Goal: Task Accomplishment & Management: Use online tool/utility

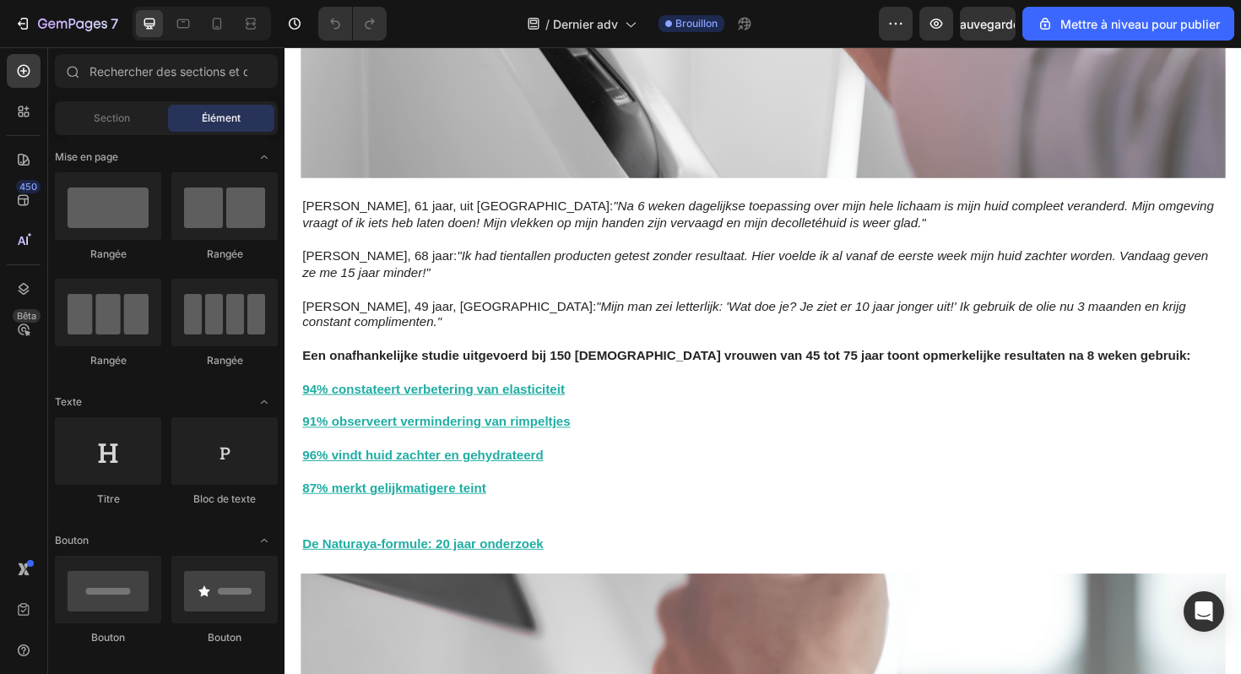
scroll to position [4374, 0]
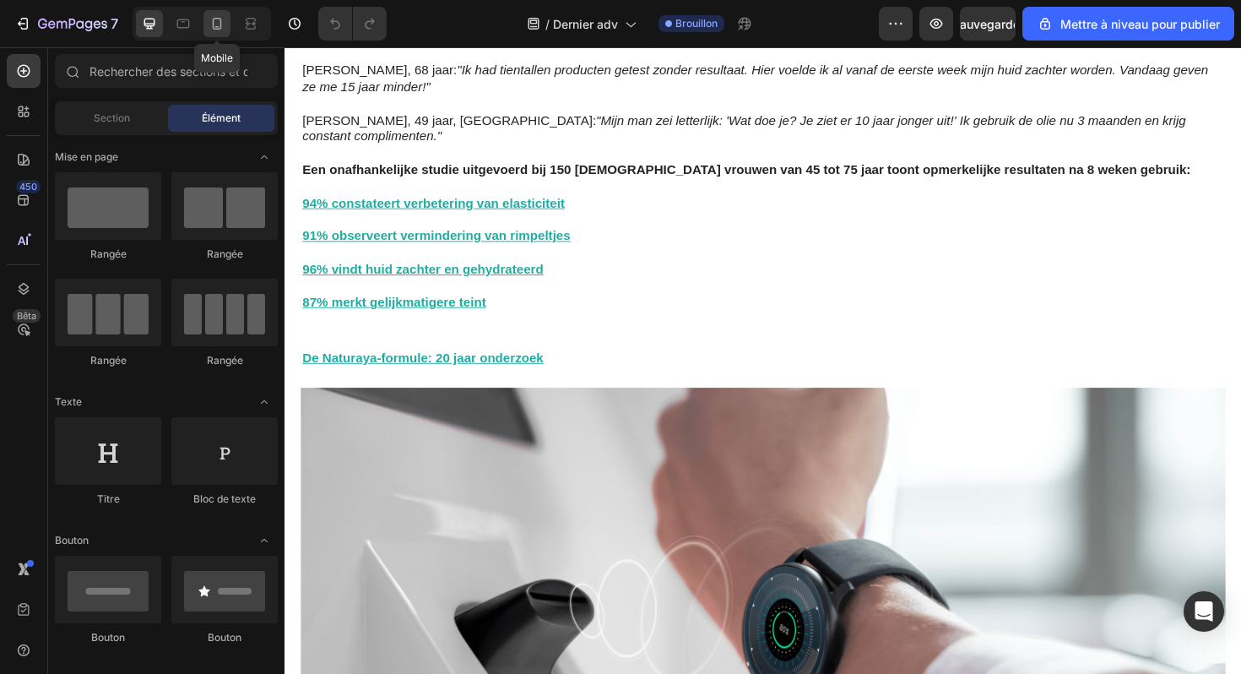
click at [219, 30] on icon at bounding box center [217, 23] width 17 height 17
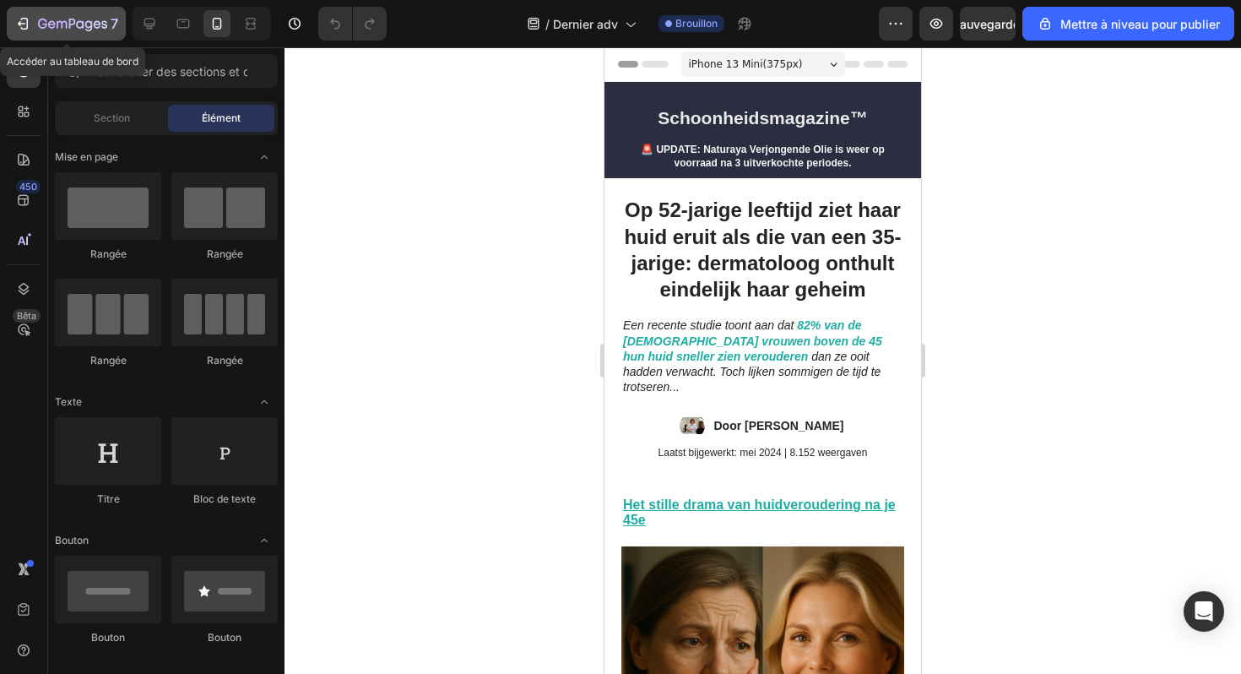
click at [57, 23] on icon "button" at bounding box center [62, 25] width 10 height 8
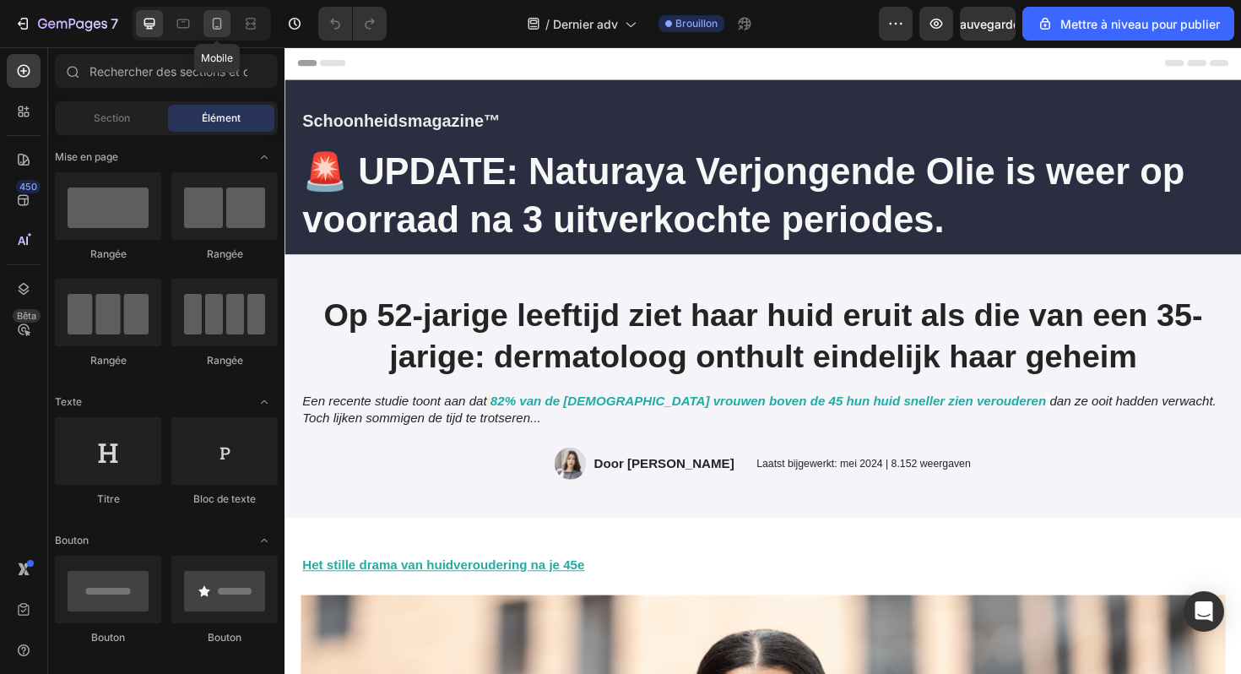
click at [224, 31] on icon at bounding box center [217, 23] width 17 height 17
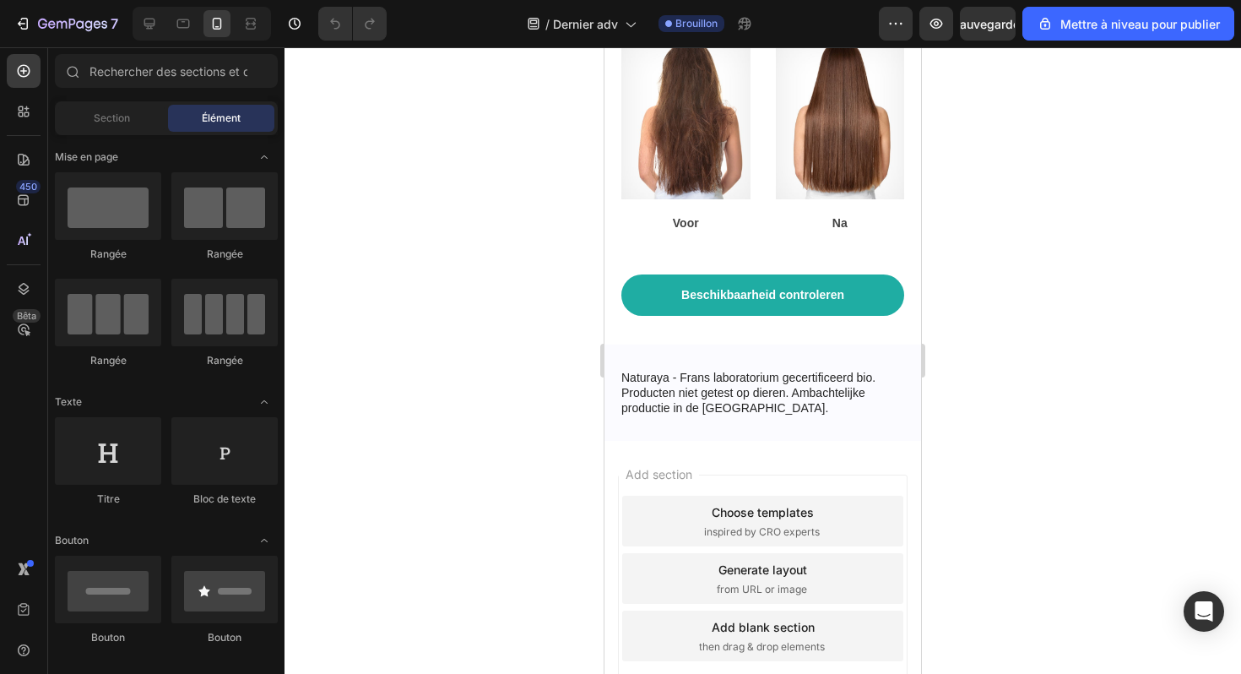
scroll to position [8563, 0]
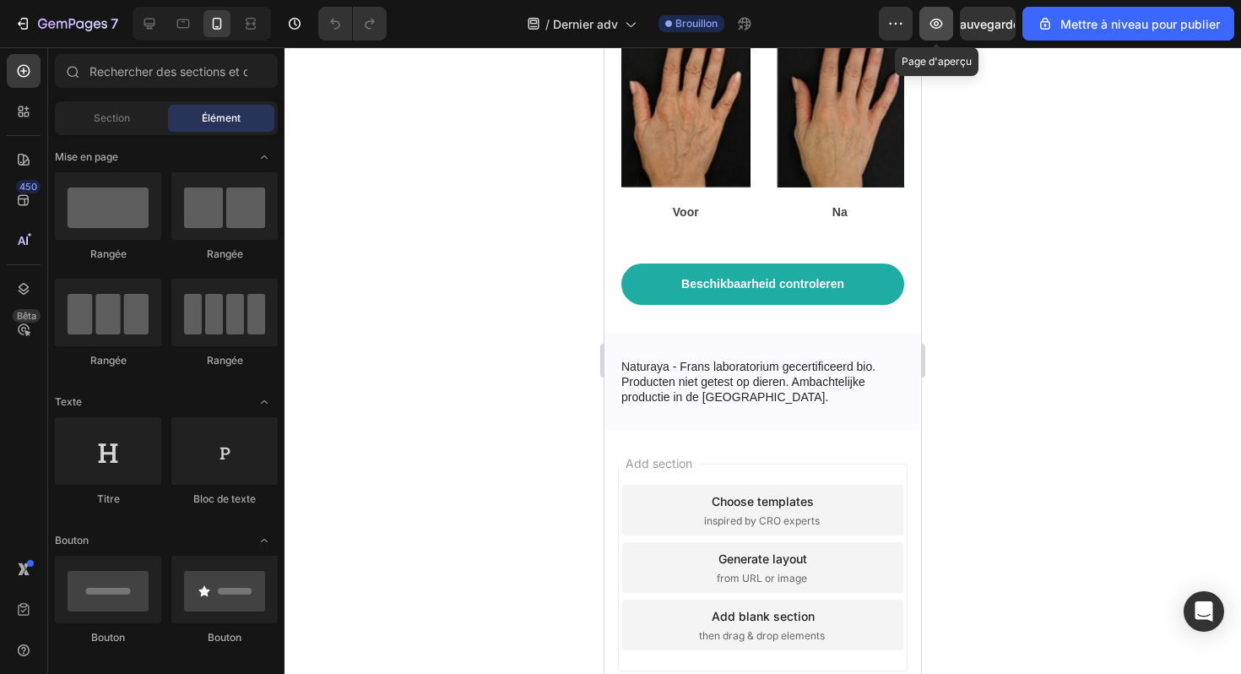
click at [927, 24] on button "button" at bounding box center [937, 24] width 34 height 34
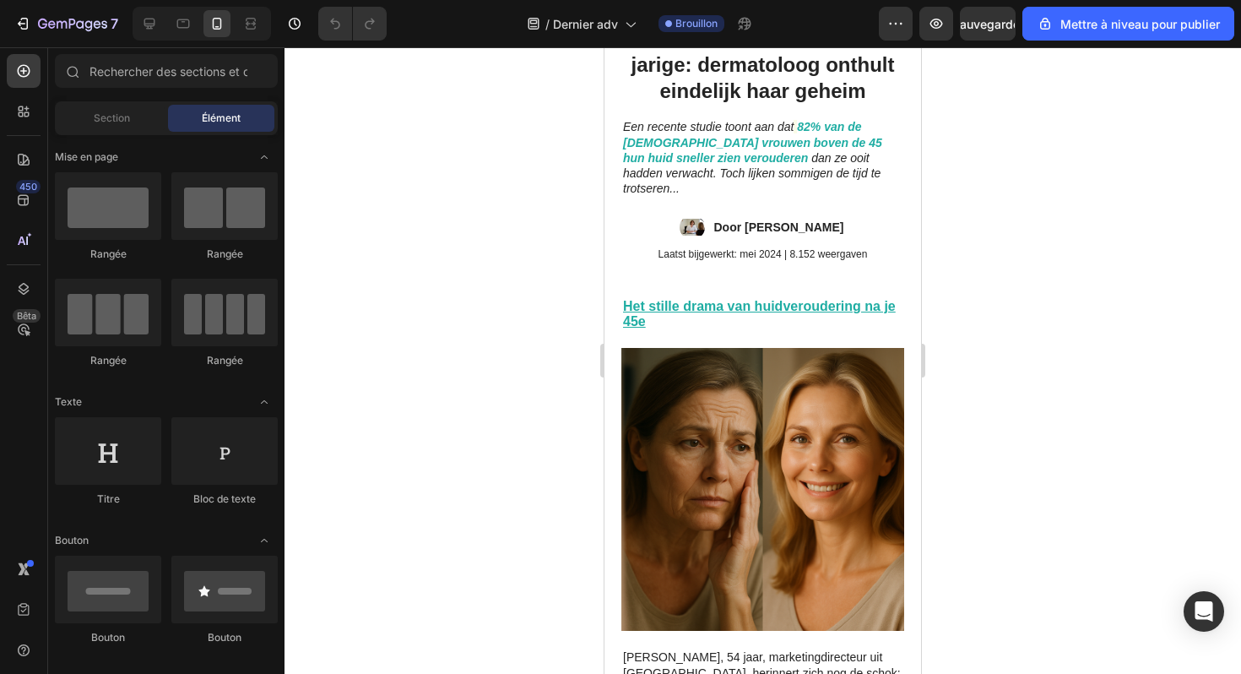
scroll to position [0, 0]
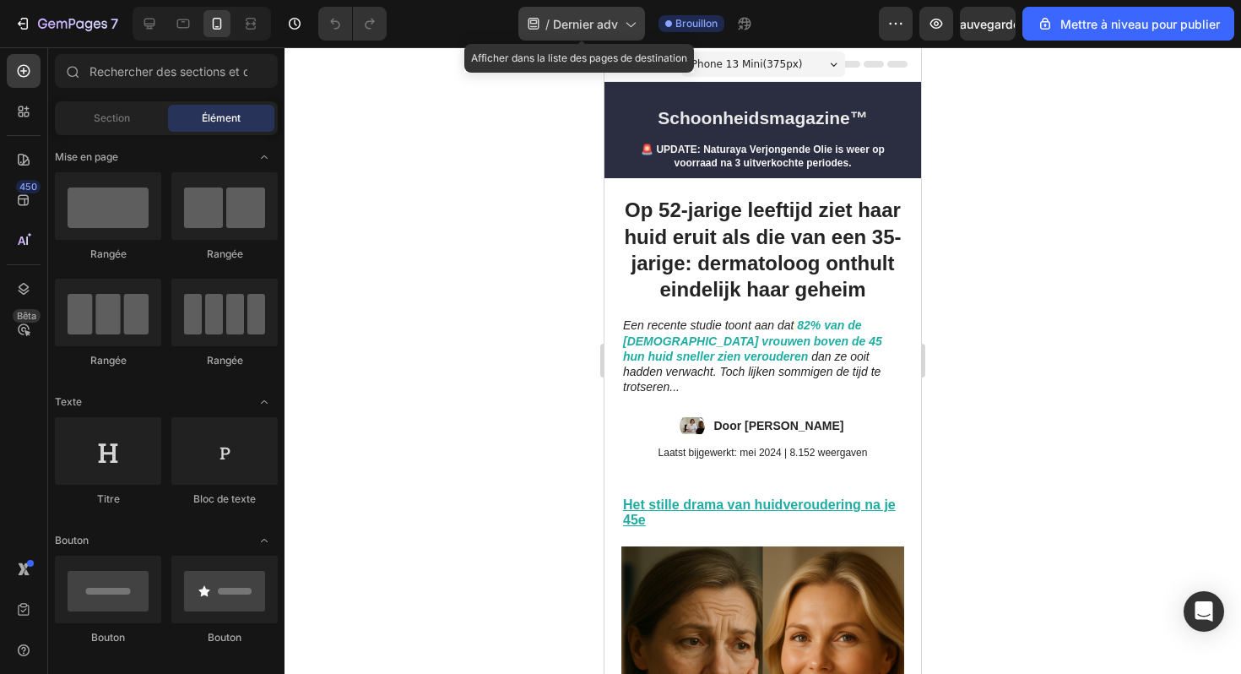
click at [588, 21] on font "Dernier adv" at bounding box center [585, 24] width 65 height 14
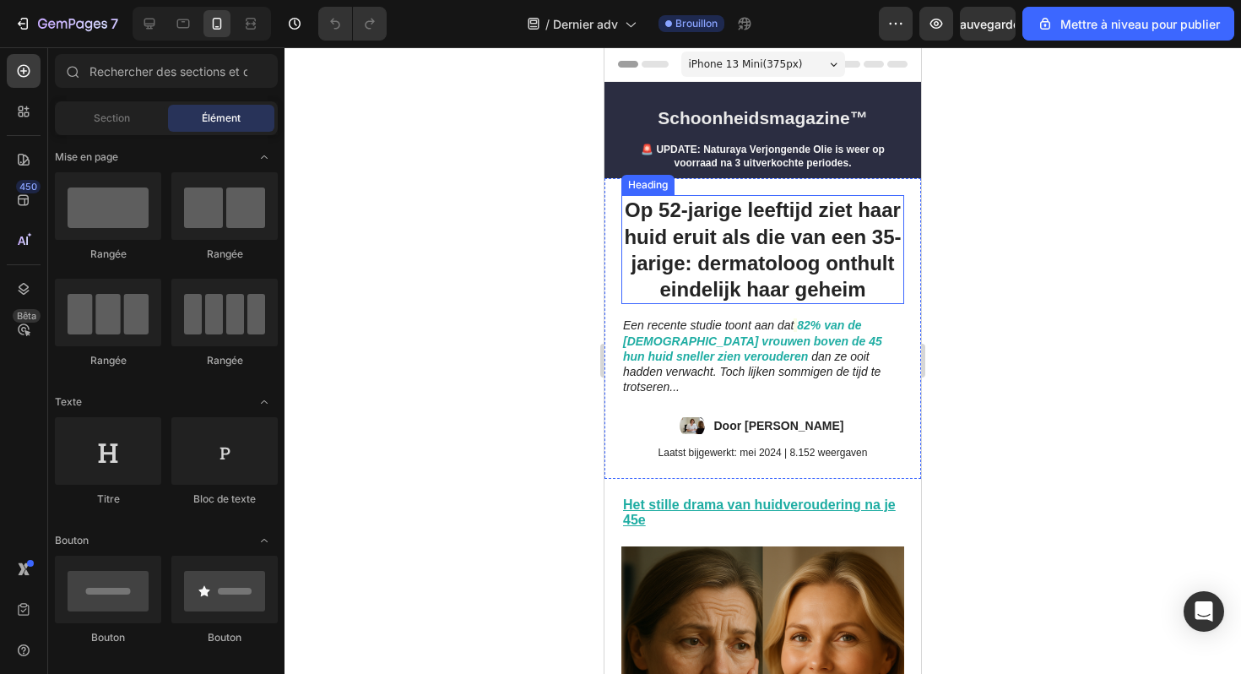
click at [1008, 308] on div at bounding box center [763, 360] width 957 height 627
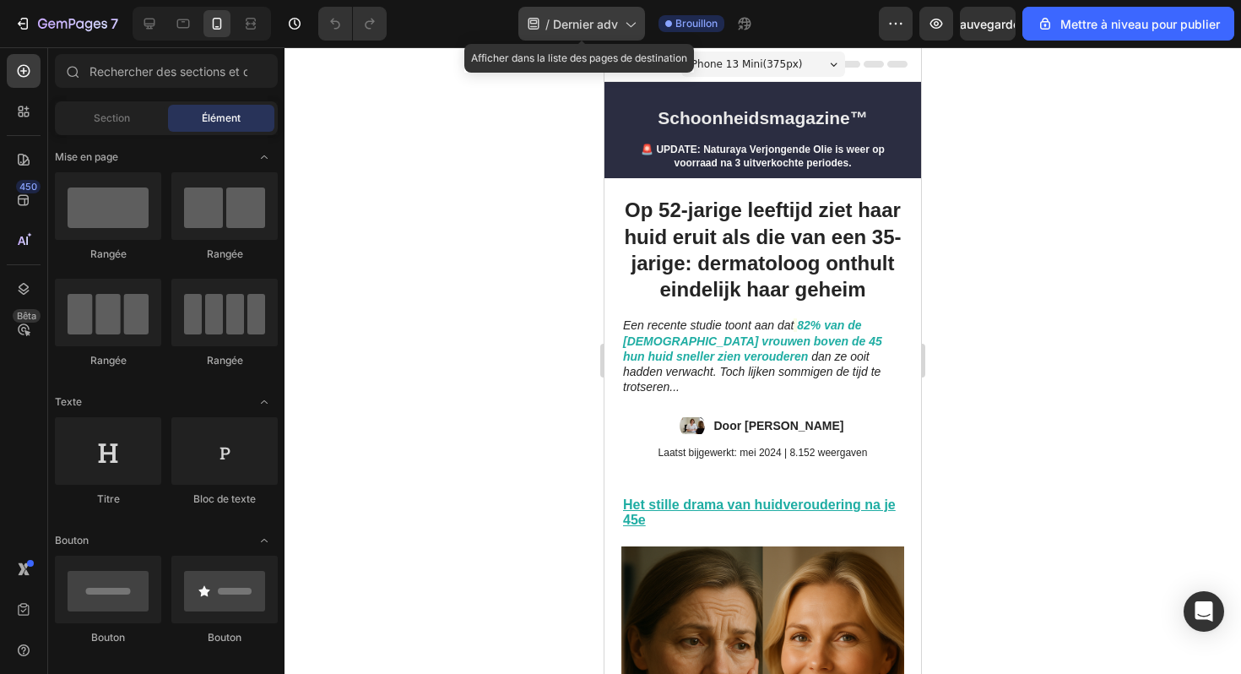
click at [614, 30] on font "Dernier adv" at bounding box center [585, 24] width 65 height 14
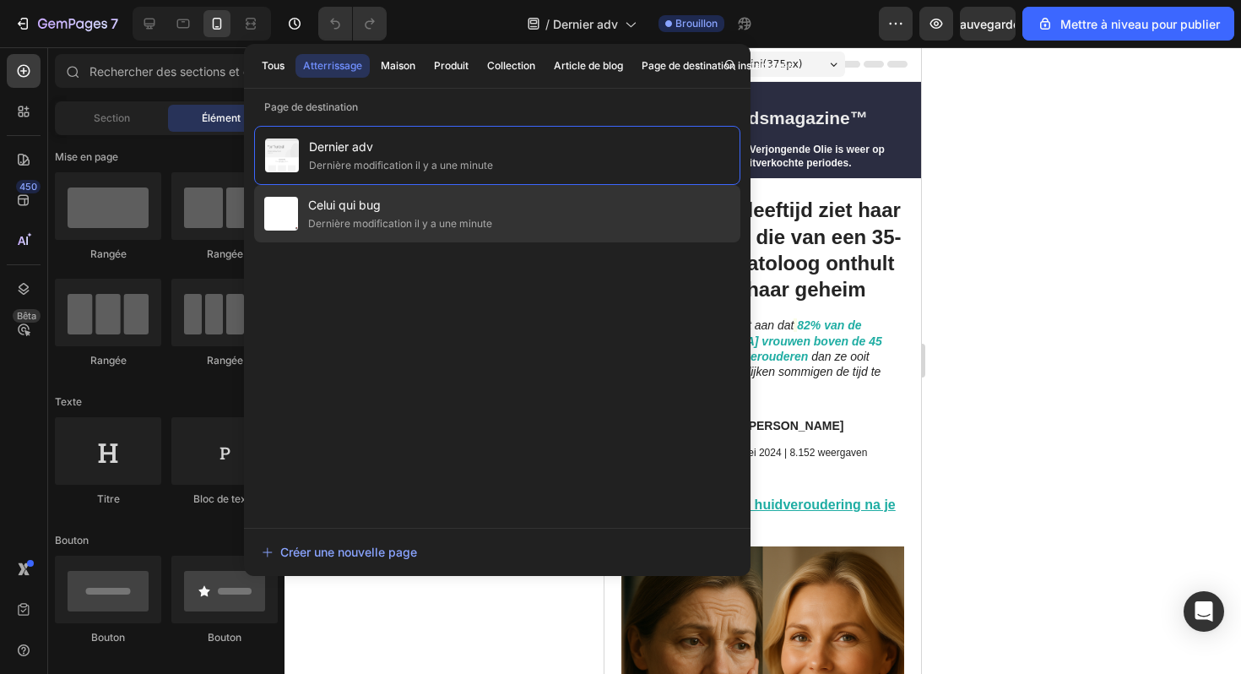
click at [540, 199] on div "Celui qui bug Dernière modification il y a une minute" at bounding box center [497, 213] width 486 height 57
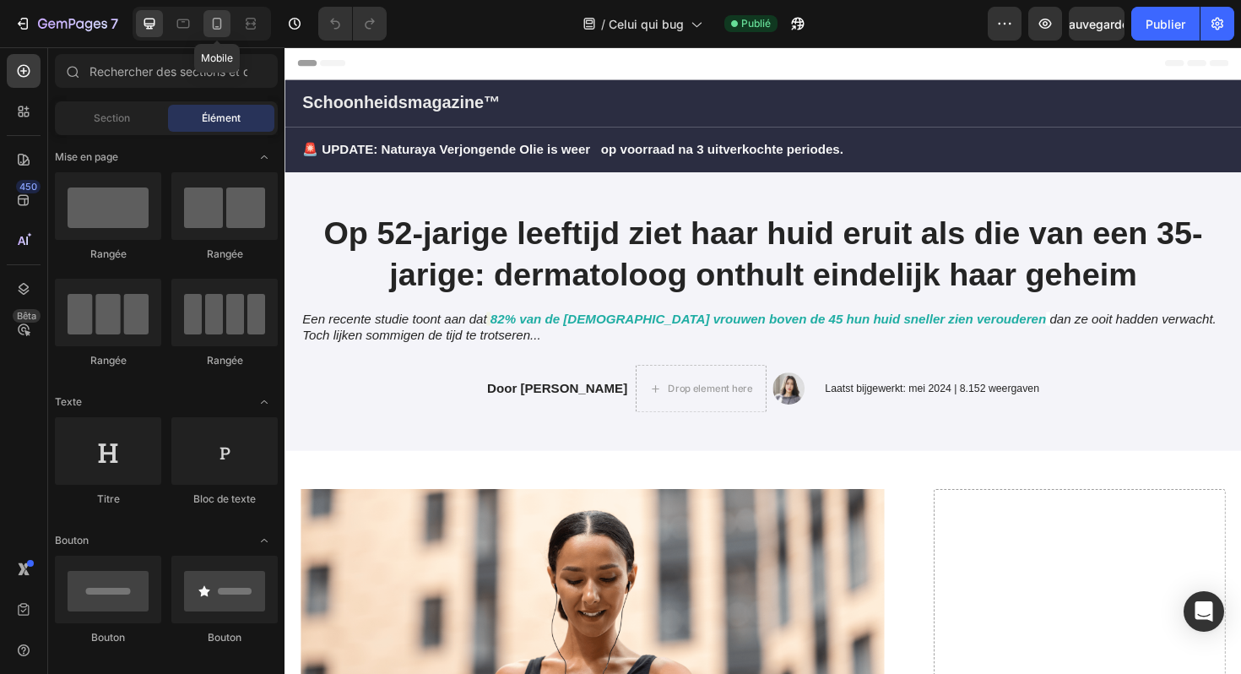
click at [208, 26] on div at bounding box center [216, 23] width 27 height 27
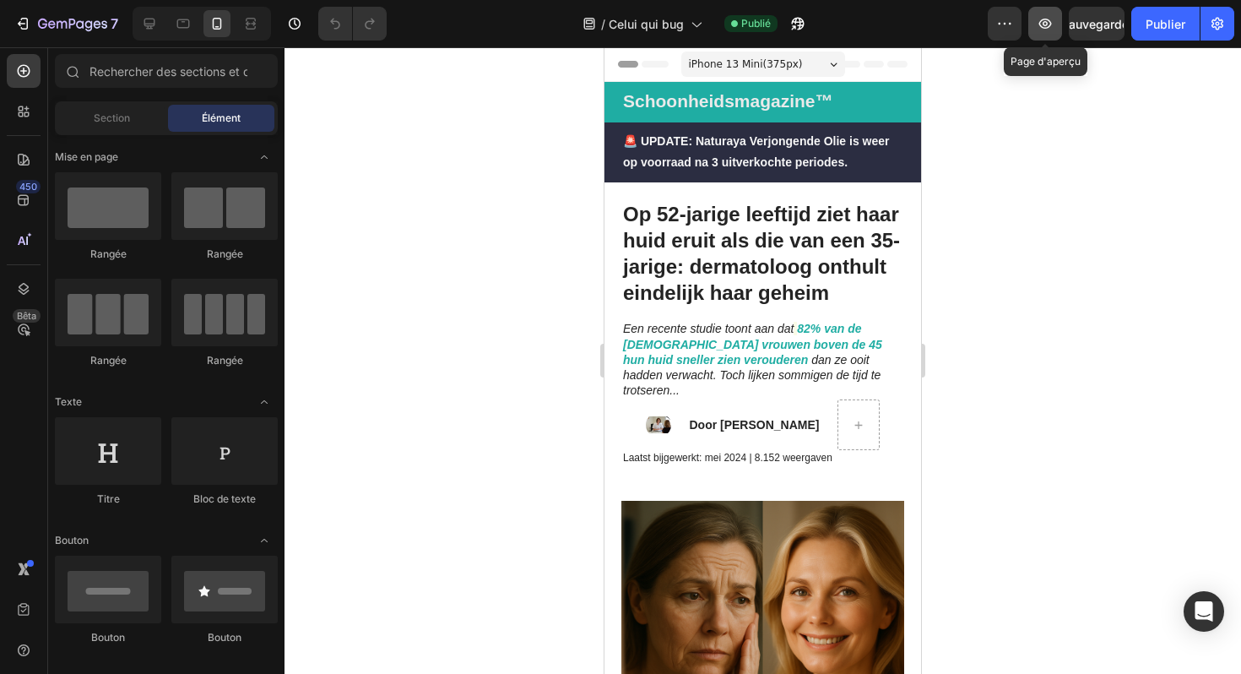
click at [1046, 27] on icon "button" at bounding box center [1045, 24] width 13 height 10
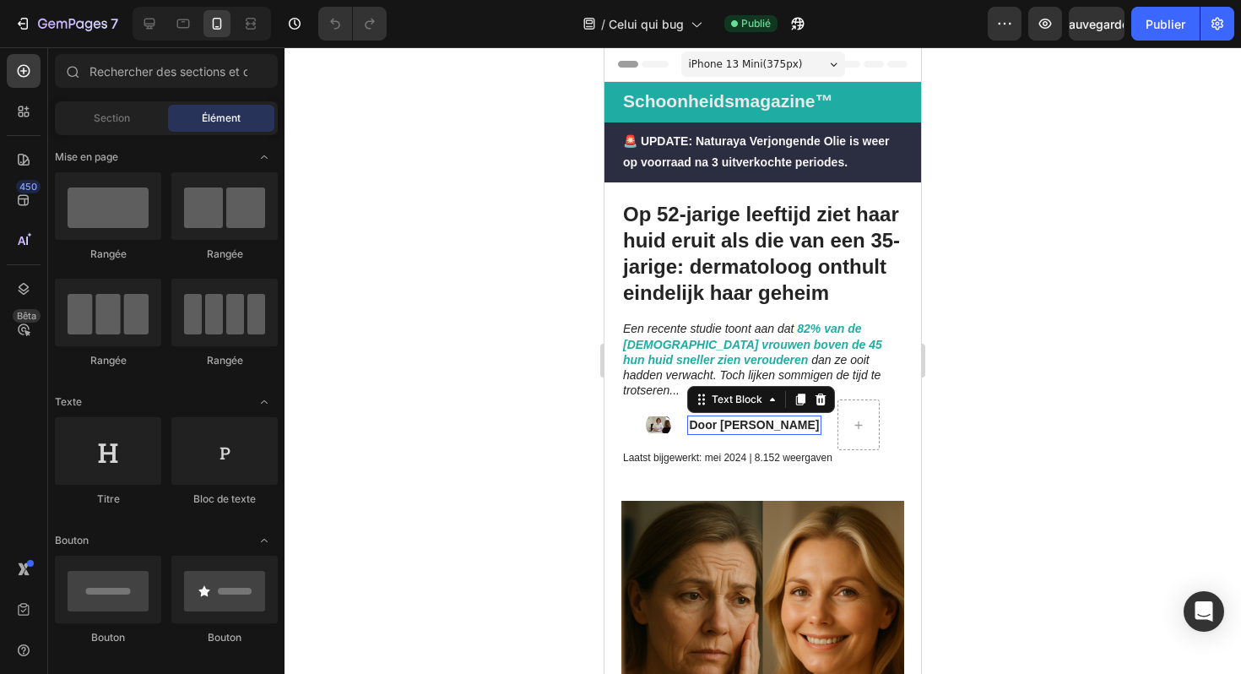
click at [758, 418] on strong "Door [PERSON_NAME]" at bounding box center [754, 425] width 130 height 14
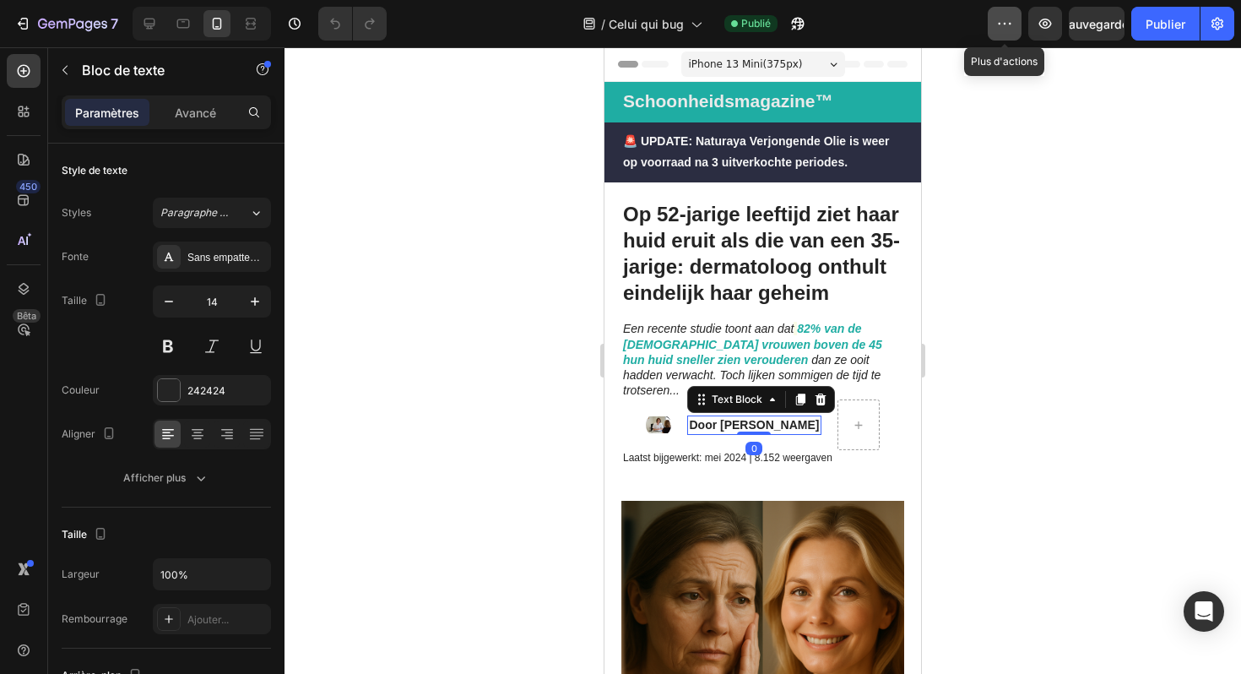
click at [1010, 29] on icon "button" at bounding box center [1004, 23] width 17 height 17
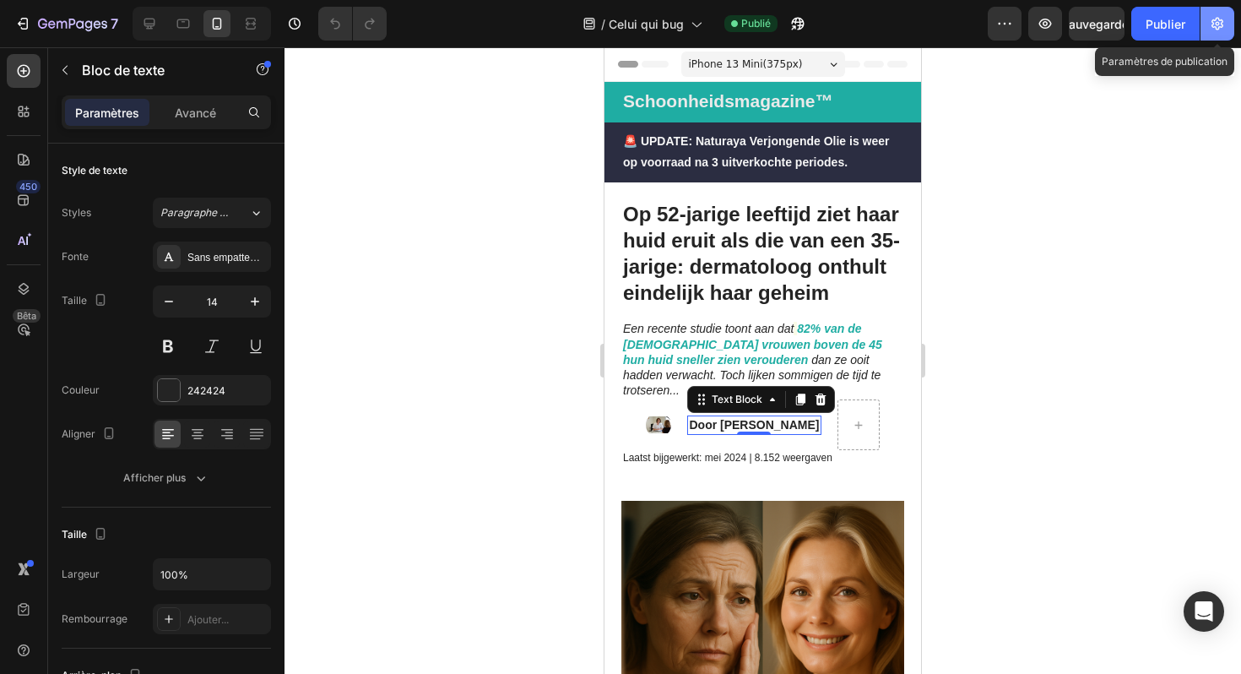
click at [1217, 19] on icon "button" at bounding box center [1217, 23] width 17 height 17
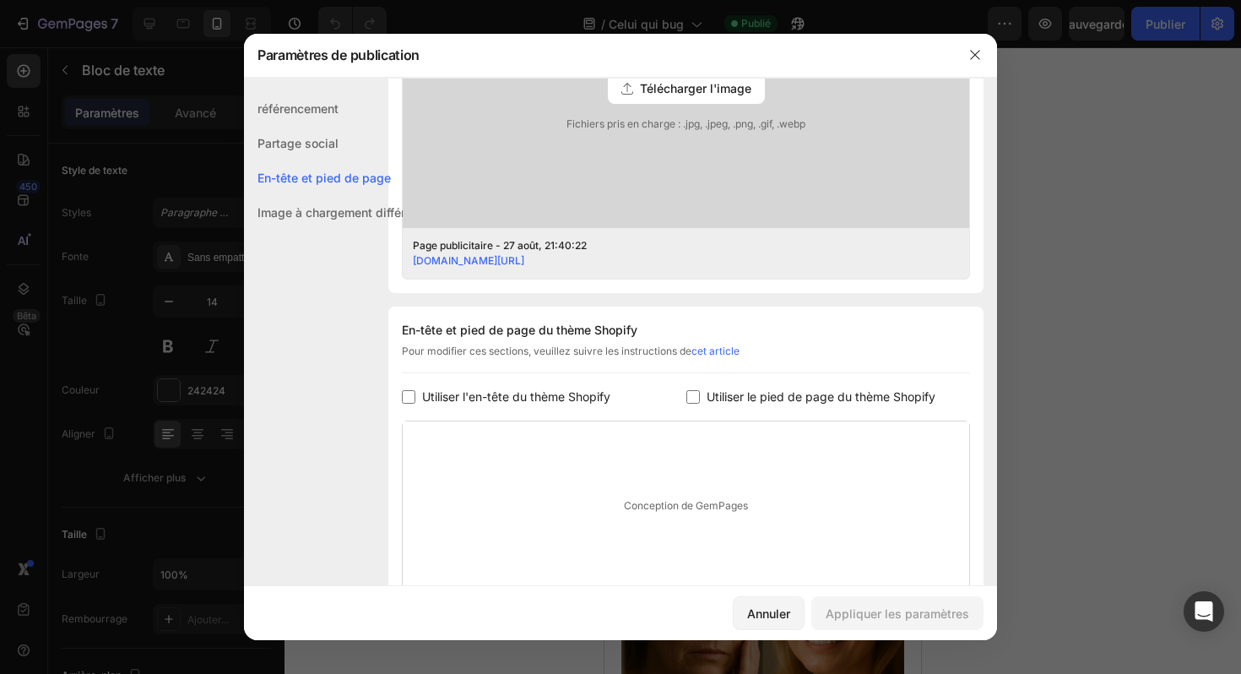
scroll to position [724, 0]
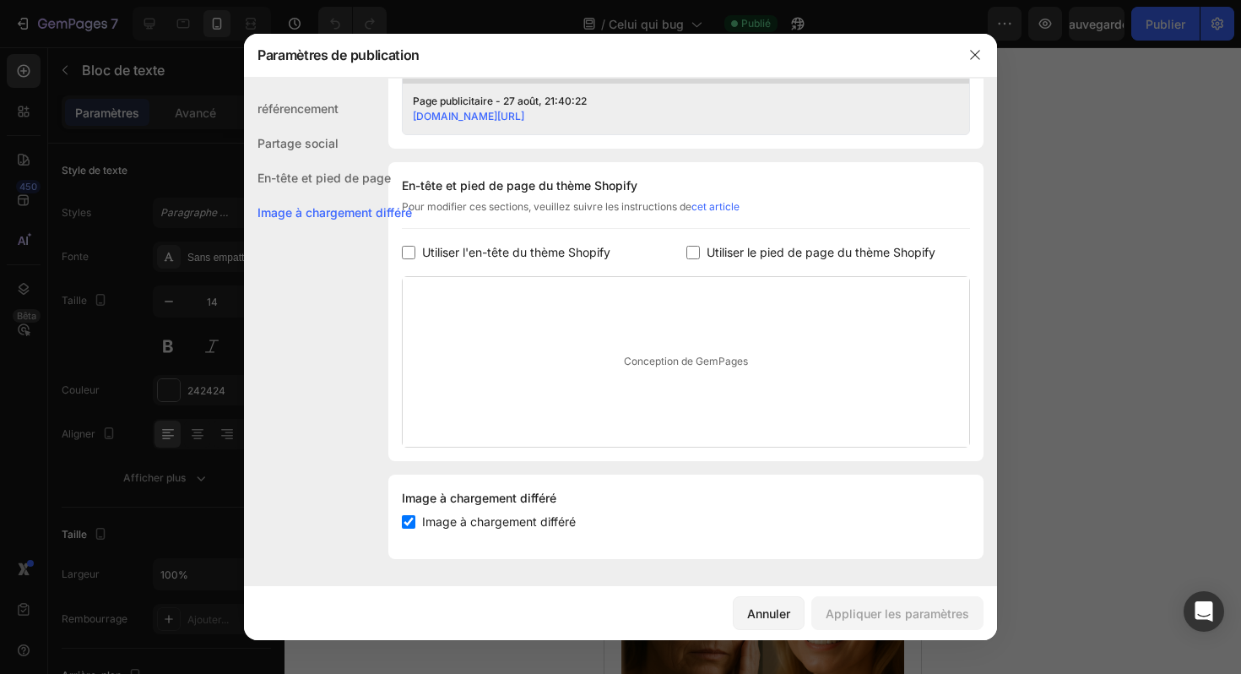
click at [415, 518] on input "checkbox" at bounding box center [409, 522] width 14 height 14
checkbox input "false"
click at [881, 610] on font "Appliquer les paramètres" at bounding box center [898, 613] width 144 height 14
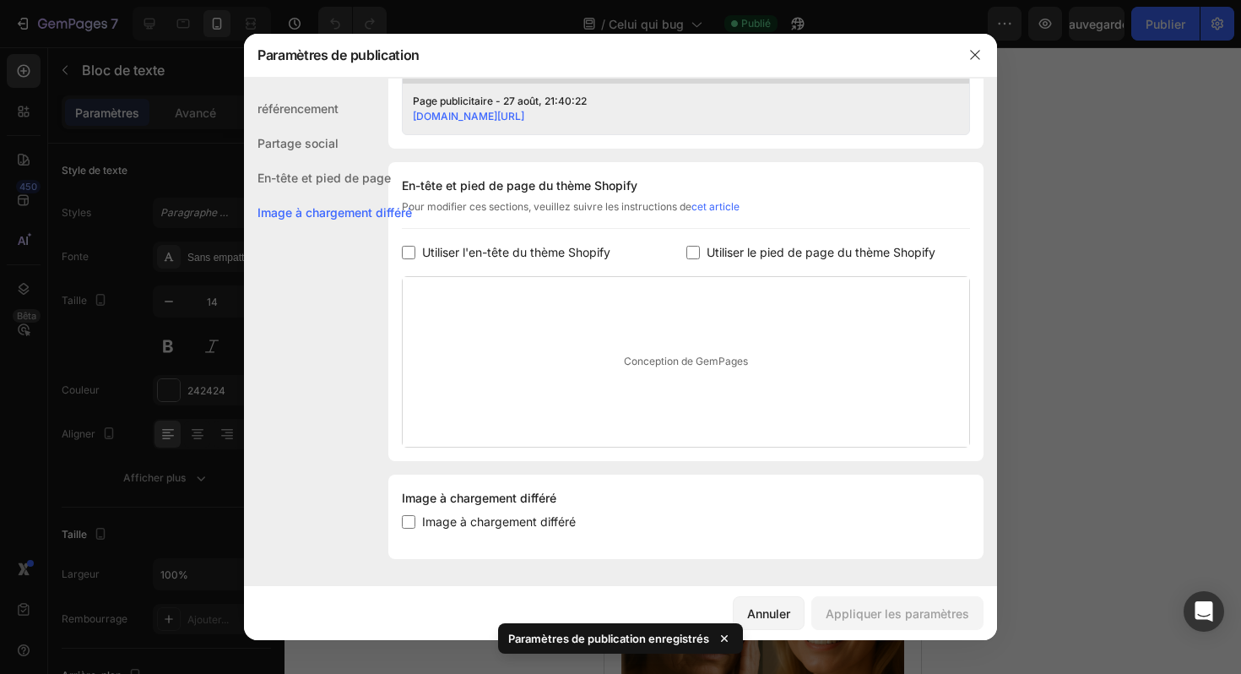
click at [326, 171] on font "En-tête et pied de page" at bounding box center [324, 178] width 133 height 14
click at [330, 149] on font "Partage social" at bounding box center [298, 143] width 81 height 14
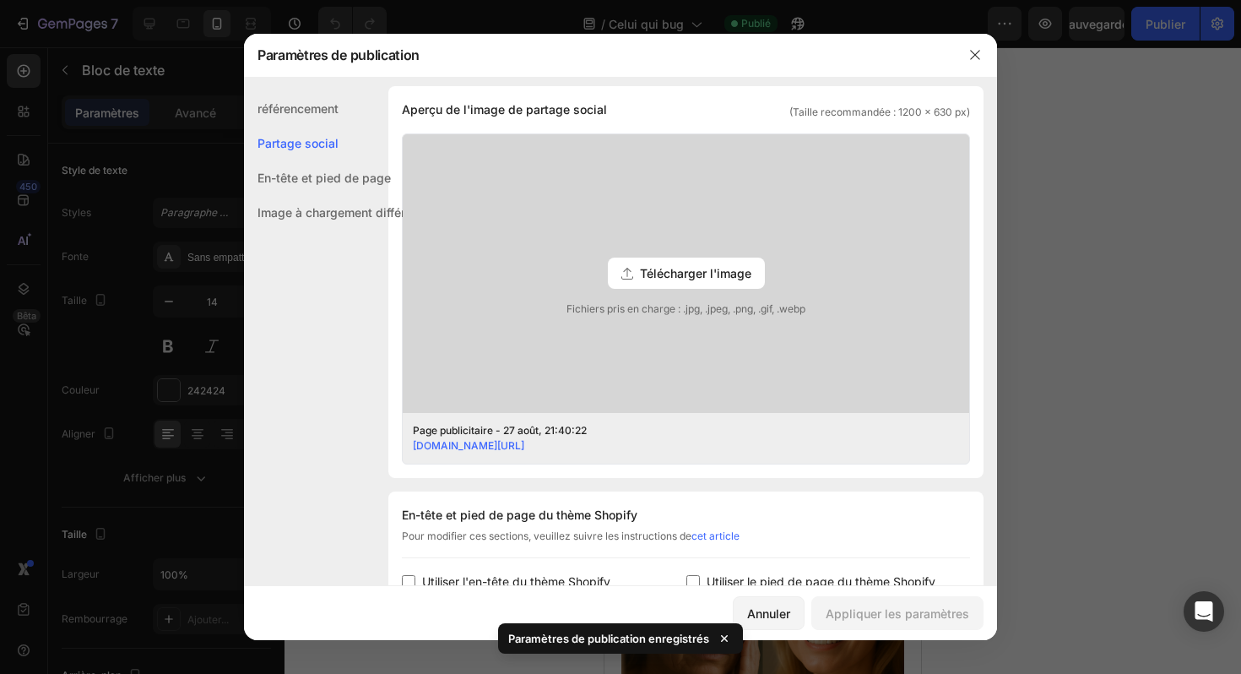
scroll to position [386, 0]
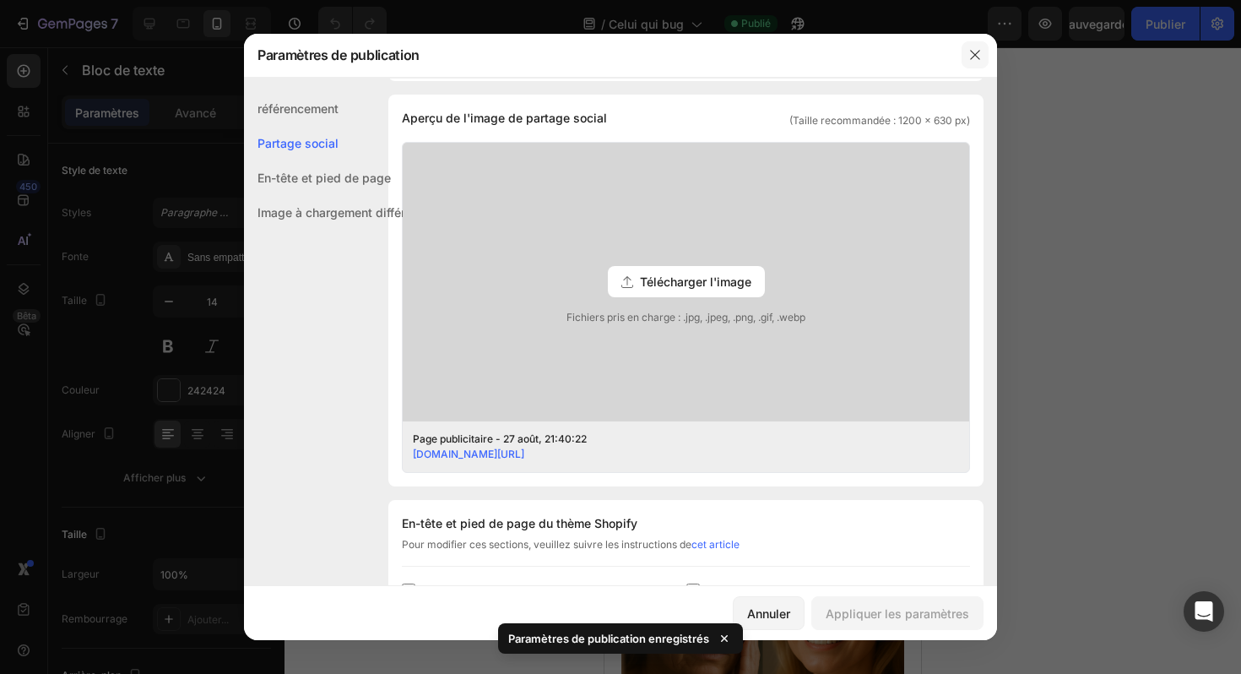
click at [968, 51] on icon "button" at bounding box center [975, 55] width 14 height 14
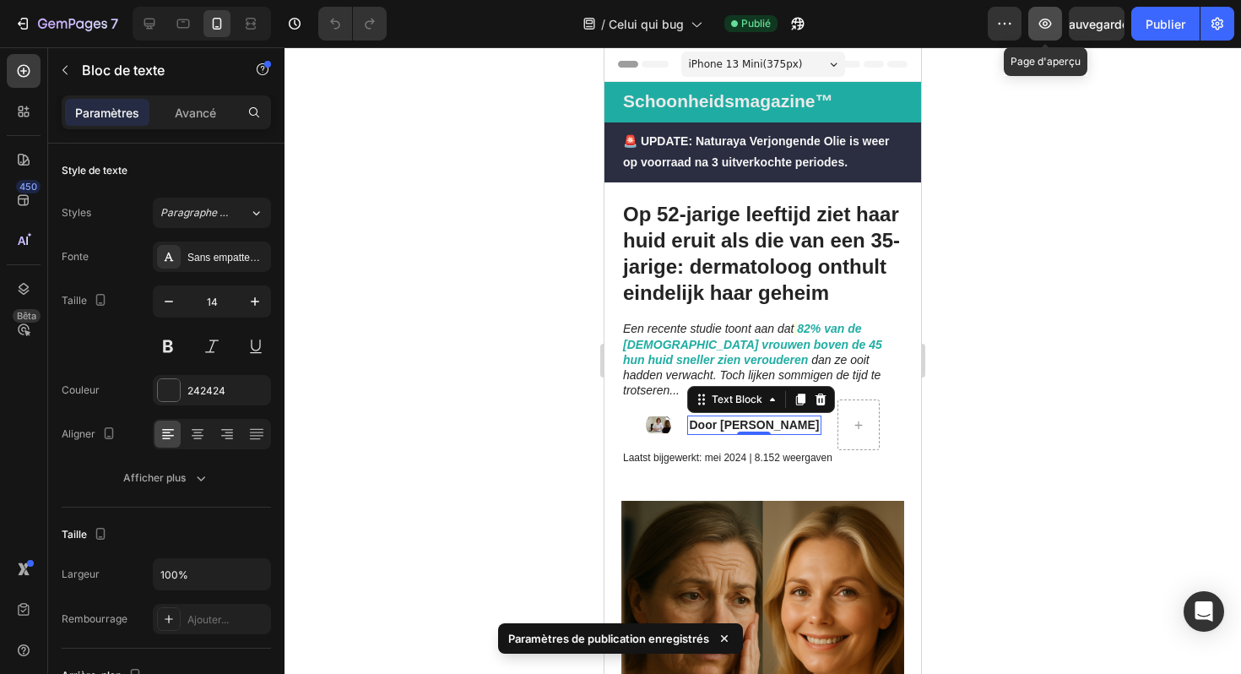
click at [1039, 24] on icon "button" at bounding box center [1045, 23] width 17 height 17
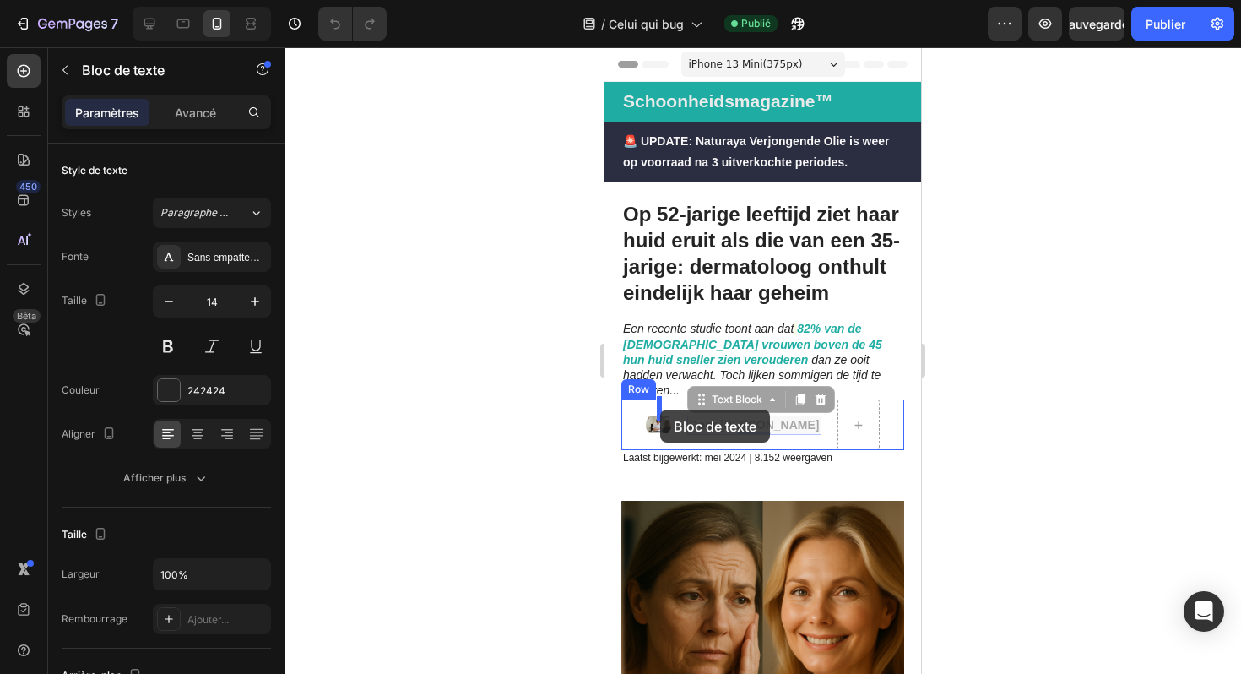
drag, startPoint x: 694, startPoint y: 390, endPoint x: 660, endPoint y: 409, distance: 38.5
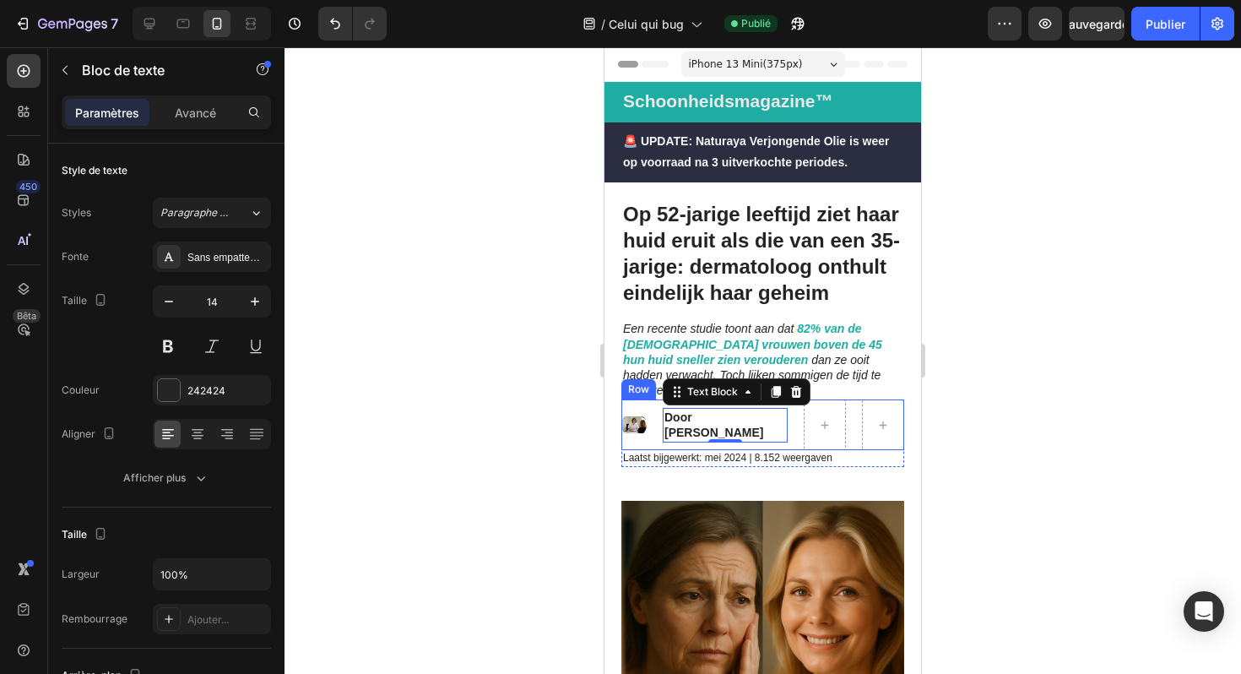
click at [855, 399] on div "Image Door Marlies van den Berg Text Block 0 Row" at bounding box center [762, 424] width 283 height 51
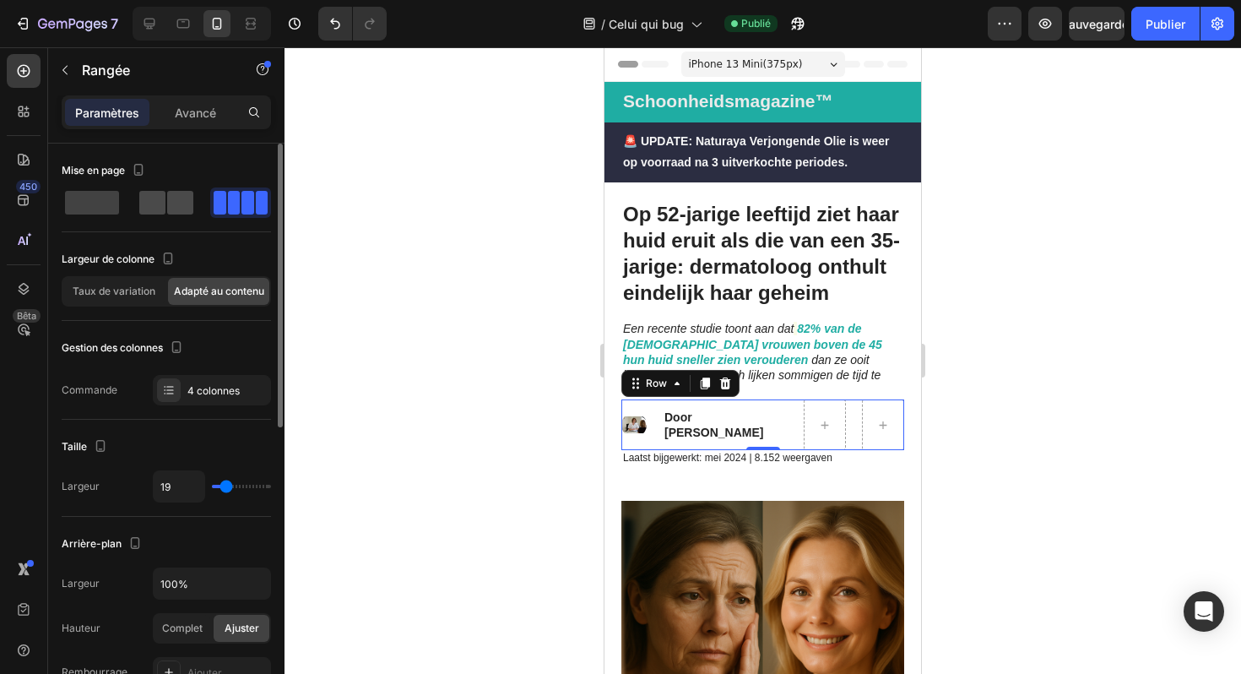
click at [183, 194] on span at bounding box center [180, 203] width 26 height 24
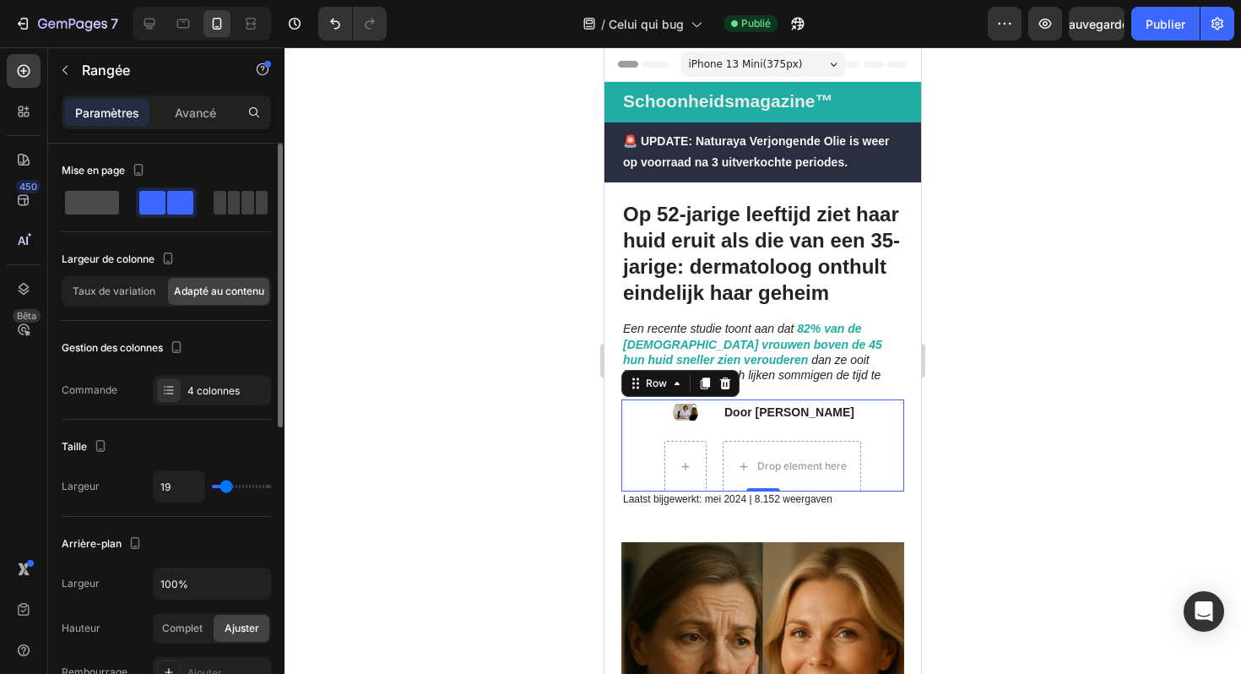
click at [228, 198] on span at bounding box center [234, 203] width 13 height 24
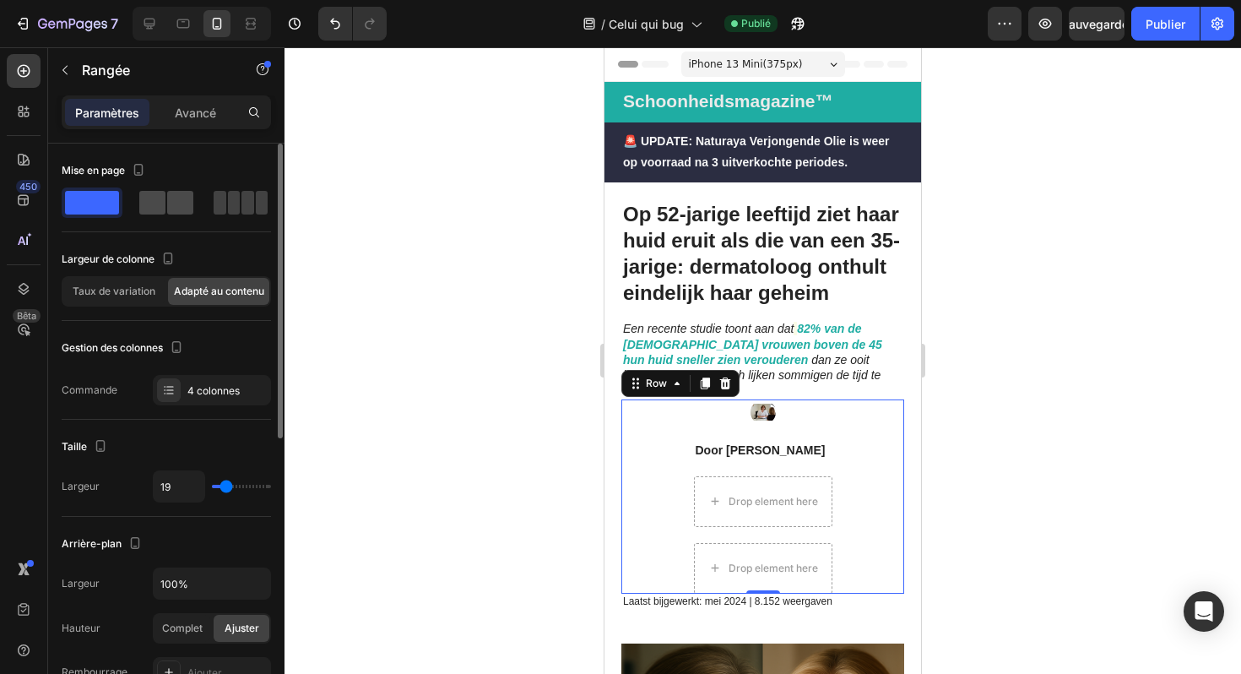
click at [241, 195] on span at bounding box center [247, 203] width 13 height 24
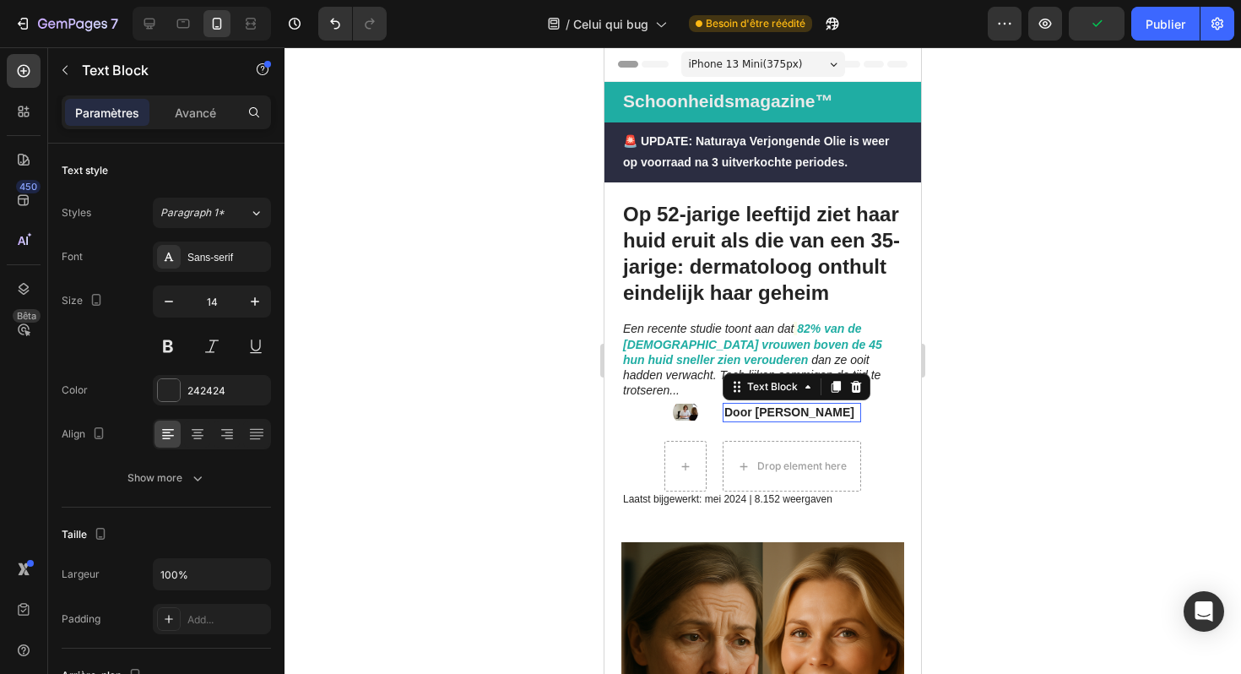
click at [768, 404] on p "Door [PERSON_NAME]" at bounding box center [791, 411] width 135 height 15
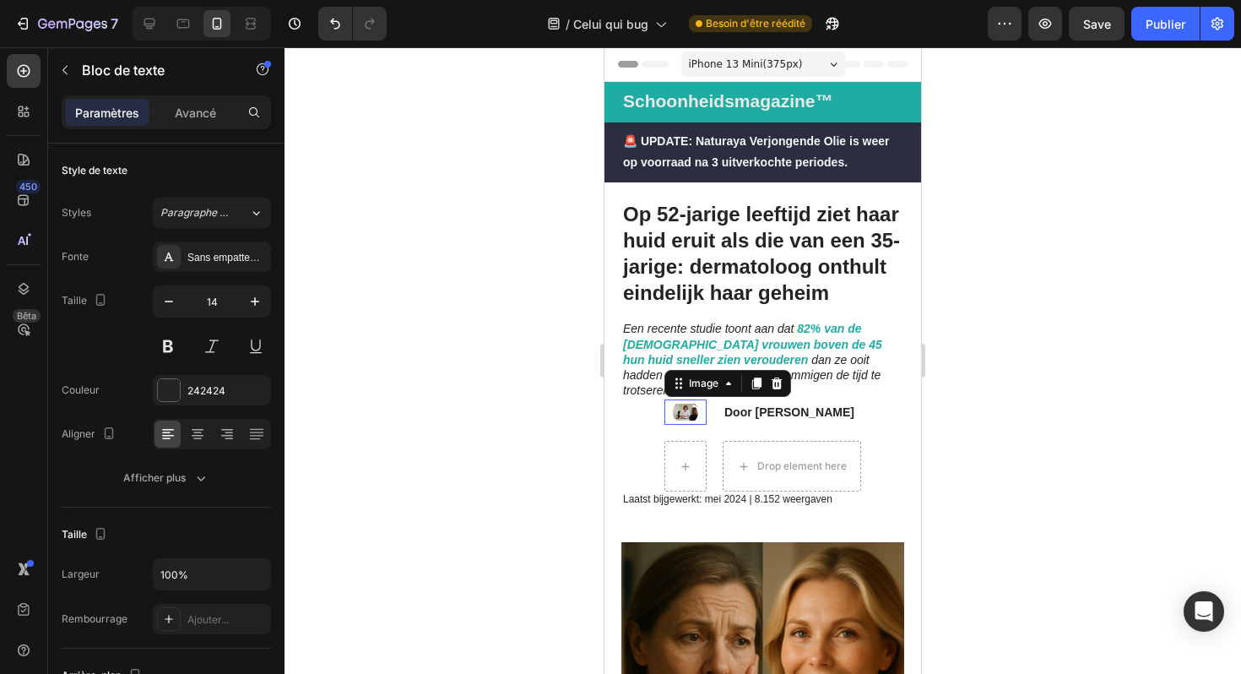
click at [680, 399] on img at bounding box center [685, 411] width 25 height 25
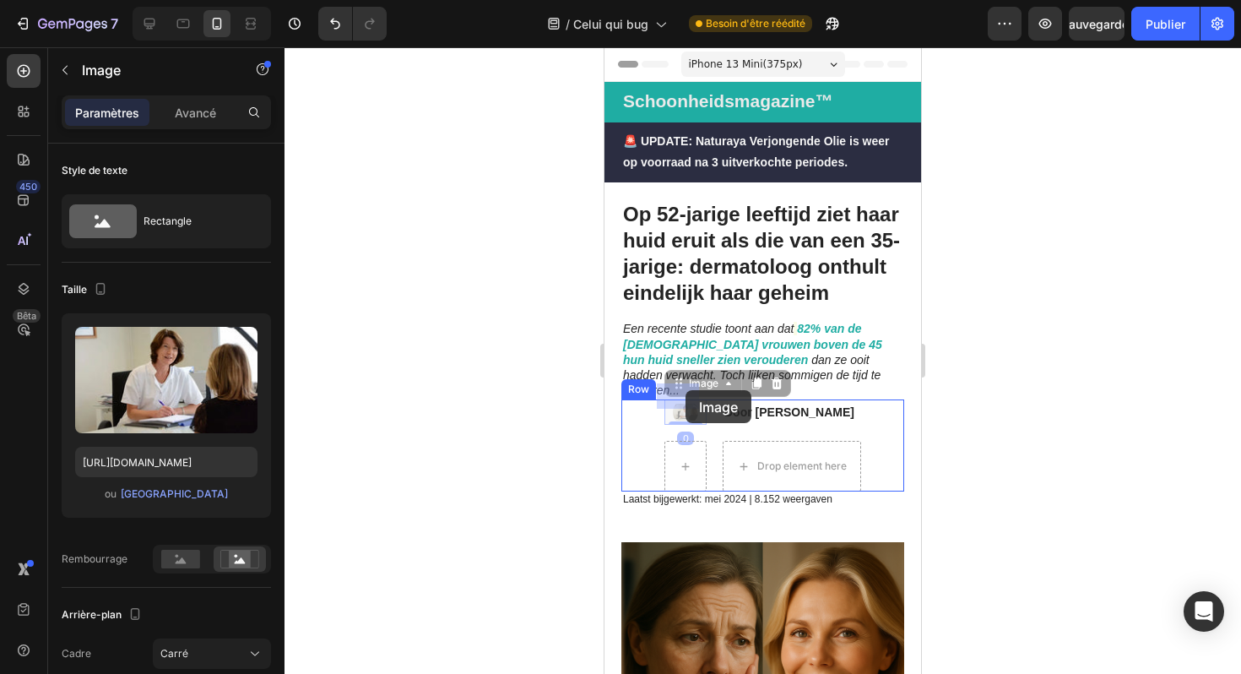
drag, startPoint x: 668, startPoint y: 372, endPoint x: 686, endPoint y: 390, distance: 25.1
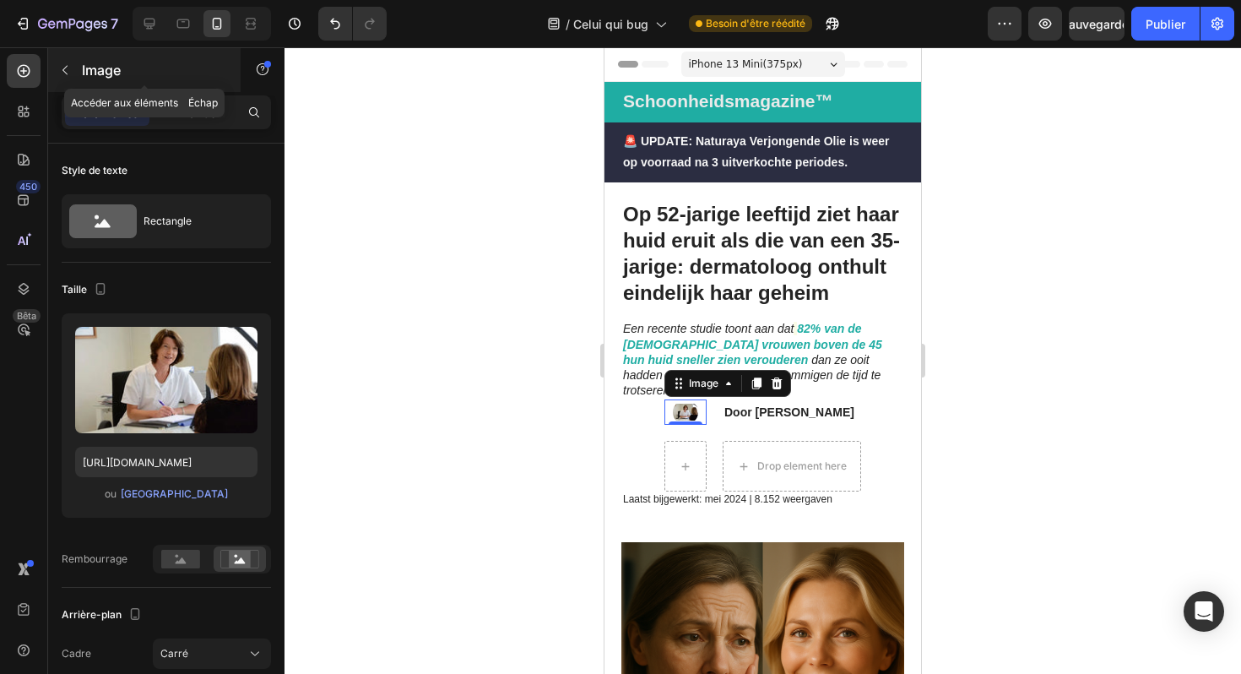
click at [68, 74] on icon "button" at bounding box center [65, 70] width 14 height 14
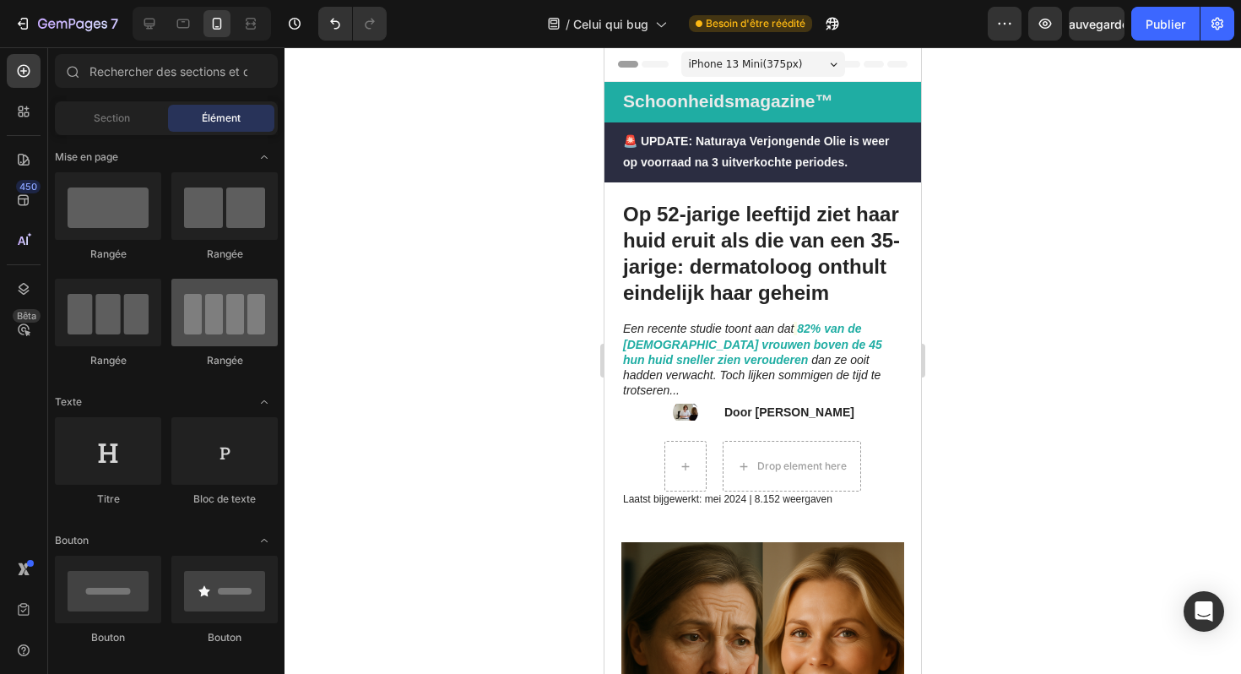
click at [226, 312] on div at bounding box center [224, 313] width 106 height 68
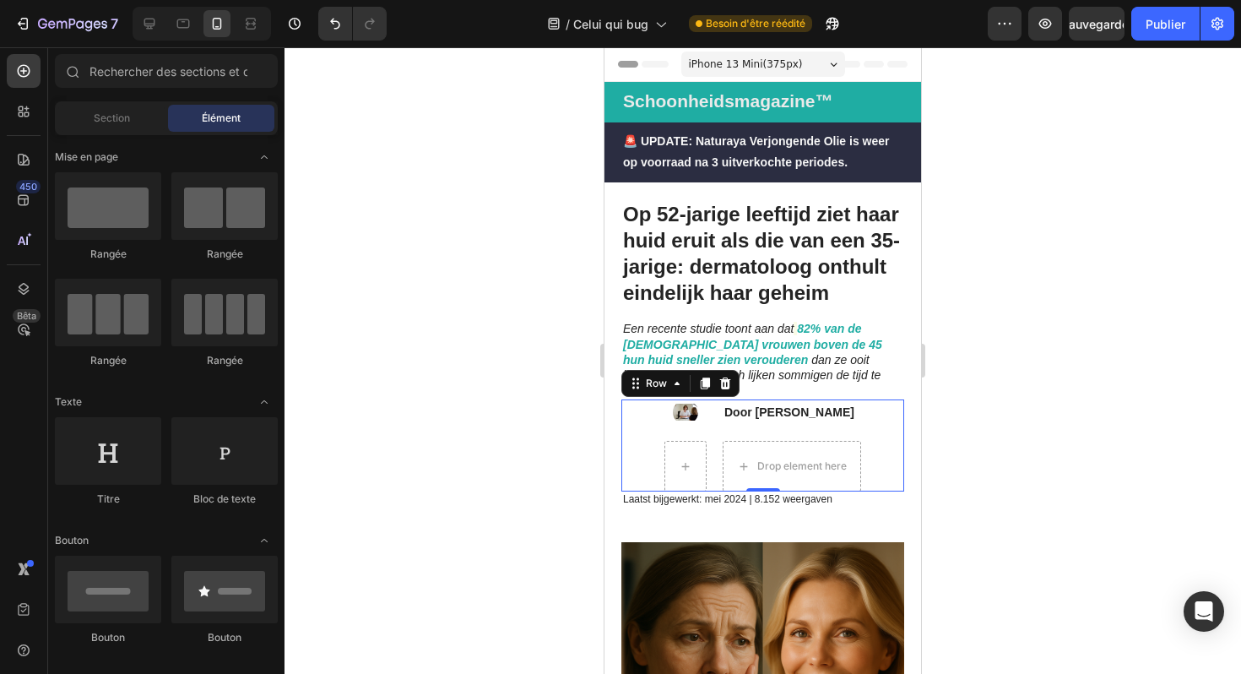
click at [807, 406] on div "Door Marlies van den Berg Text Block" at bounding box center [792, 411] width 138 height 25
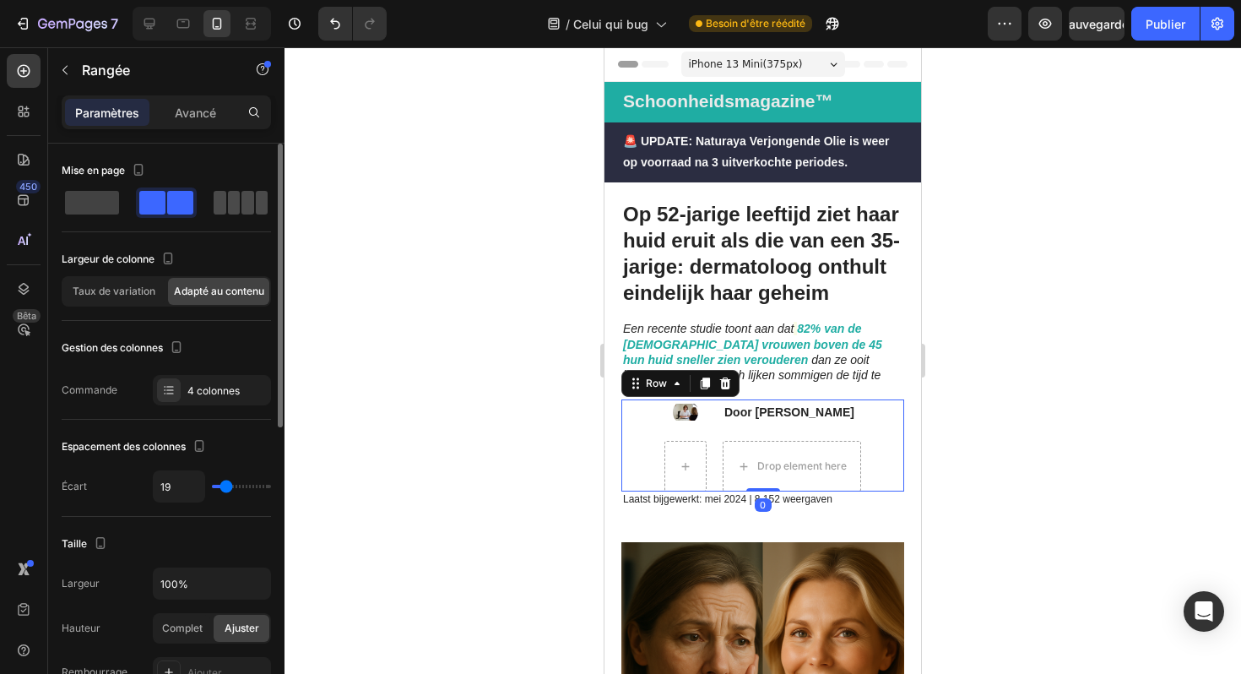
click at [256, 208] on span at bounding box center [262, 203] width 13 height 24
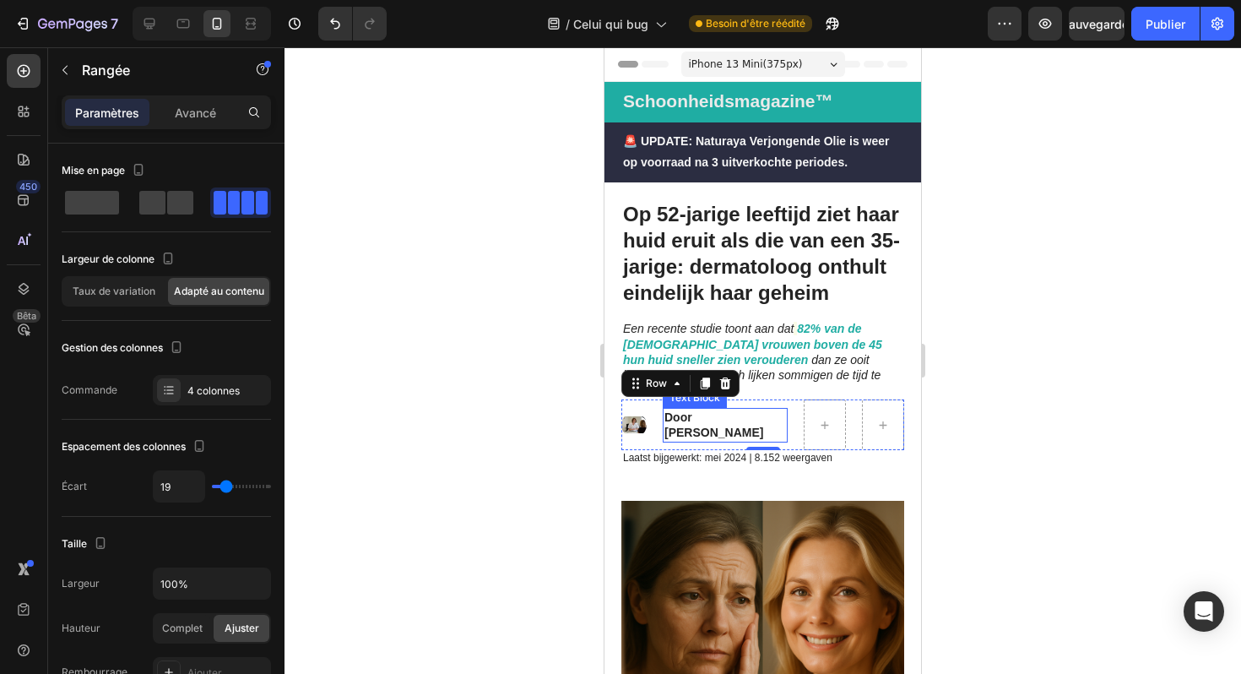
click at [694, 410] on p "Door [PERSON_NAME]" at bounding box center [726, 425] width 122 height 30
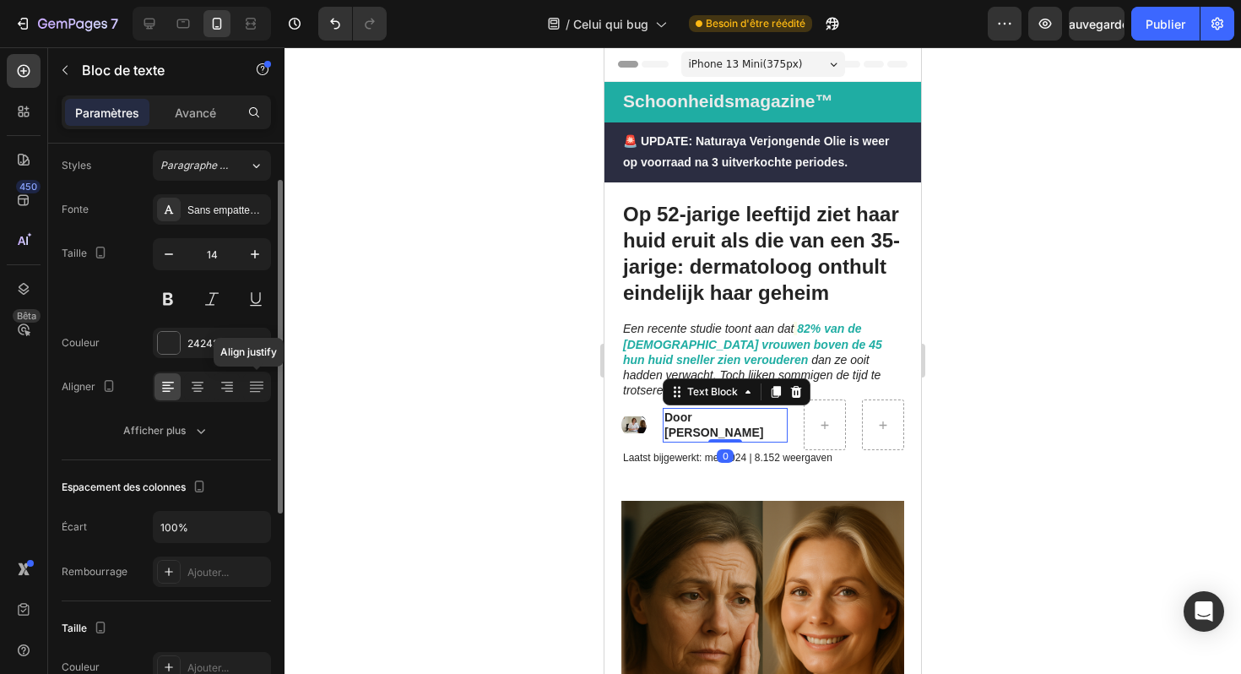
scroll to position [53, 0]
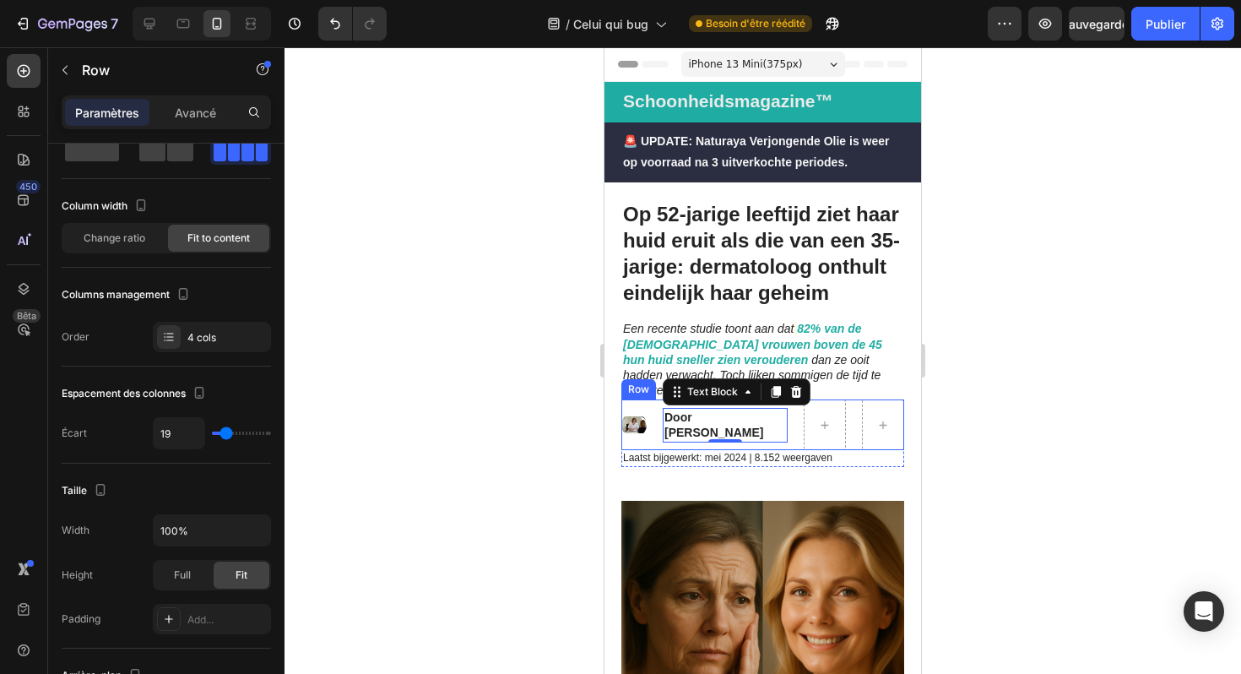
click at [653, 412] on div "Image Door Marlies van den Berg Text Block 0 Row" at bounding box center [762, 424] width 283 height 51
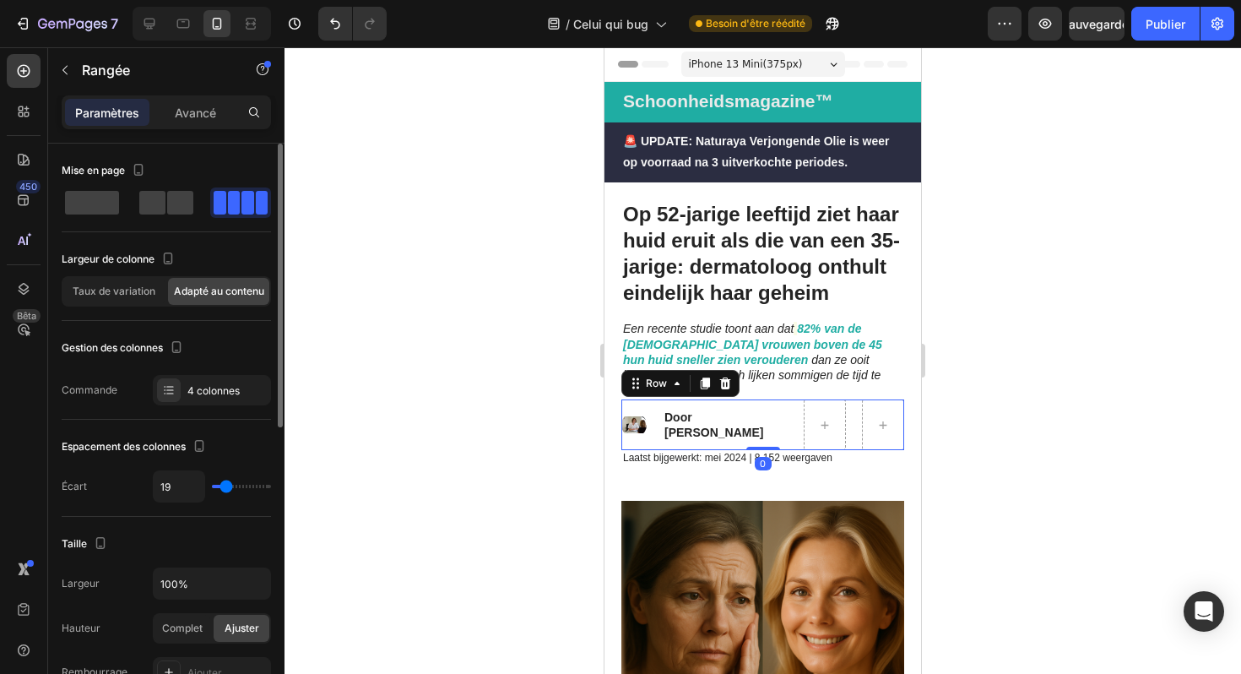
type input "4"
type input "3"
type input "4"
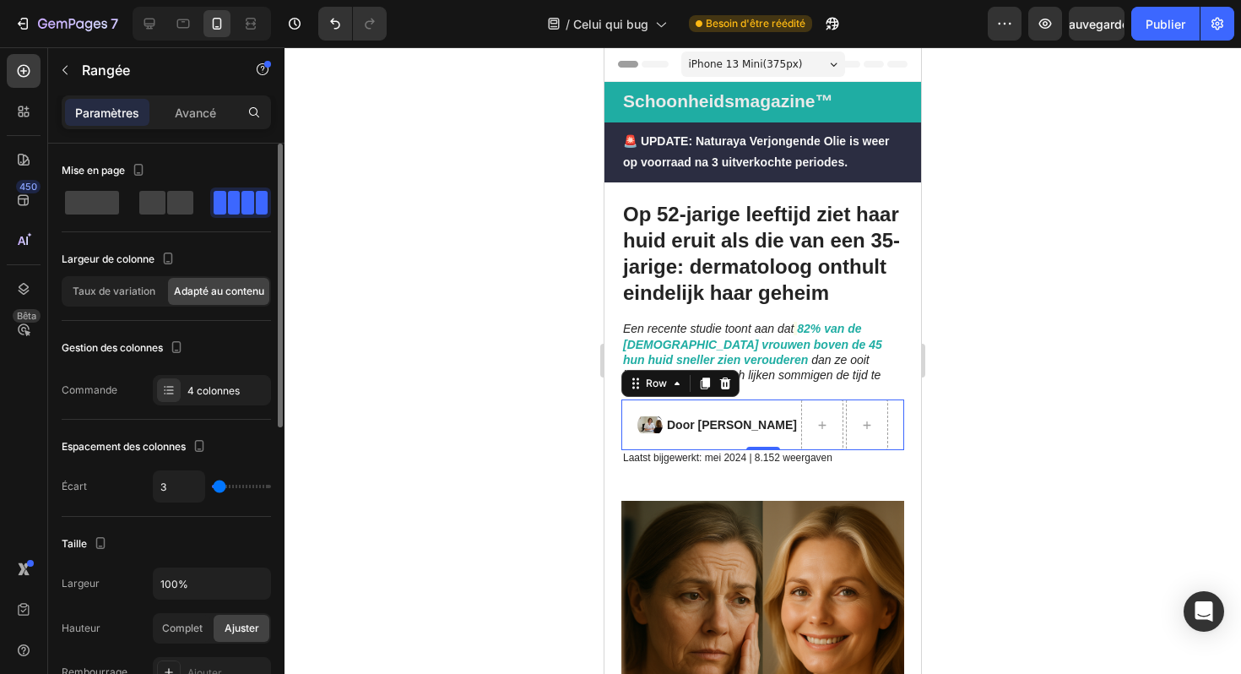
type input "4"
type input "5"
type input "6"
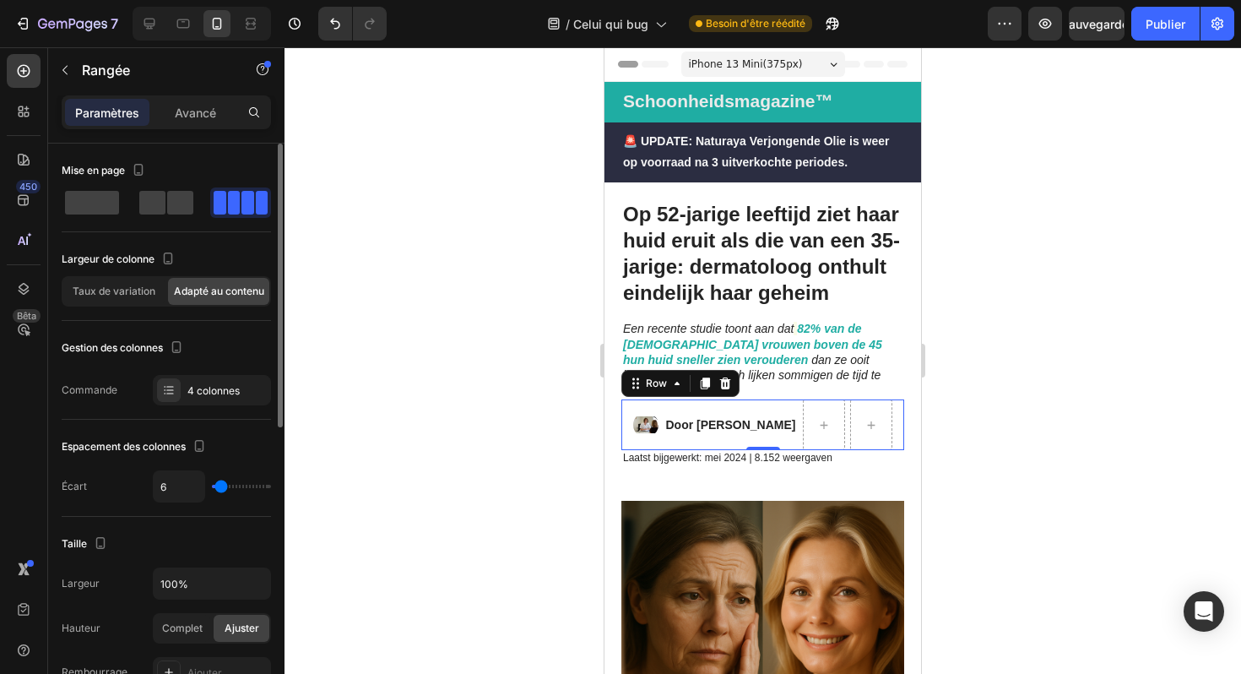
type input "5"
click at [220, 486] on input "range" at bounding box center [241, 486] width 59 height 3
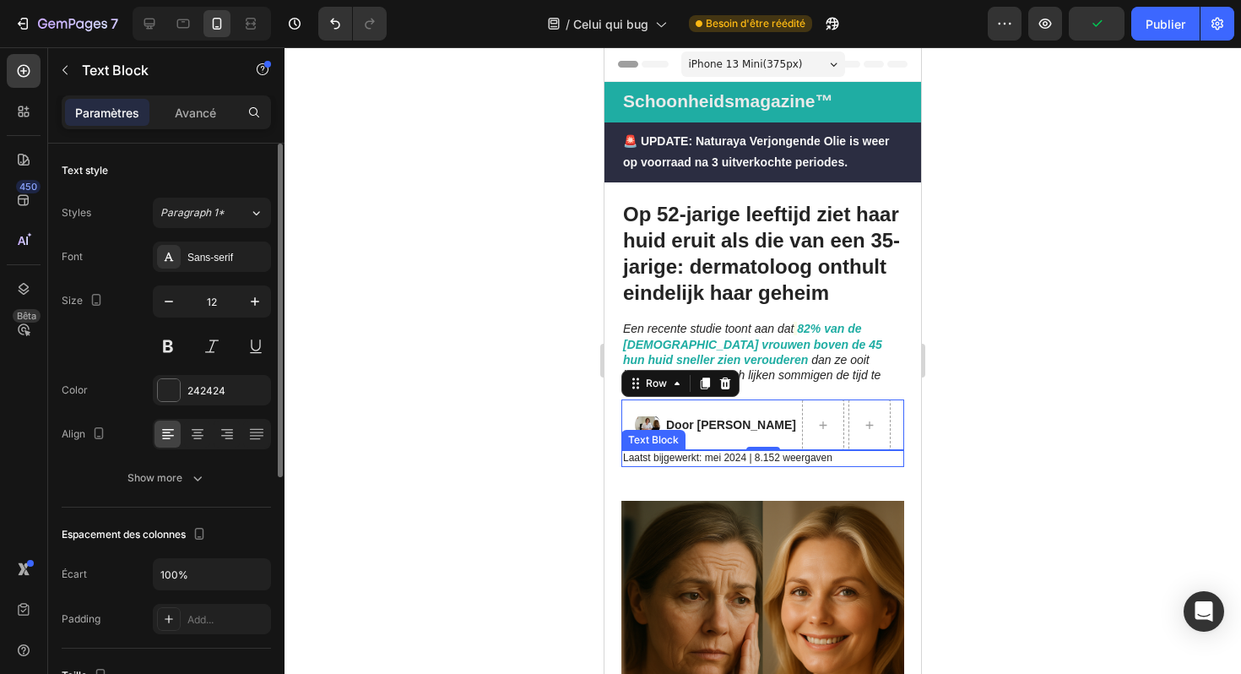
click at [638, 452] on p "Laatst bijgewerkt: mei 2024 | 8.152 weergaven" at bounding box center [762, 459] width 279 height 14
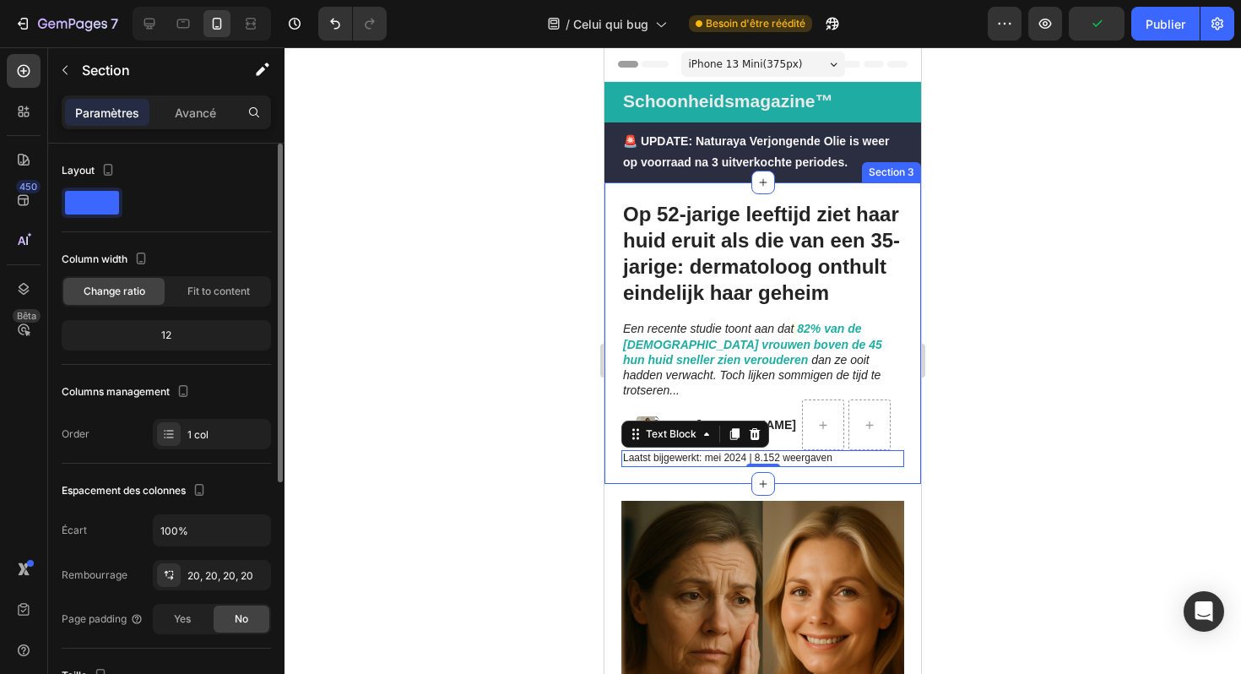
click at [635, 459] on div "Op 52-jarige leeftijd ziet haar huid eruit als die van een 35-jarige: dermatolo…" at bounding box center [763, 332] width 317 height 301
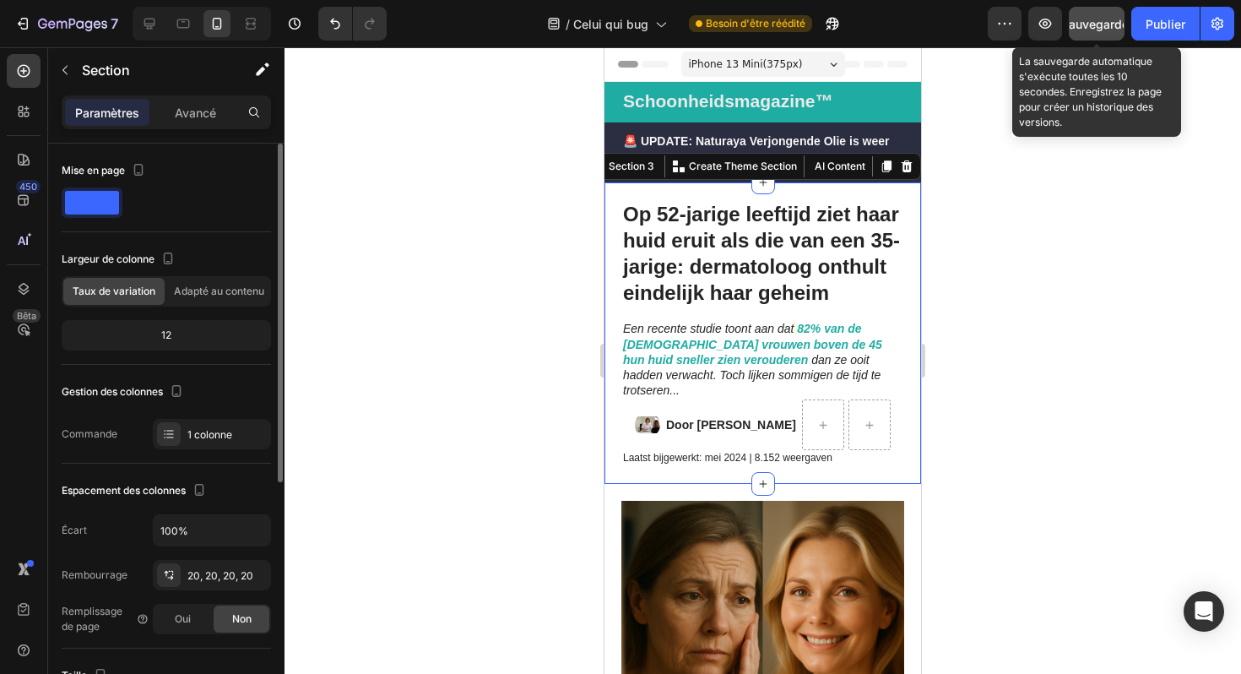
click at [1107, 24] on font "Sauvegarder" at bounding box center [1097, 24] width 72 height 14
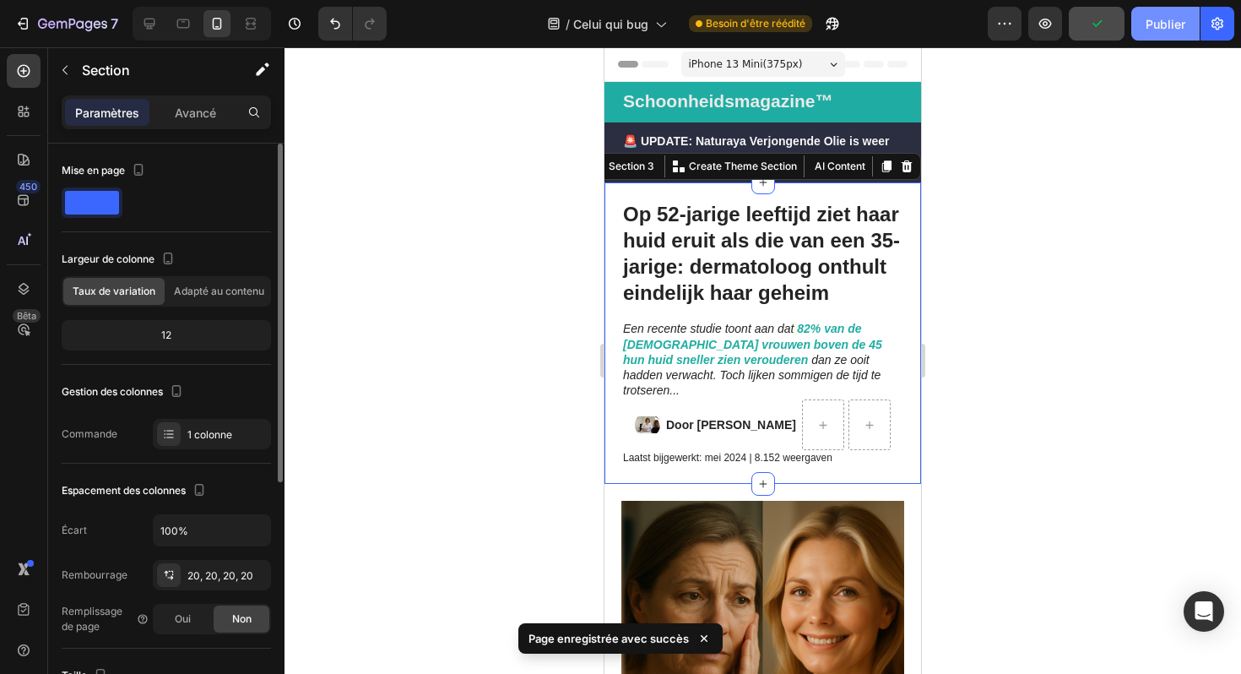
click at [1164, 28] on font "Publier" at bounding box center [1166, 24] width 40 height 14
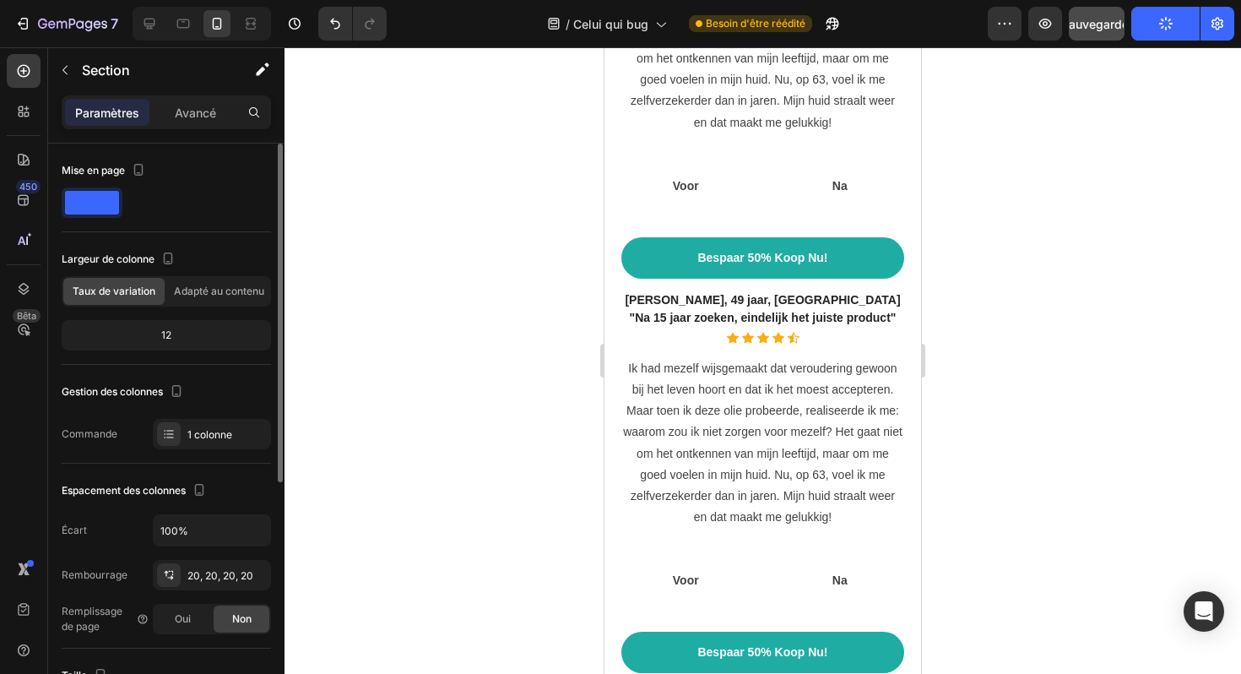
scroll to position [6197, 0]
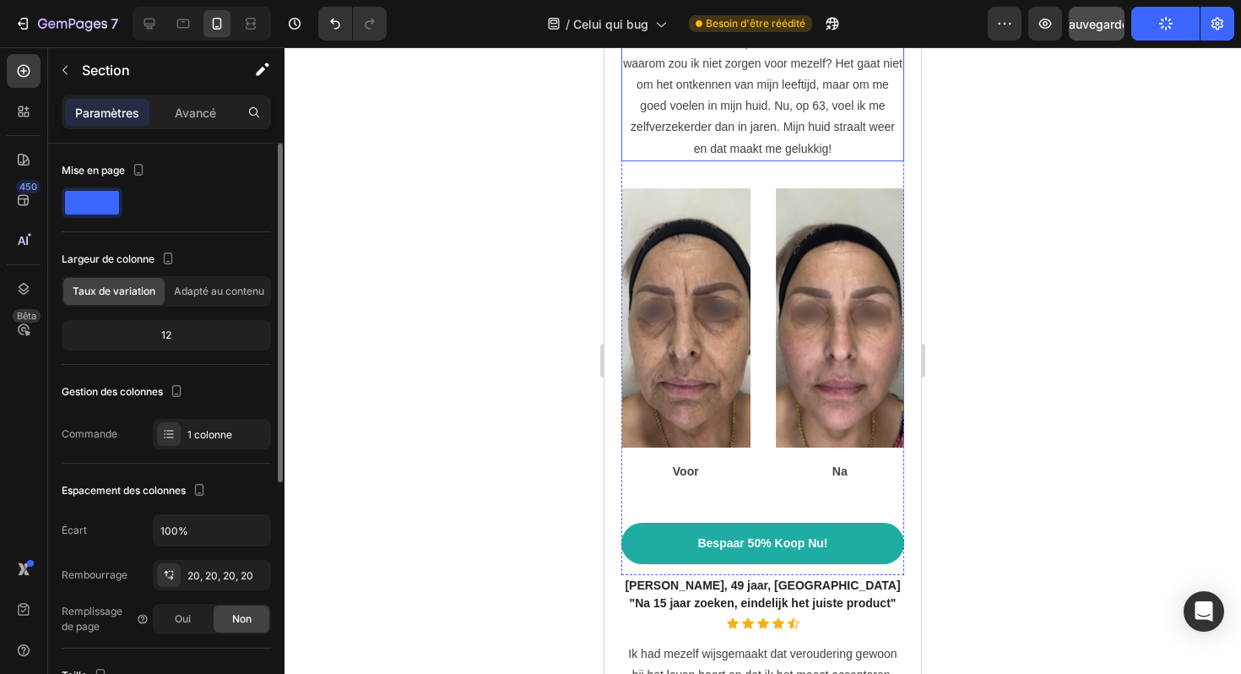
click at [701, 160] on p "Ik had mezelf wijsgemaakt dat veroudering gewoon bij het leven hoort en dat ik …" at bounding box center [762, 74] width 279 height 171
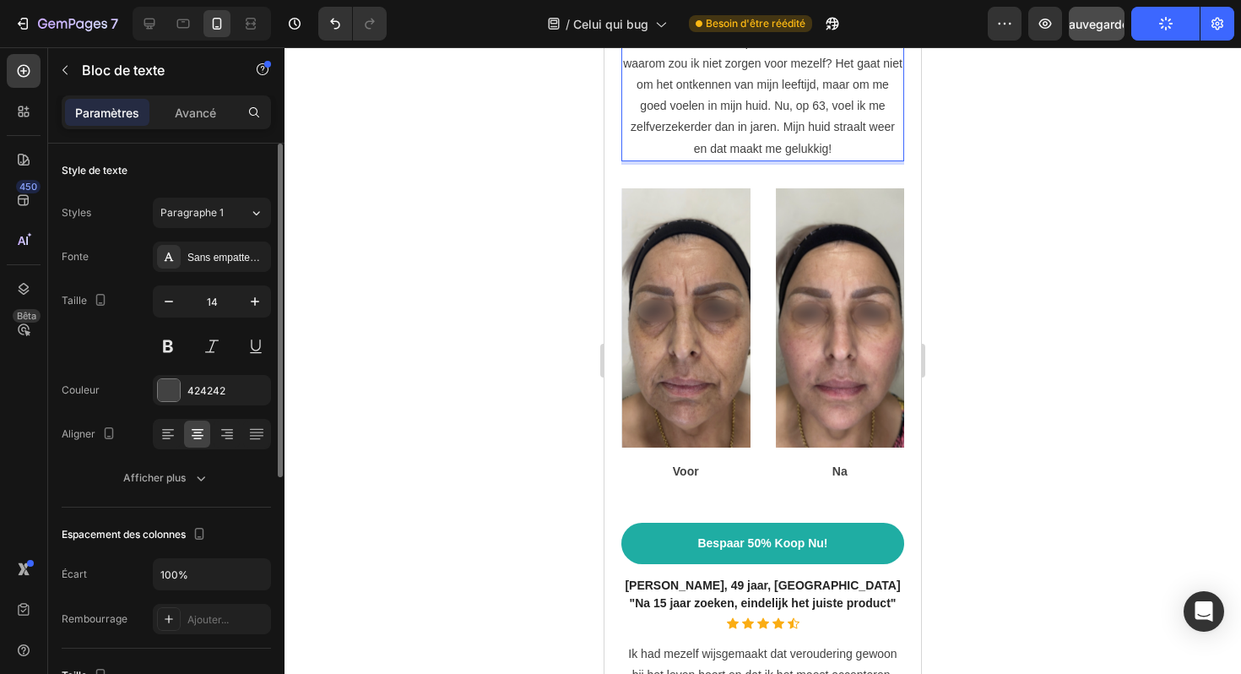
click at [673, 160] on p "Ik had mezelf wijsgemaakt dat veroudering gewoon bij het leven hoort en dat ik …" at bounding box center [762, 74] width 279 height 171
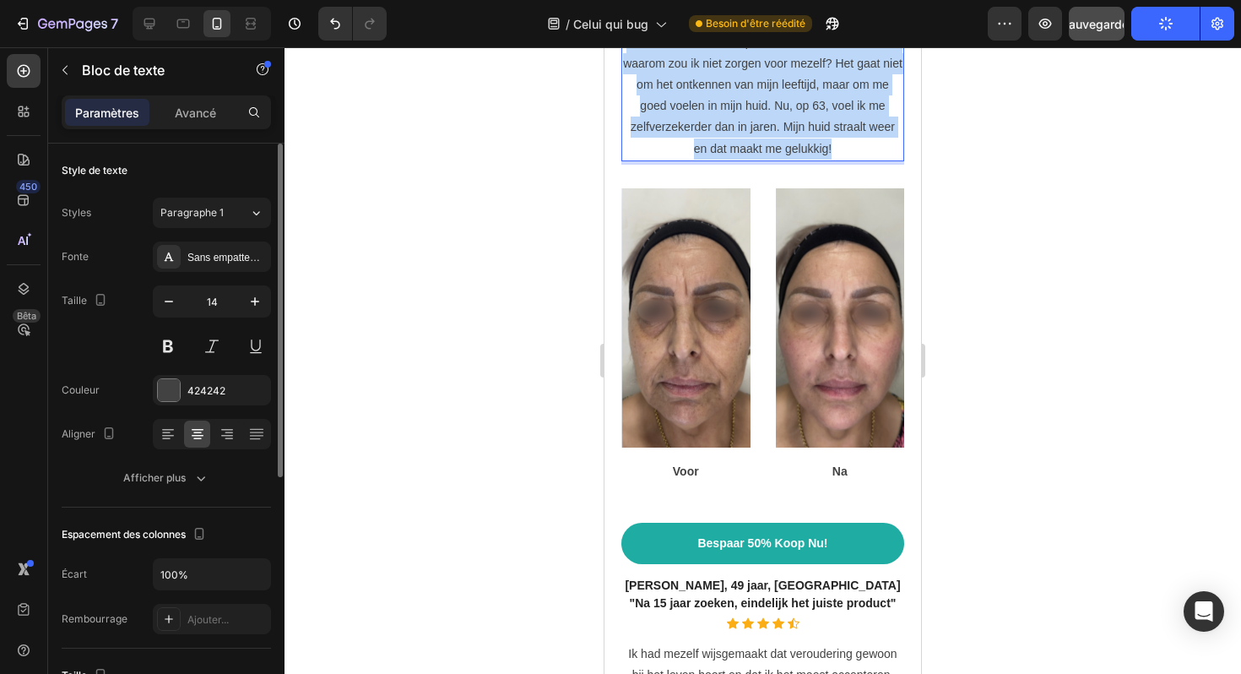
click at [673, 160] on p "Ik had mezelf wijsgemaakt dat veroudering gewoon bij het leven hoort en dat ik …" at bounding box center [762, 74] width 279 height 171
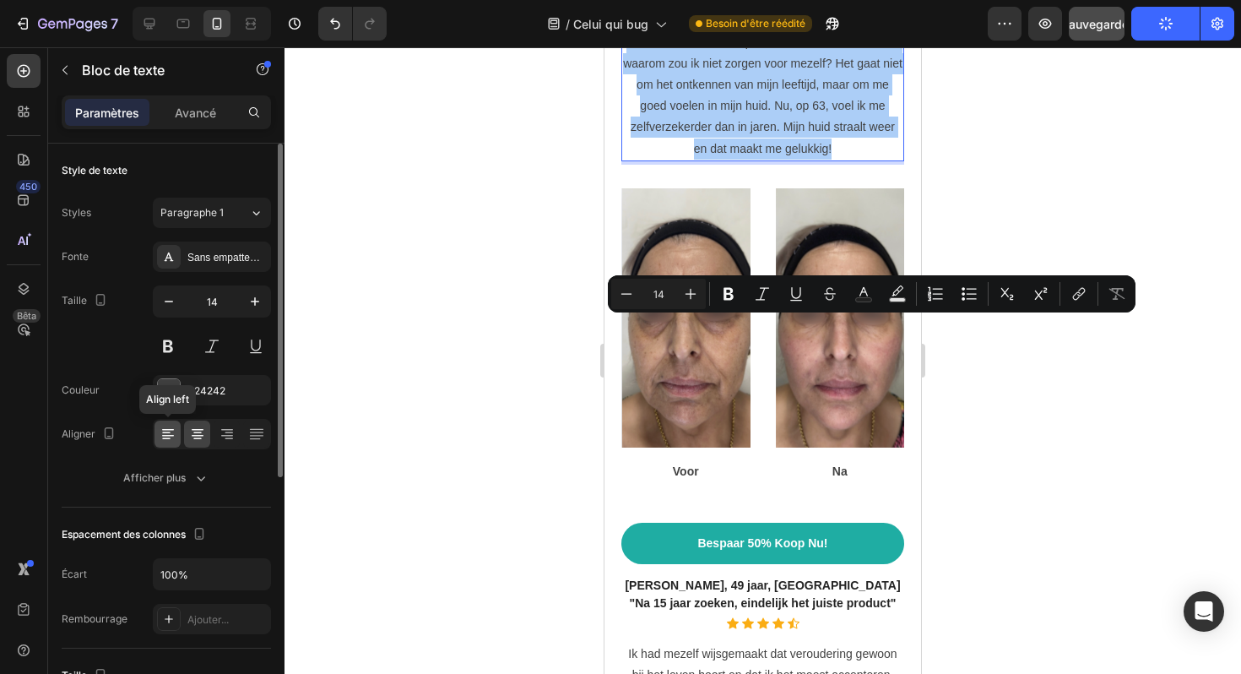
click at [160, 436] on icon at bounding box center [168, 434] width 17 height 17
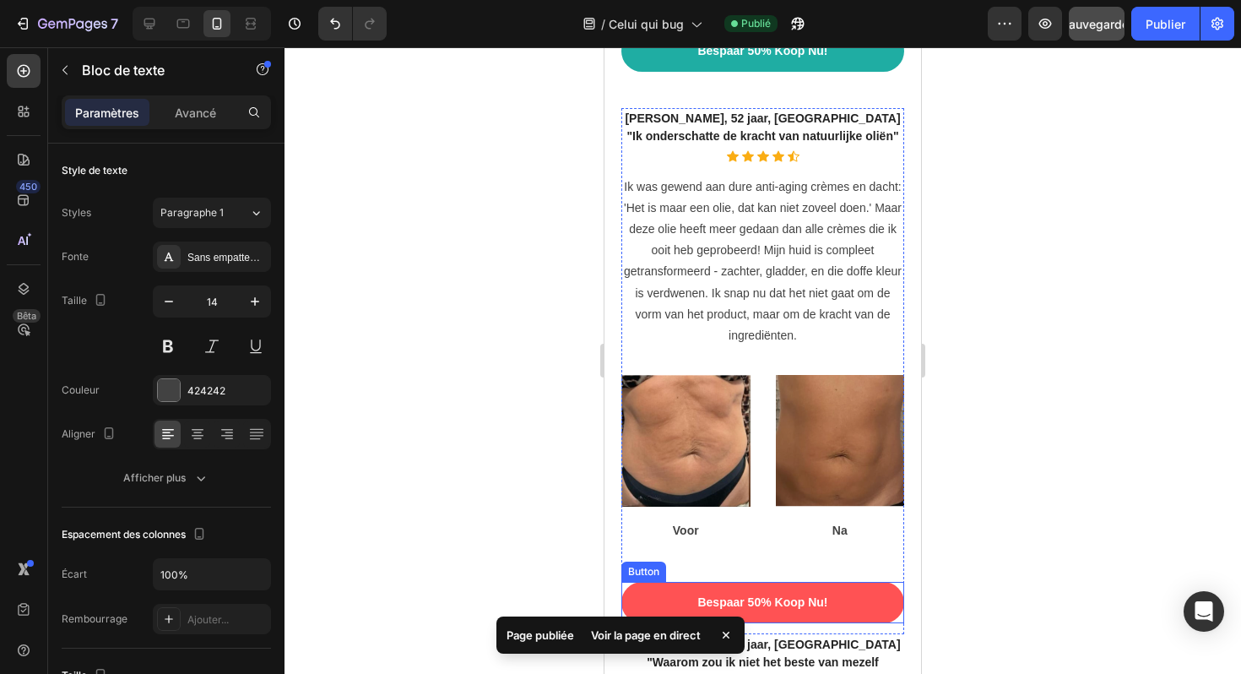
scroll to position [5690, 0]
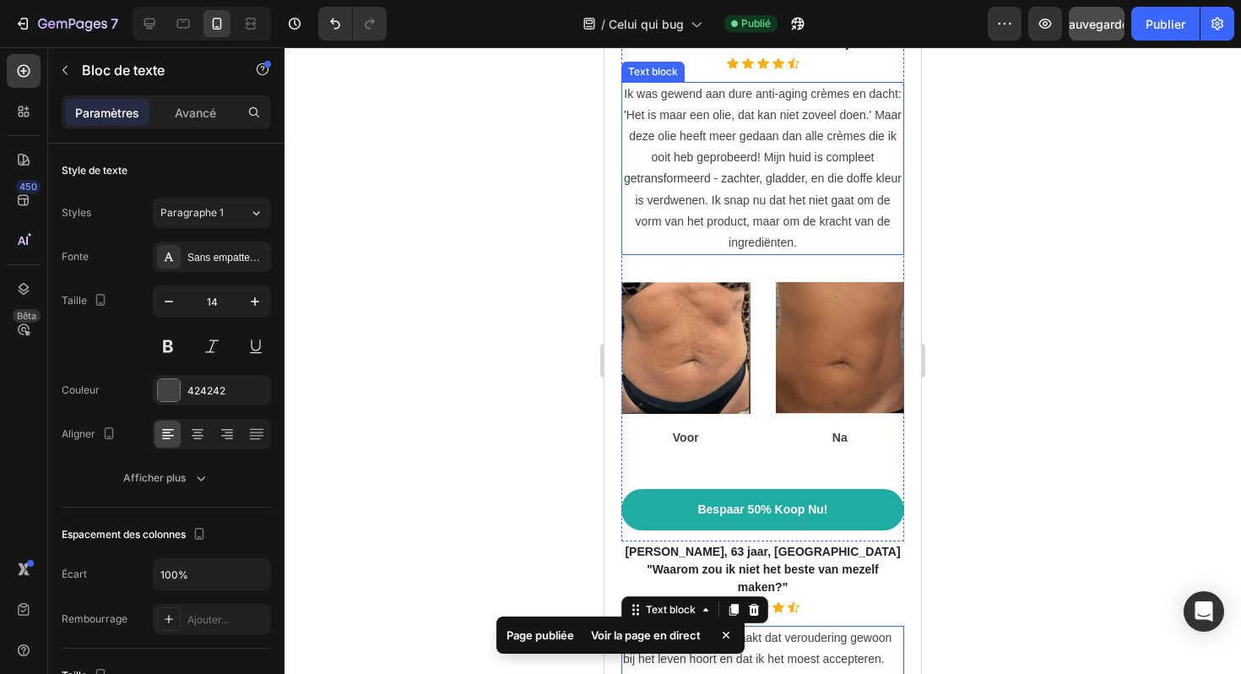
click at [728, 254] on p "Ik was gewend aan dure anti-aging crèmes en dacht: 'Het is maar een olie, dat k…" at bounding box center [762, 169] width 279 height 171
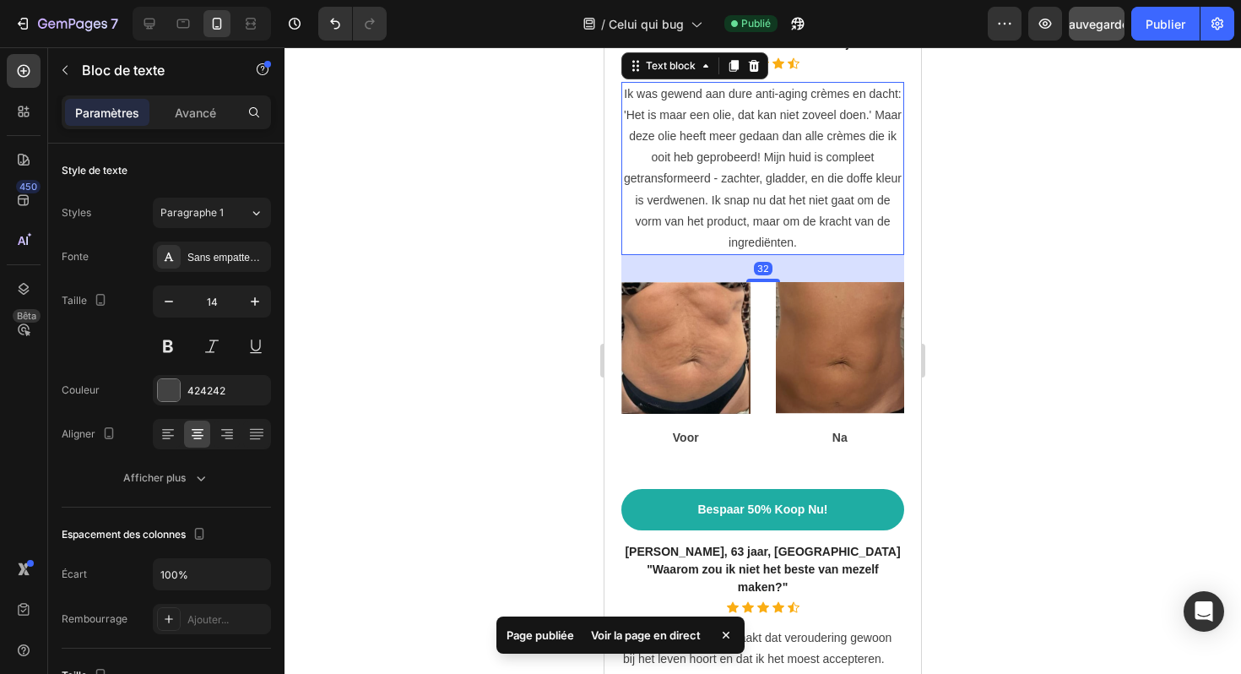
click at [740, 254] on p "Ik was gewend aan dure anti-aging crèmes en dacht: 'Het is maar een olie, dat k…" at bounding box center [762, 169] width 279 height 171
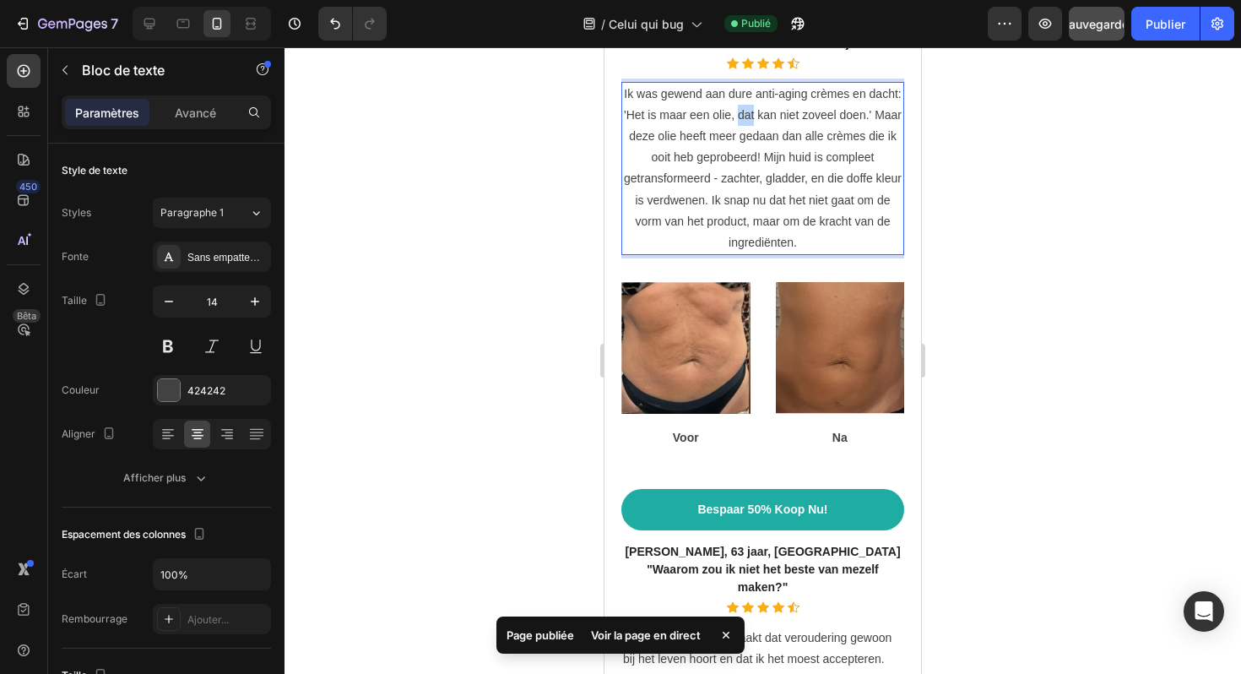
click at [740, 254] on p "Ik was gewend aan dure anti-aging crèmes en dacht: 'Het is maar een olie, dat k…" at bounding box center [762, 169] width 279 height 171
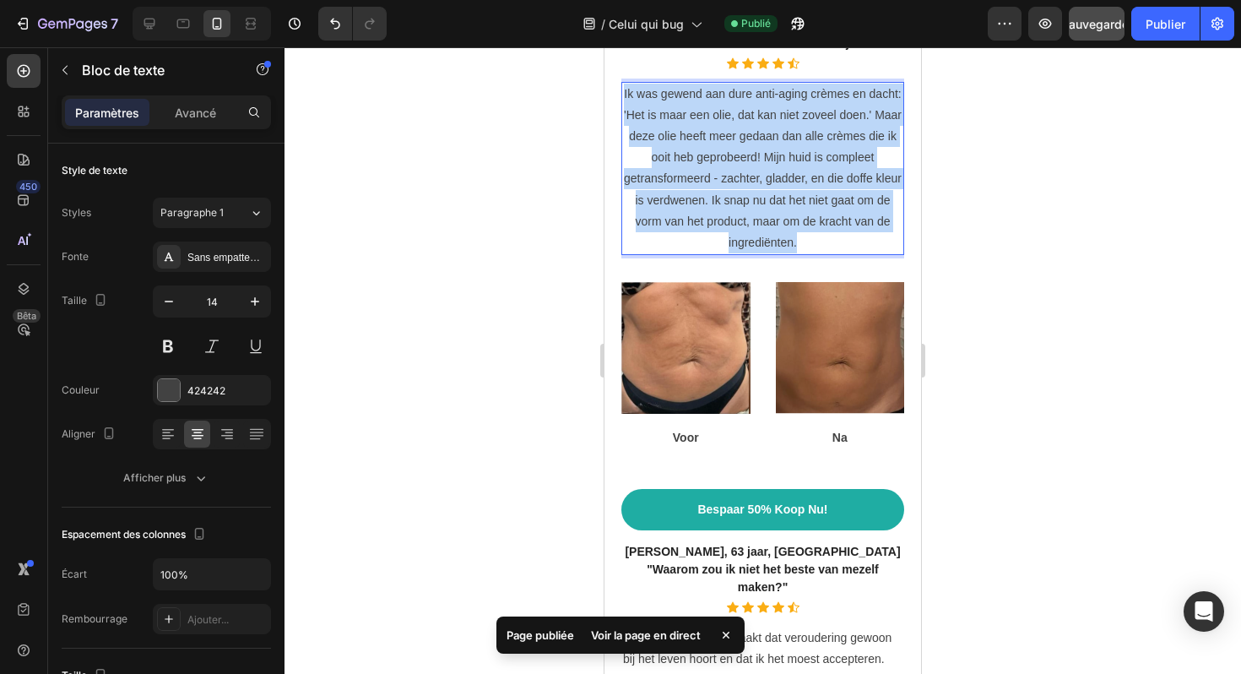
click at [740, 254] on p "Ik was gewend aan dure anti-aging crèmes en dacht: 'Het is maar een olie, dat k…" at bounding box center [762, 169] width 279 height 171
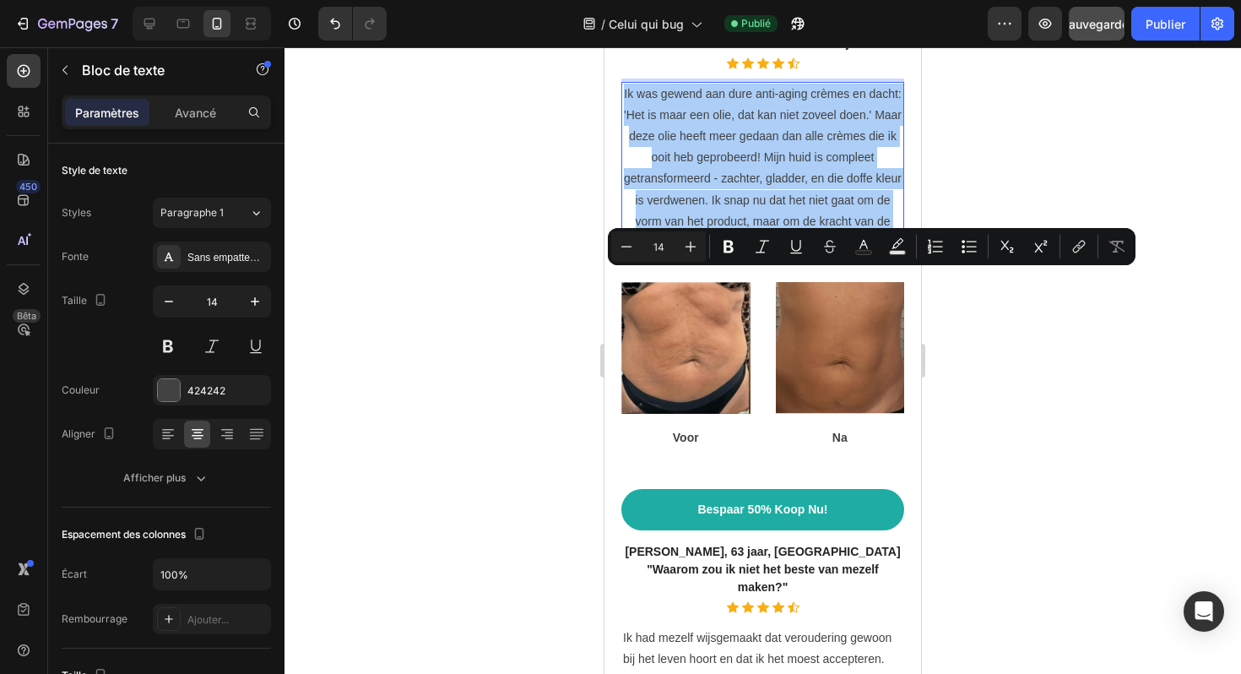
click at [1007, 393] on div at bounding box center [763, 360] width 957 height 627
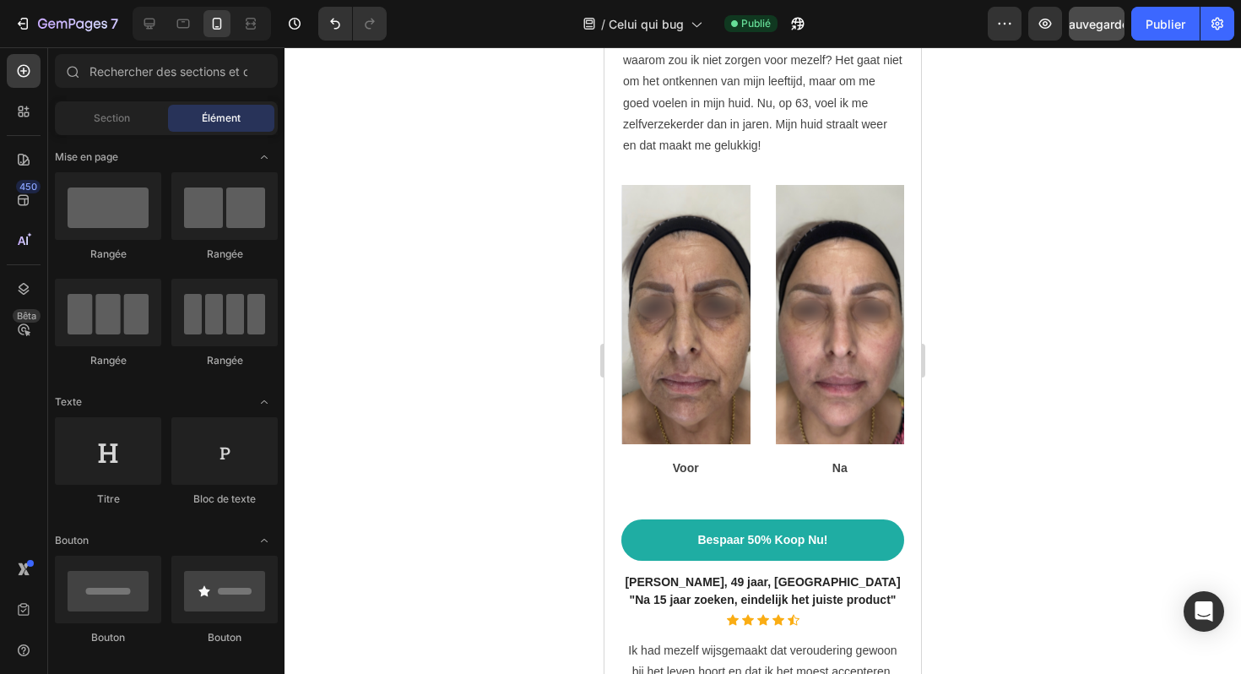
scroll to position [6254, 0]
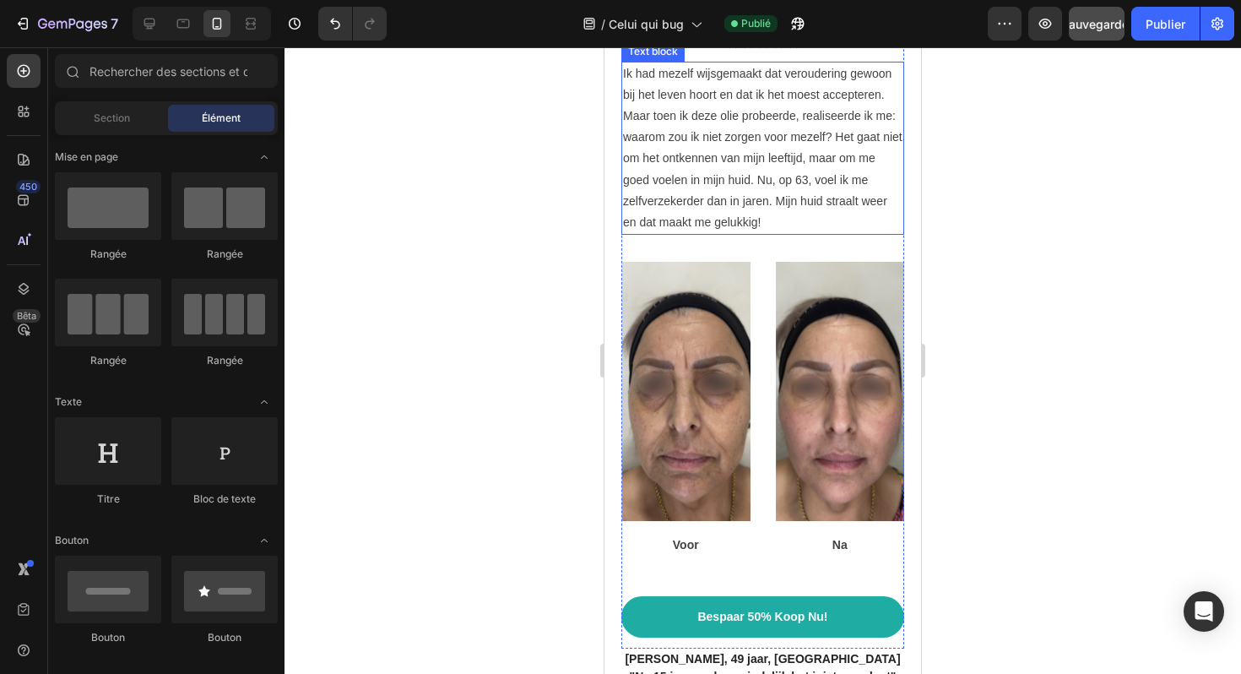
click at [801, 234] on p "Ik had mezelf wijsgemaakt dat veroudering gewoon bij het leven hoort en dat ik …" at bounding box center [762, 148] width 279 height 171
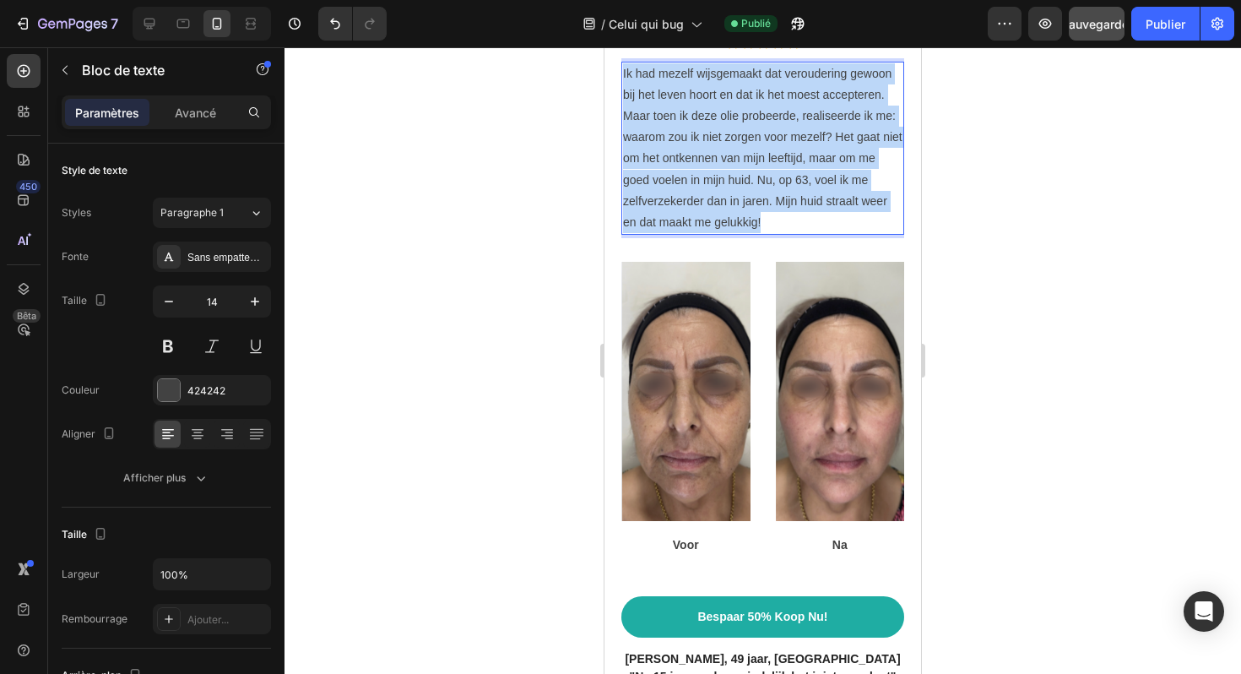
click at [801, 234] on p "Ik had mezelf wijsgemaakt dat veroudering gewoon bij het leven hoort en dat ik …" at bounding box center [762, 148] width 279 height 171
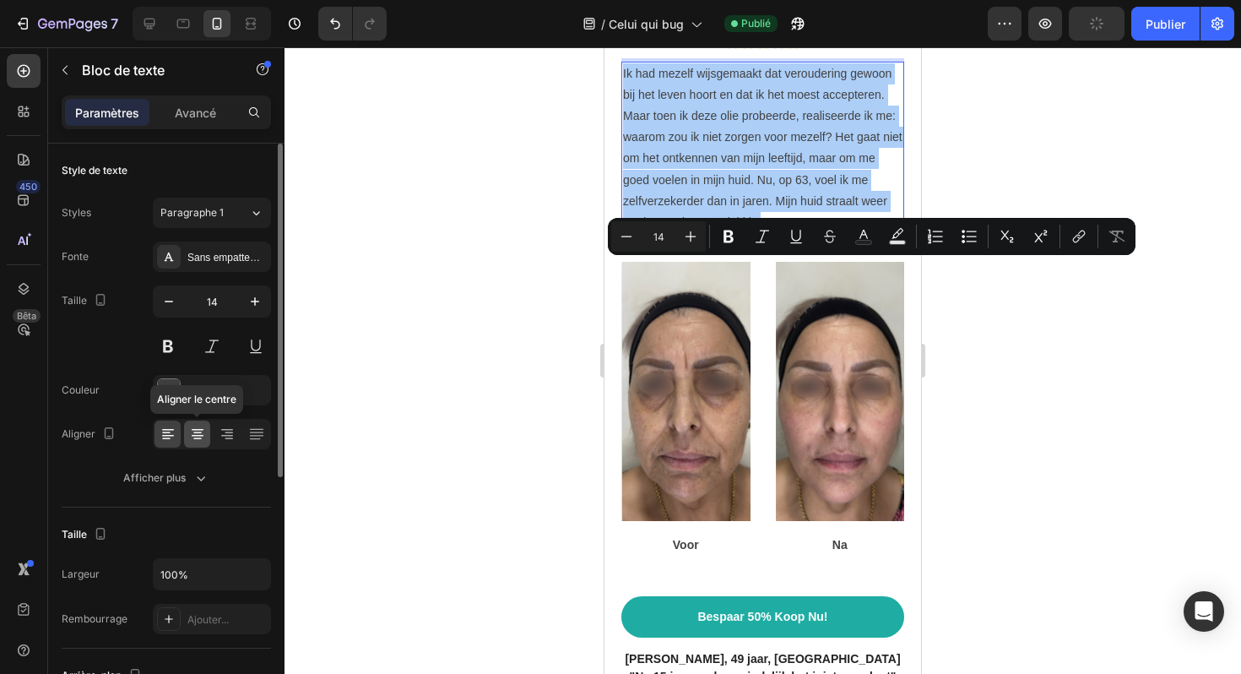
click at [194, 434] on icon at bounding box center [197, 434] width 17 height 17
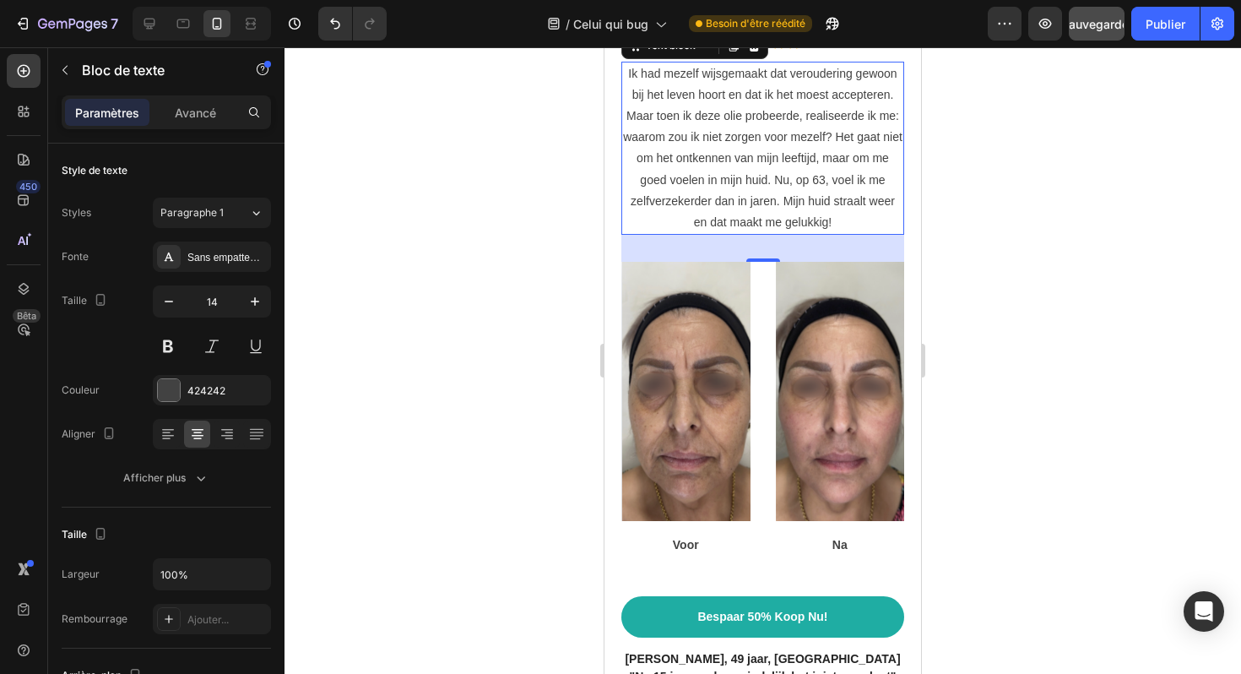
click at [585, 394] on div at bounding box center [763, 360] width 957 height 627
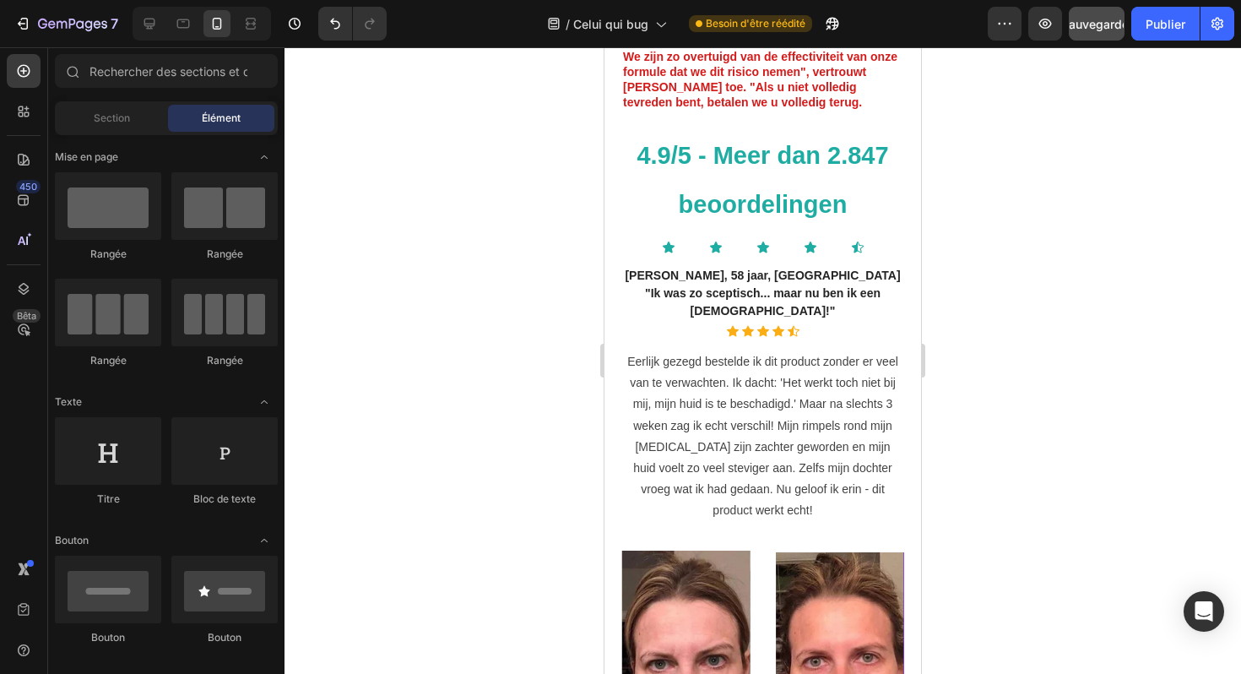
scroll to position [4946, 0]
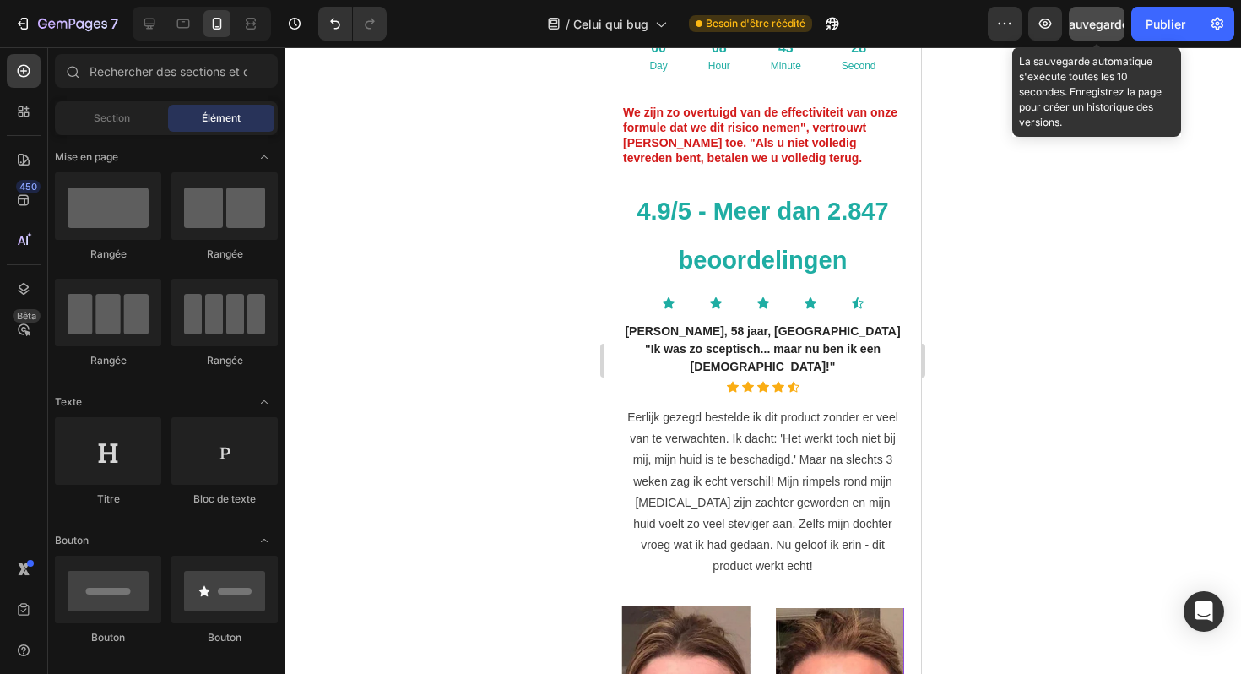
click at [1094, 20] on font "Sauvegarder" at bounding box center [1097, 24] width 72 height 14
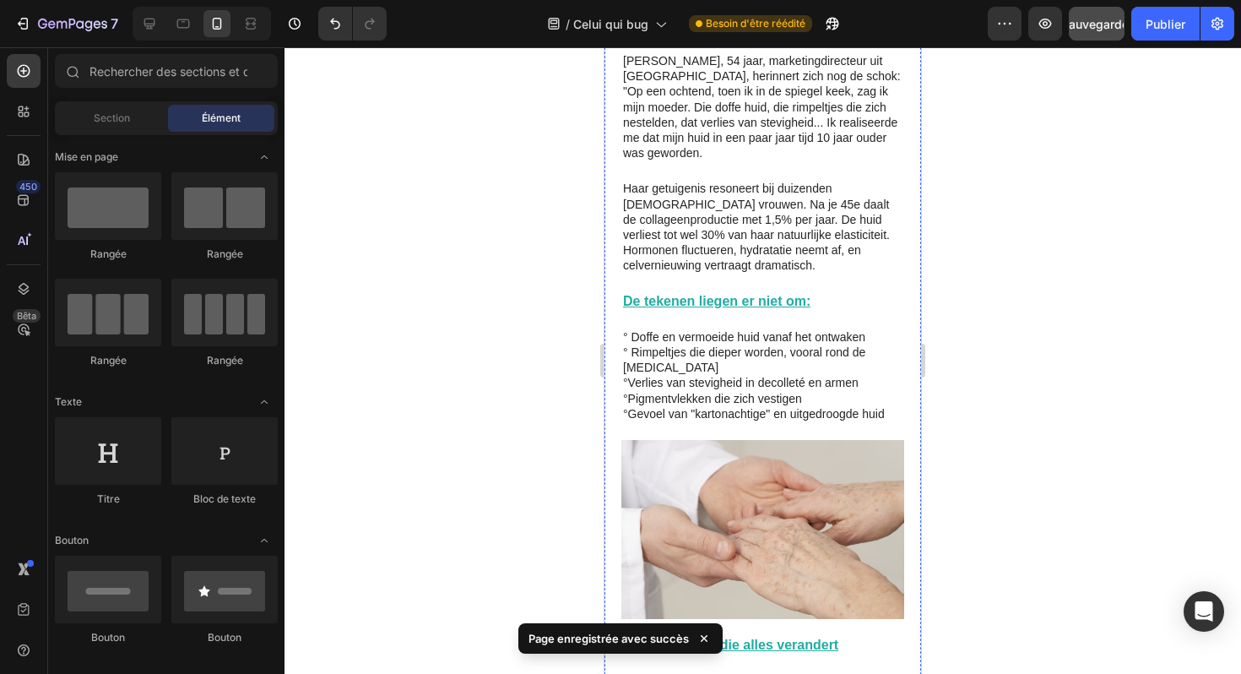
scroll to position [0, 0]
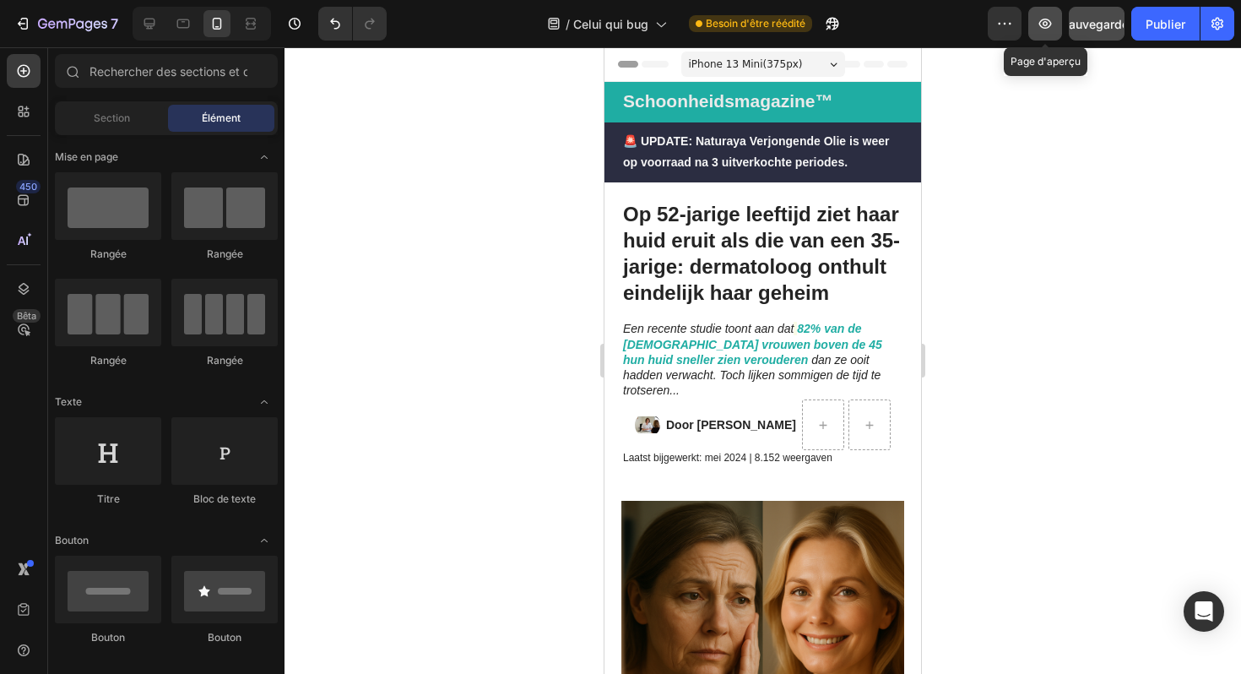
click at [1052, 28] on icon "button" at bounding box center [1045, 23] width 17 height 17
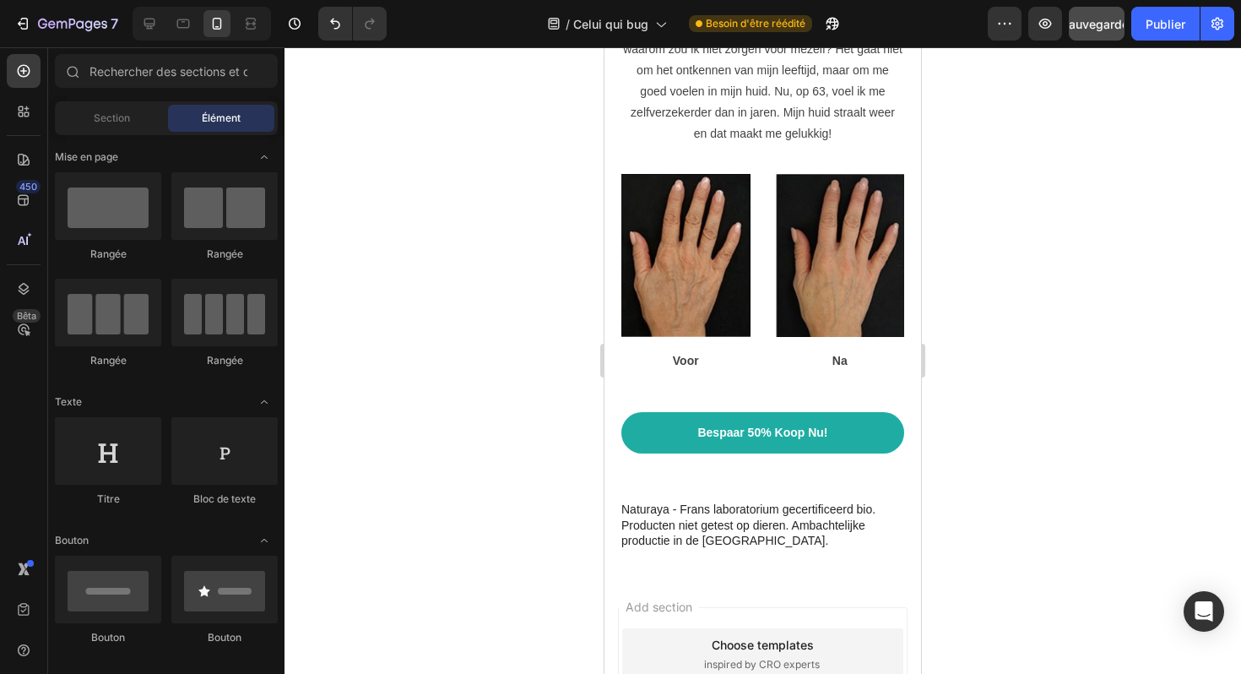
scroll to position [7409, 0]
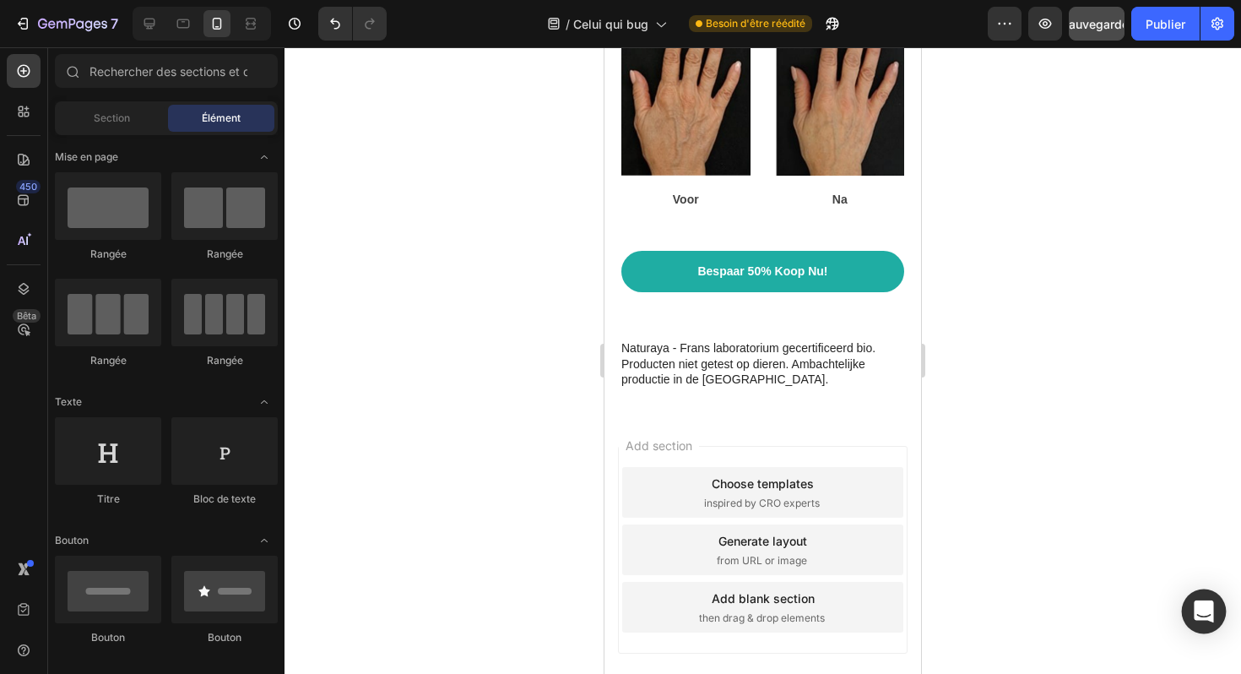
click at [1199, 603] on icon "Ouvrir Intercom Messenger" at bounding box center [1203, 611] width 19 height 22
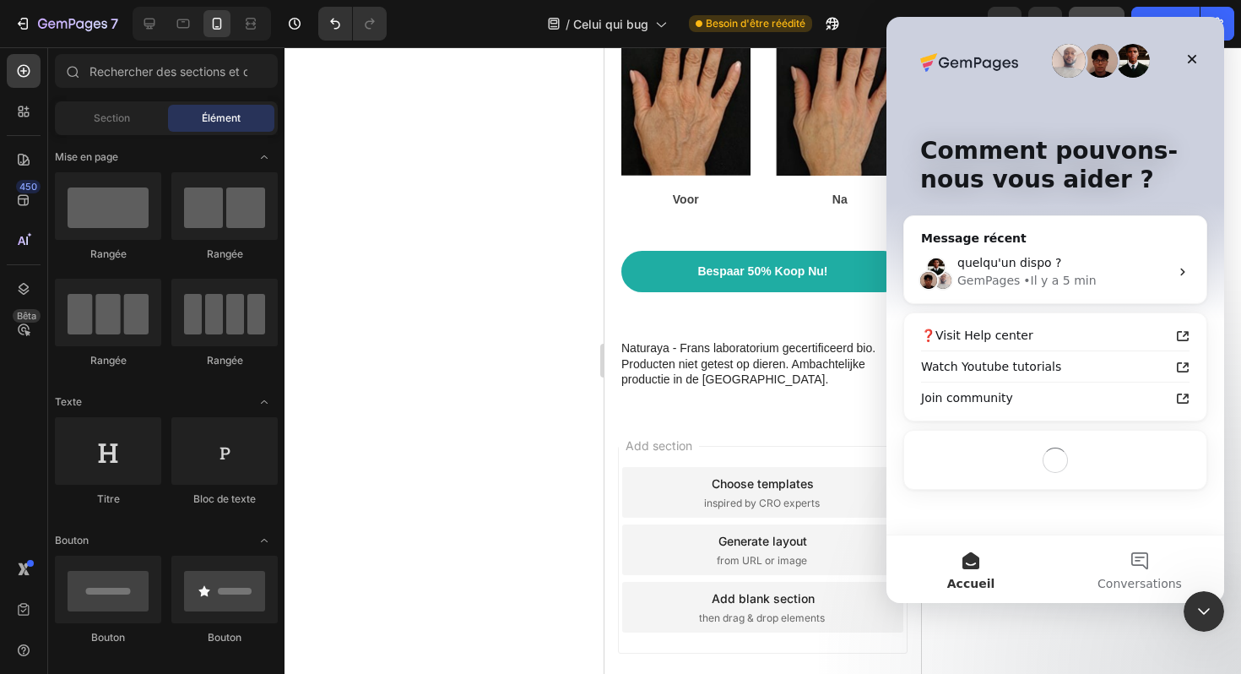
scroll to position [0, 0]
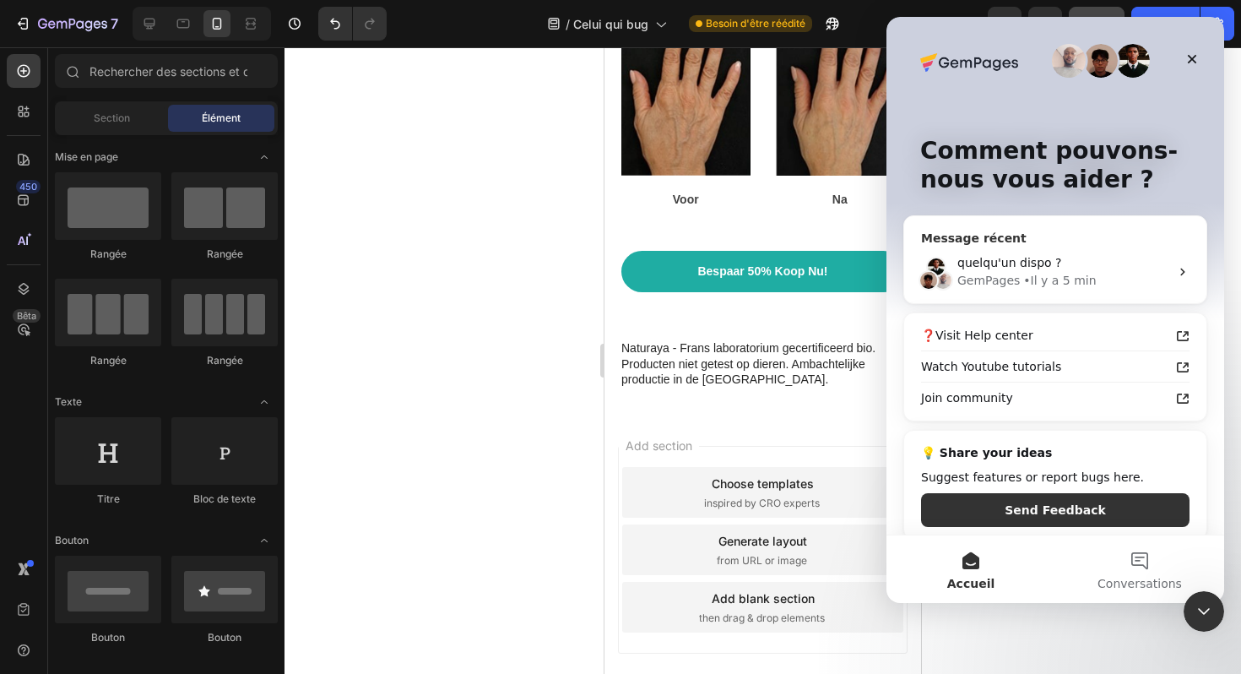
click at [1081, 274] on div "• Il y a 5 min" at bounding box center [1059, 281] width 73 height 18
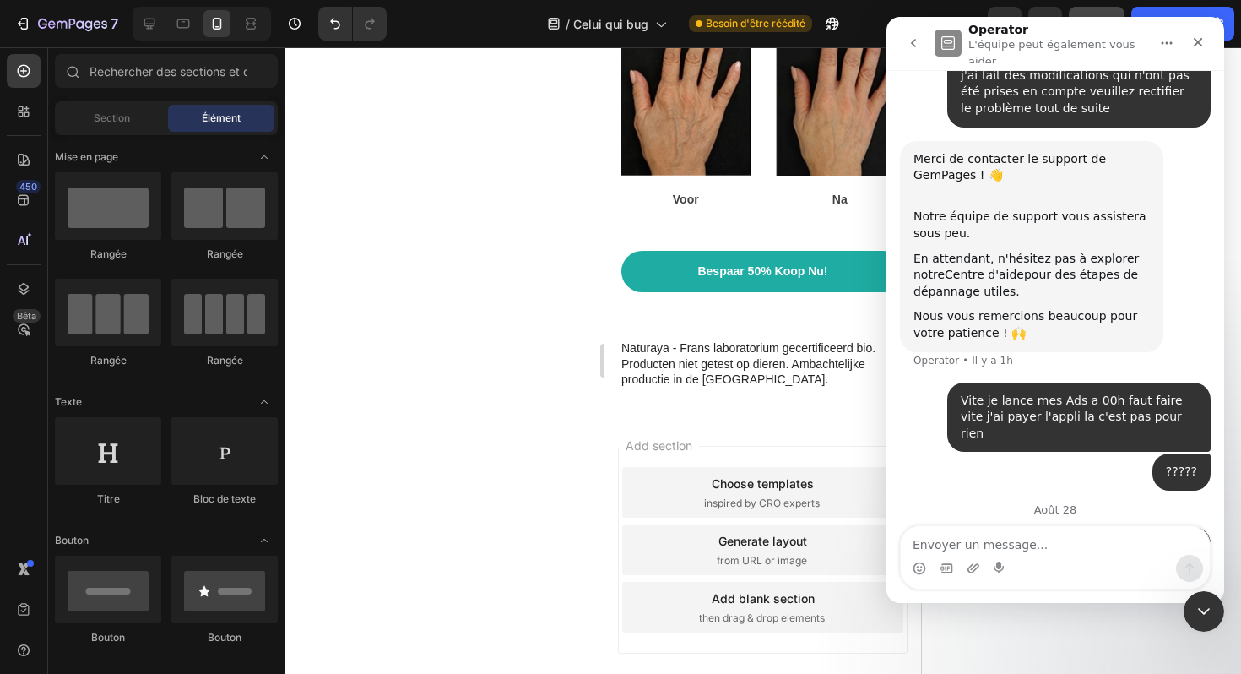
scroll to position [196, 0]
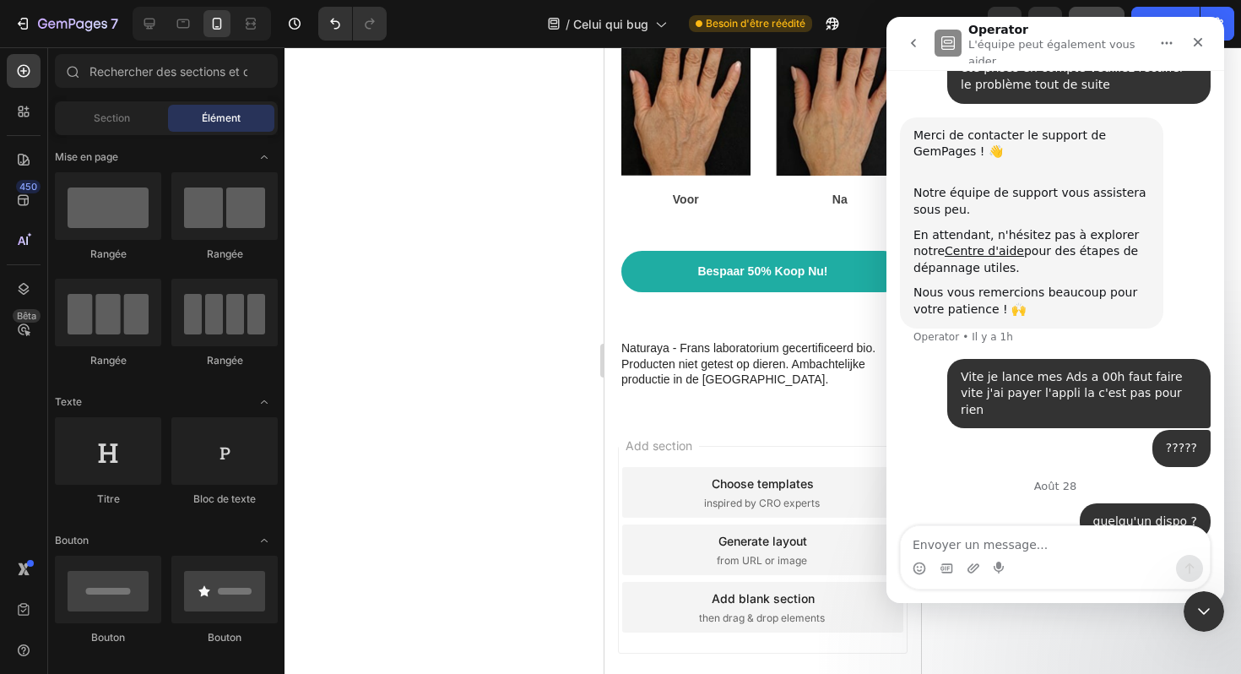
click at [1028, 37] on p "L'équipe peut également vous aider" at bounding box center [1056, 49] width 177 height 26
click at [1161, 40] on icon "Accueil" at bounding box center [1167, 43] width 14 height 14
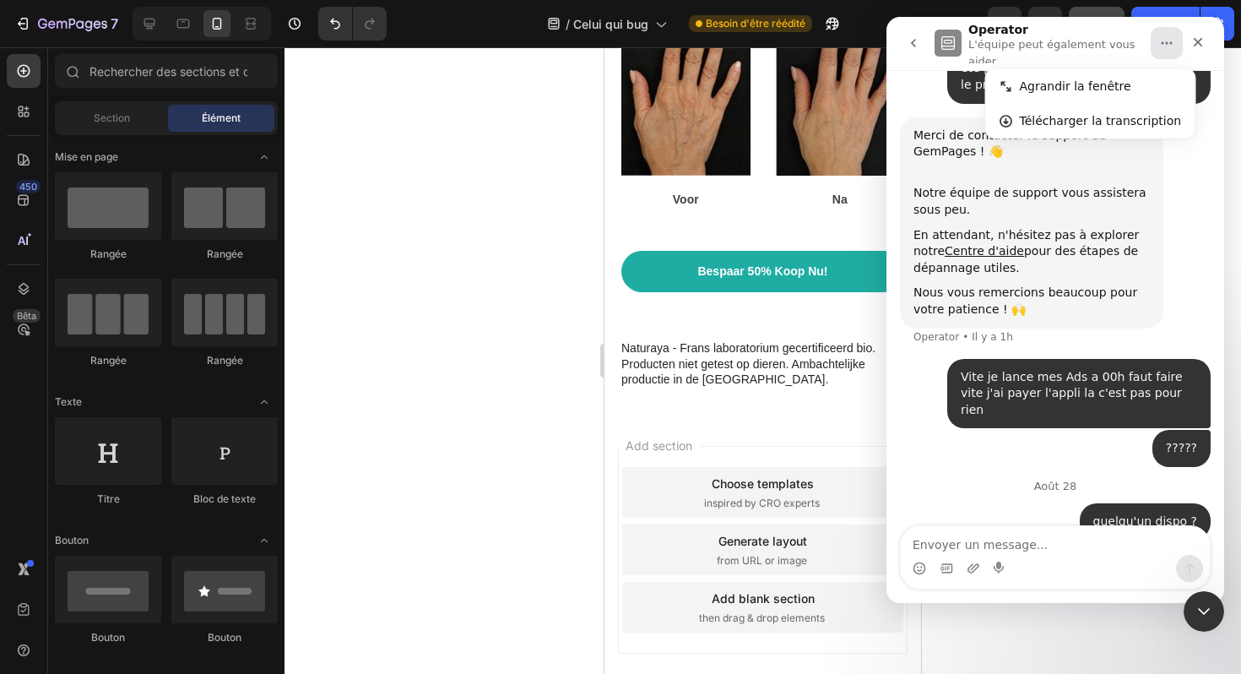
click at [914, 39] on icon "go back" at bounding box center [914, 43] width 14 height 14
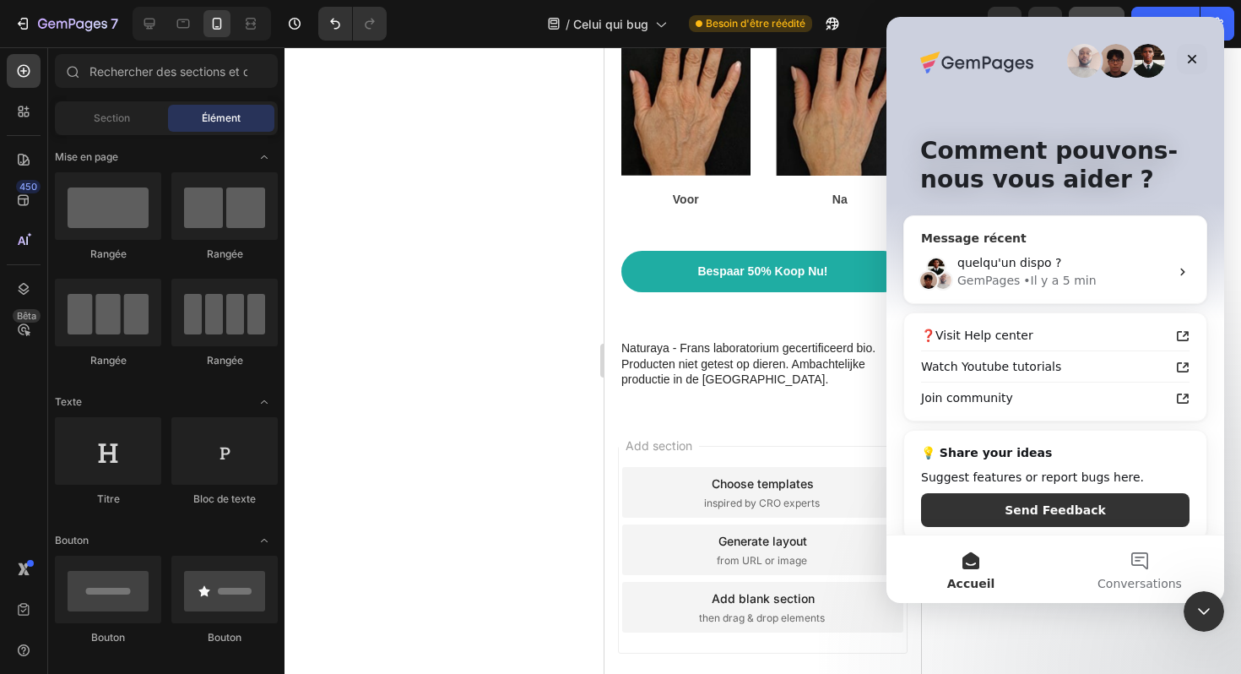
scroll to position [14, 0]
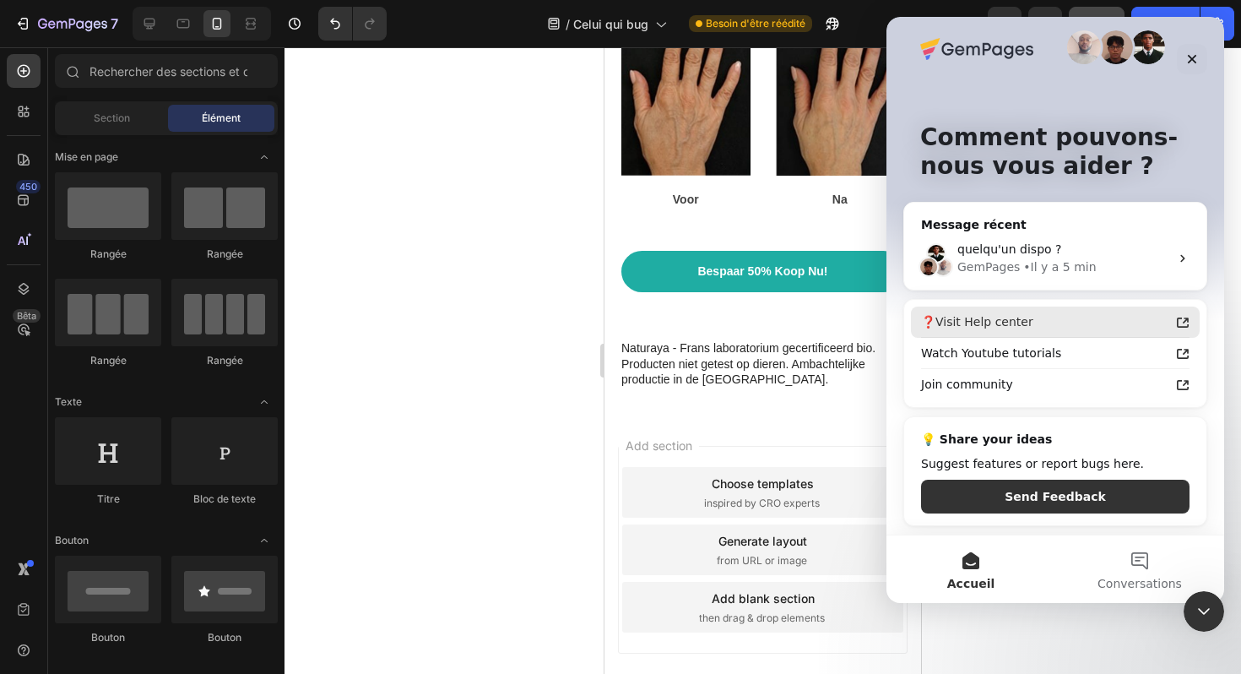
click at [1038, 318] on div "❓Visit Help center" at bounding box center [1045, 322] width 248 height 18
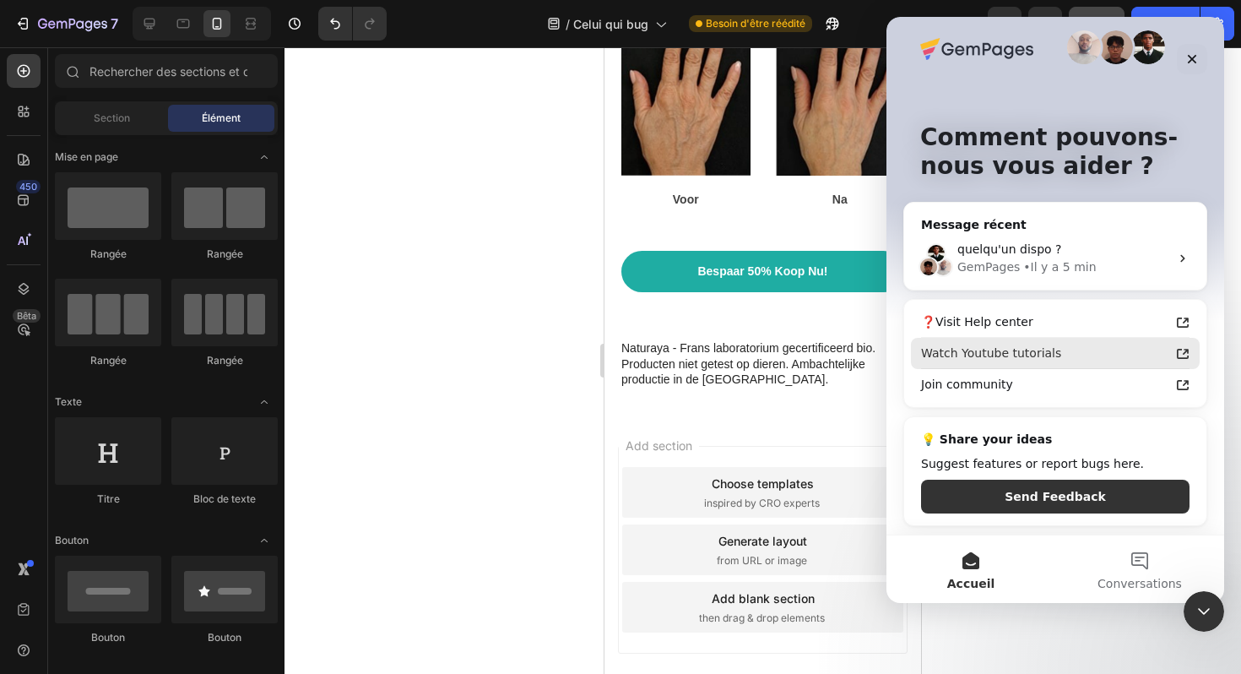
scroll to position [0, 0]
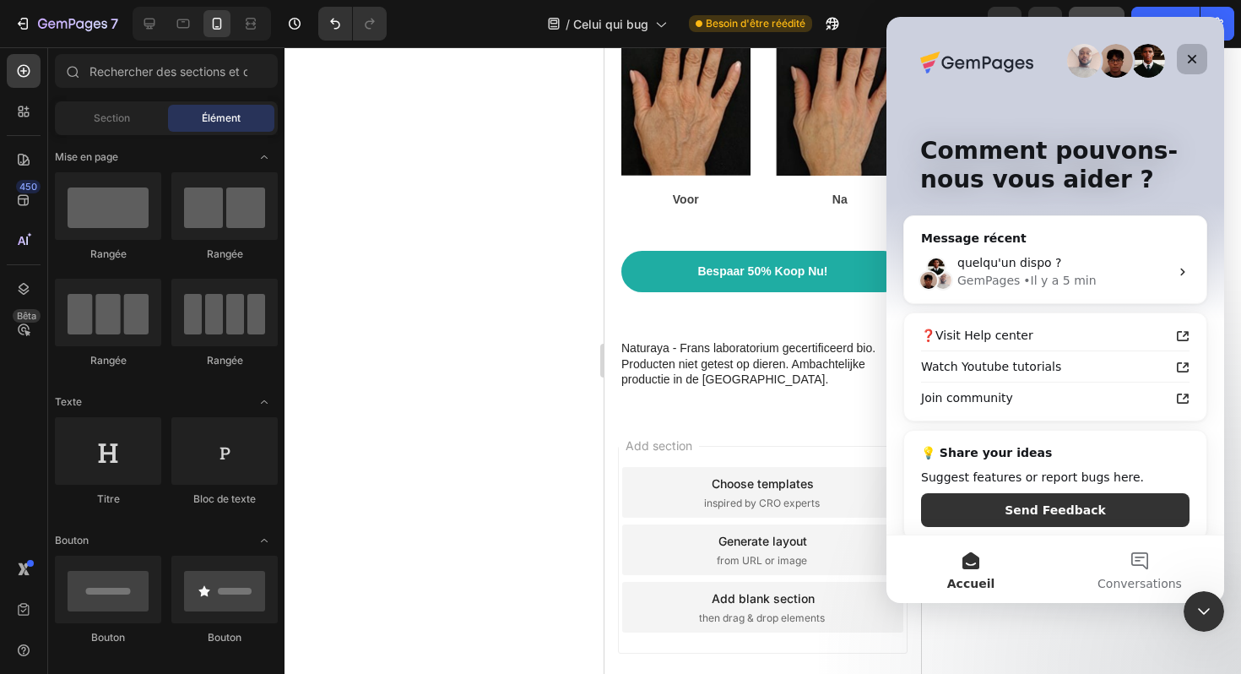
click at [1182, 65] on div "Fermer" at bounding box center [1192, 59] width 30 height 30
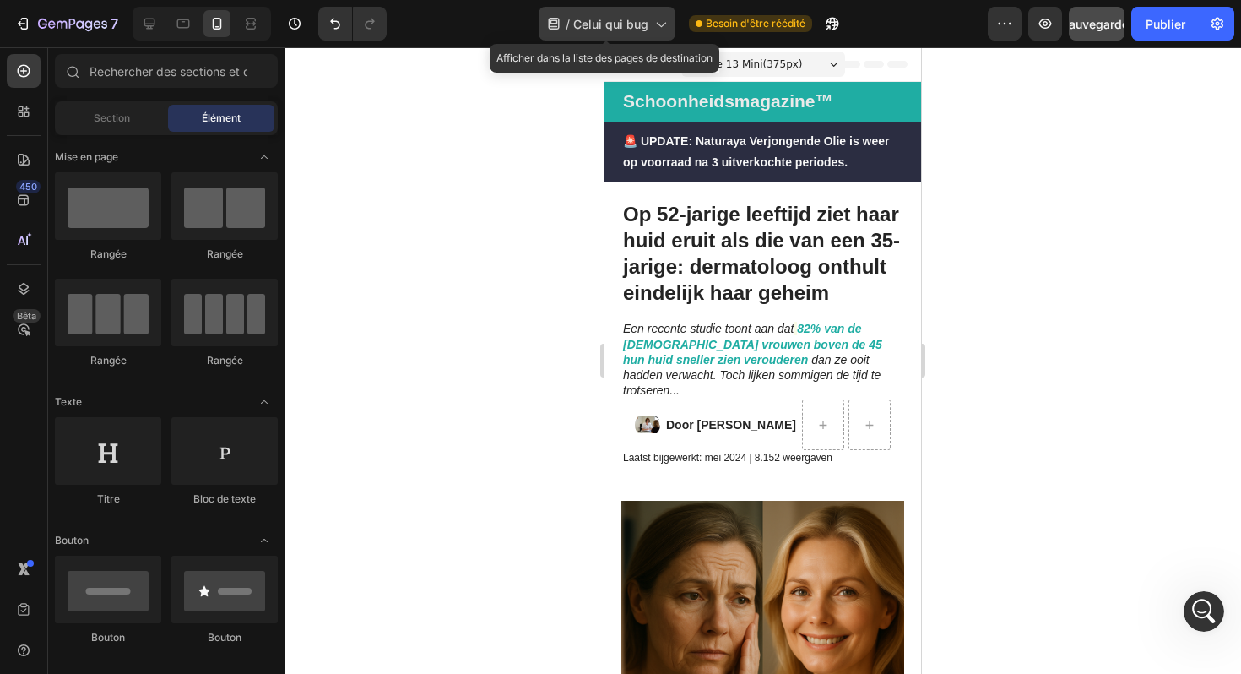
click at [587, 24] on font "Celui qui bug" at bounding box center [610, 24] width 75 height 14
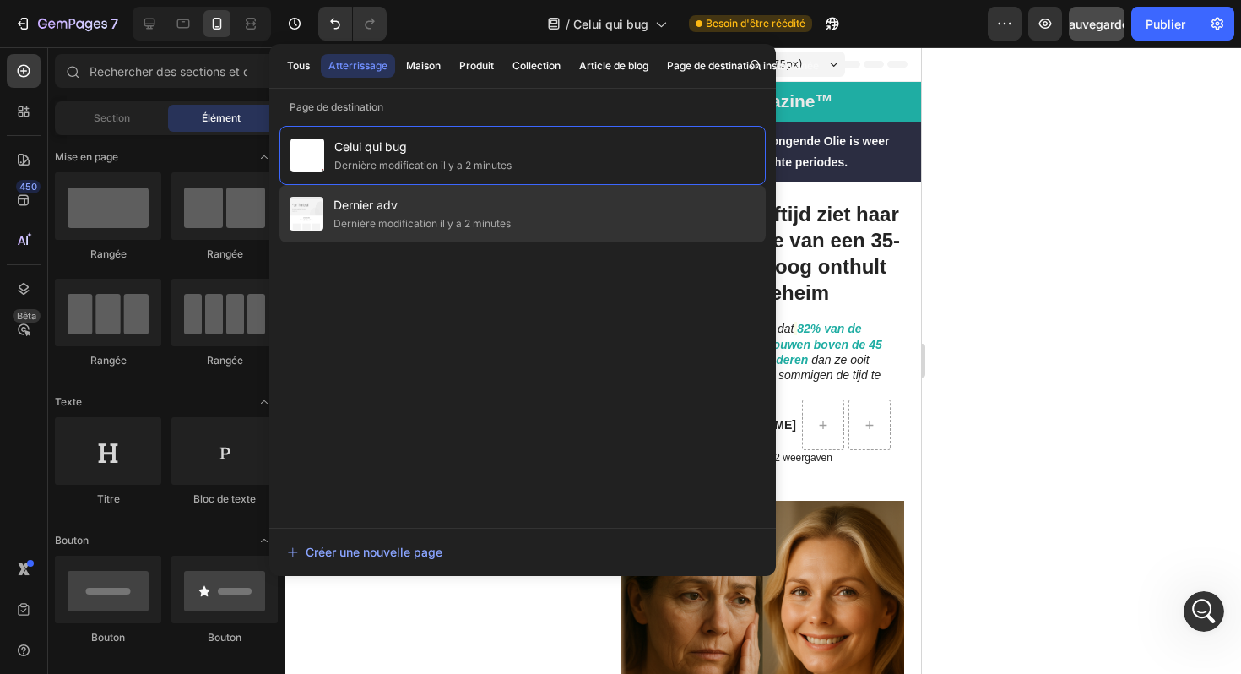
click at [491, 204] on span "Dernier adv" at bounding box center [422, 205] width 177 height 20
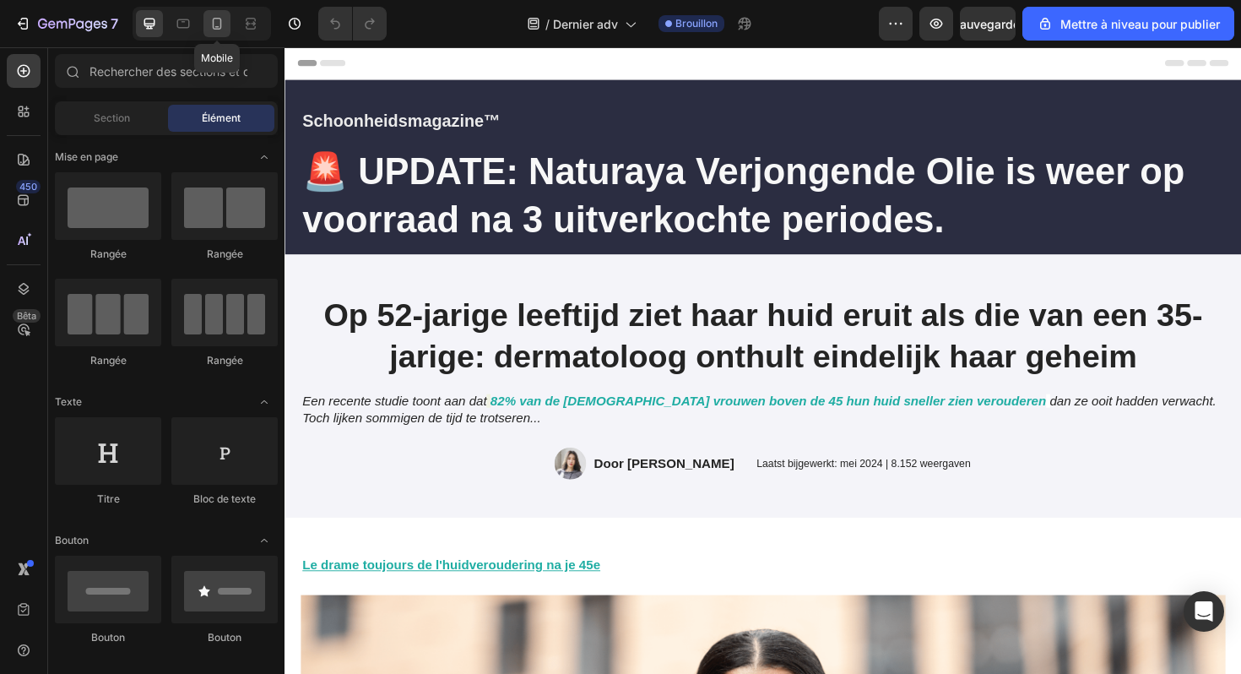
click at [219, 18] on icon at bounding box center [217, 24] width 9 height 12
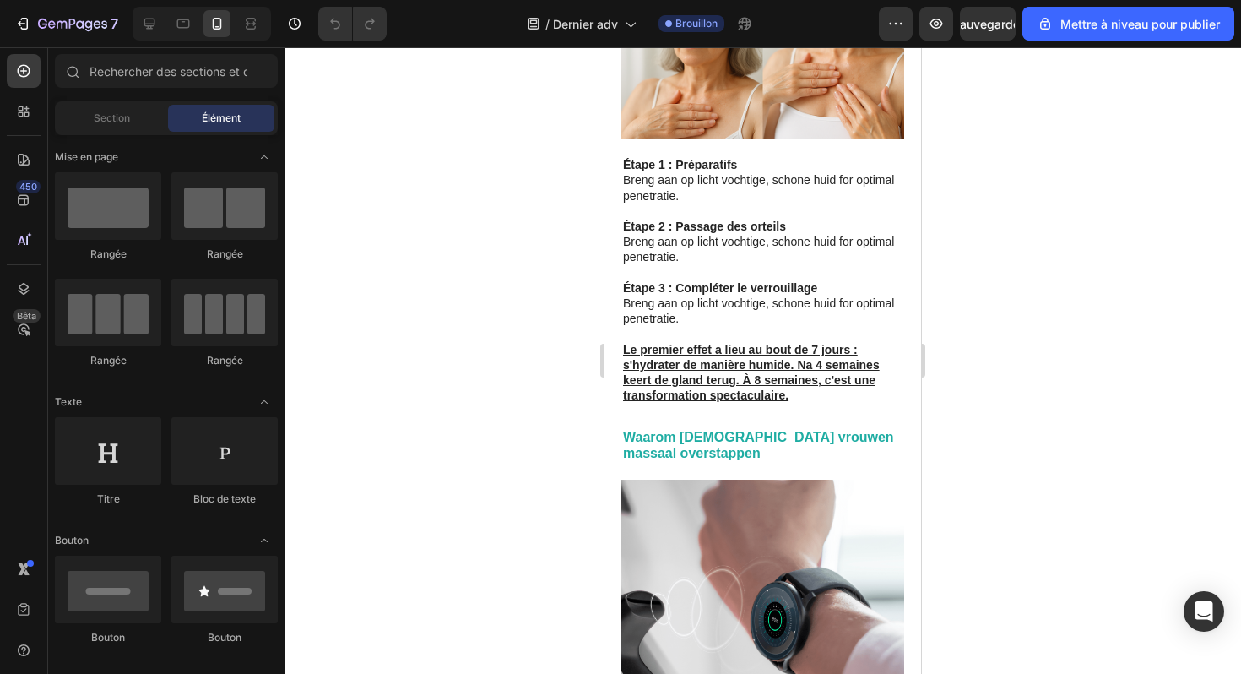
scroll to position [4323, 0]
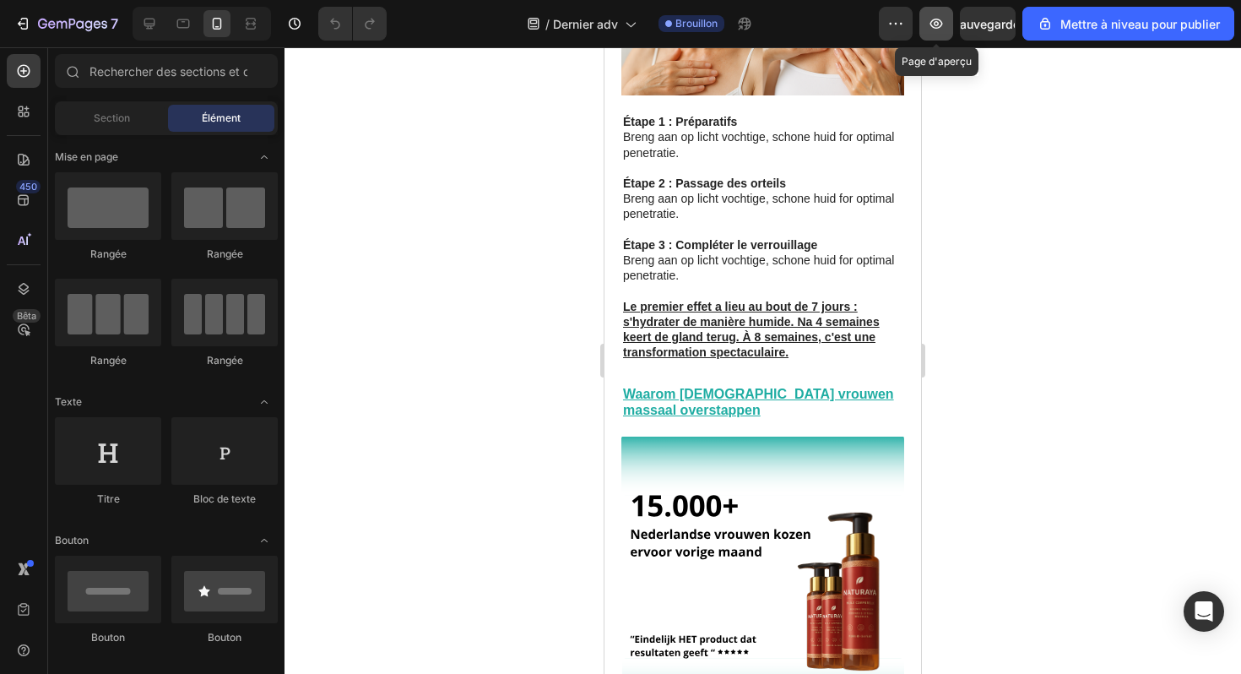
click at [941, 21] on icon "button" at bounding box center [936, 24] width 13 height 10
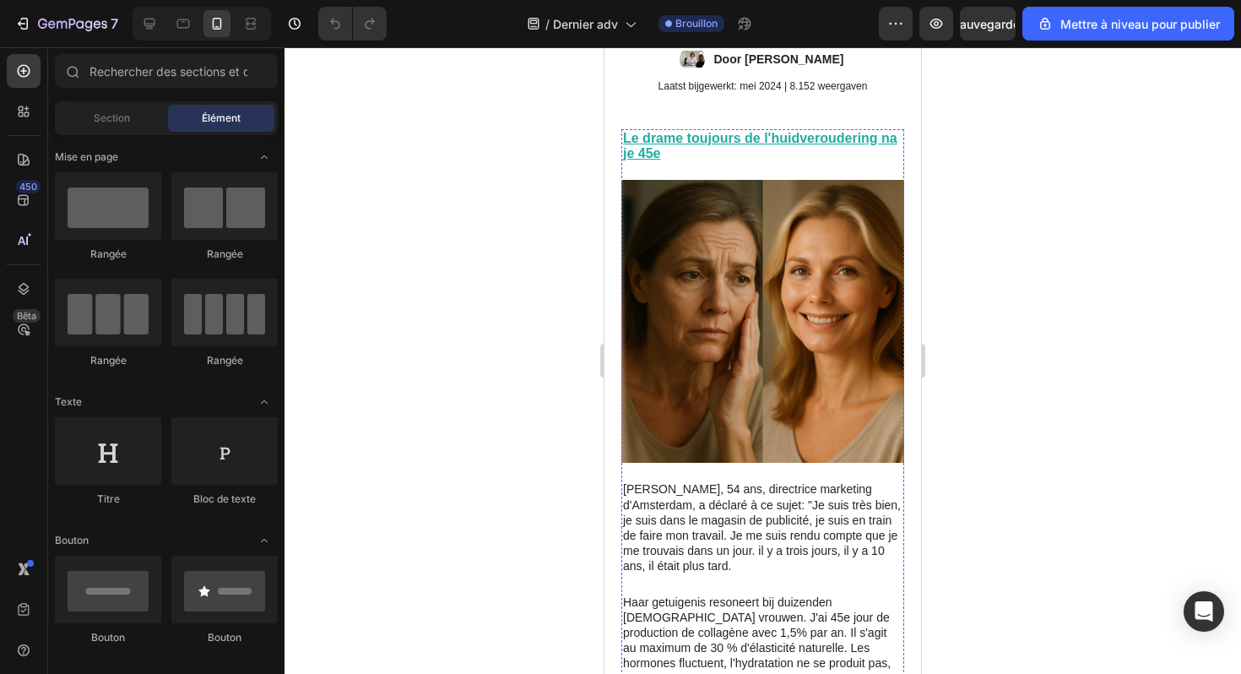
scroll to position [0, 0]
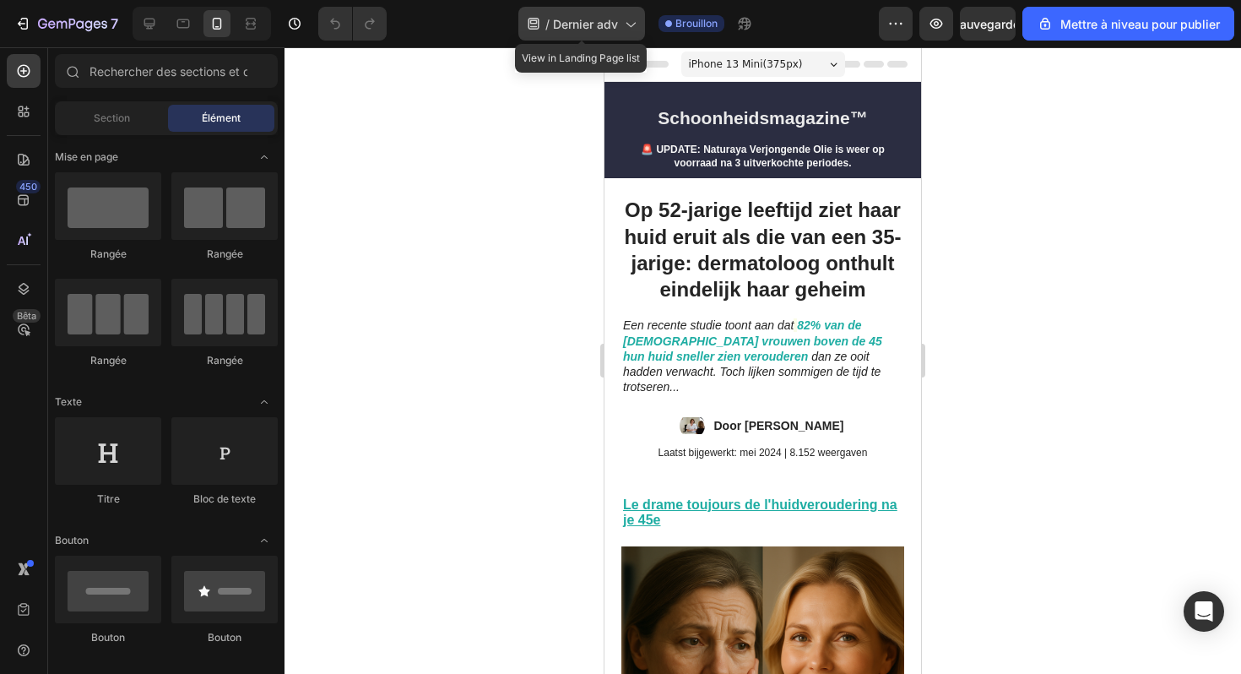
click at [607, 35] on div "/ Dernier adv" at bounding box center [581, 24] width 127 height 34
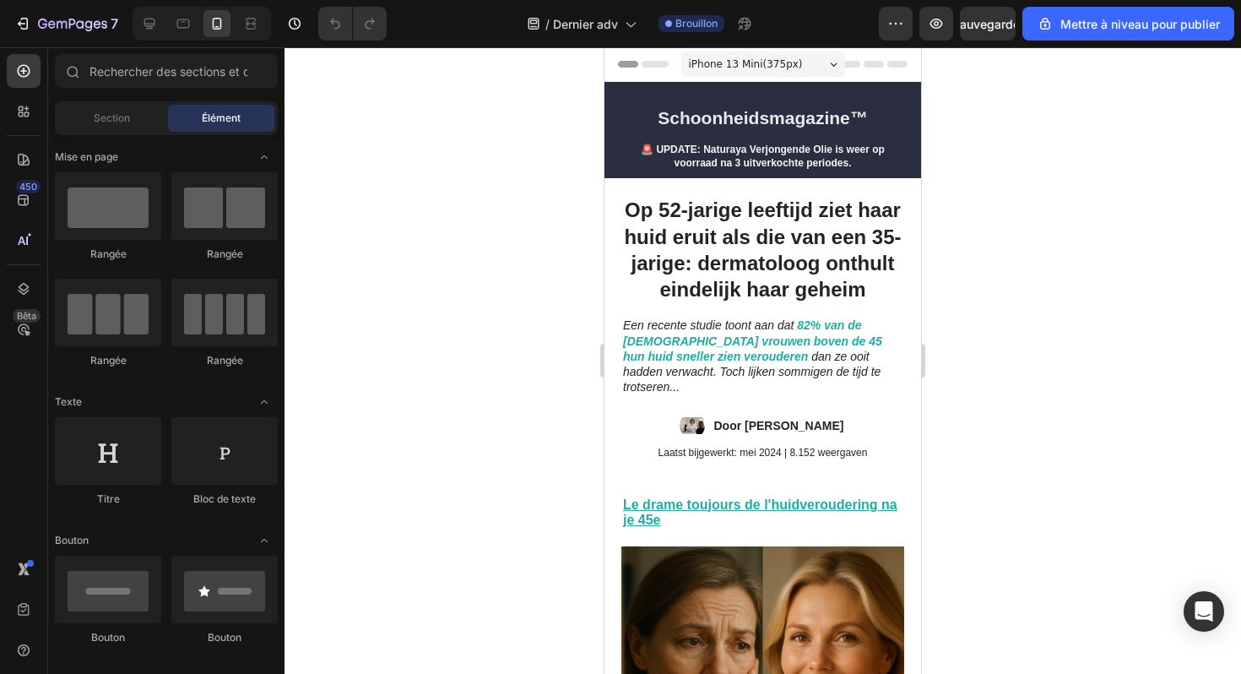
click at [1031, 279] on div at bounding box center [763, 360] width 957 height 627
click at [899, 27] on icon "button" at bounding box center [895, 23] width 17 height 17
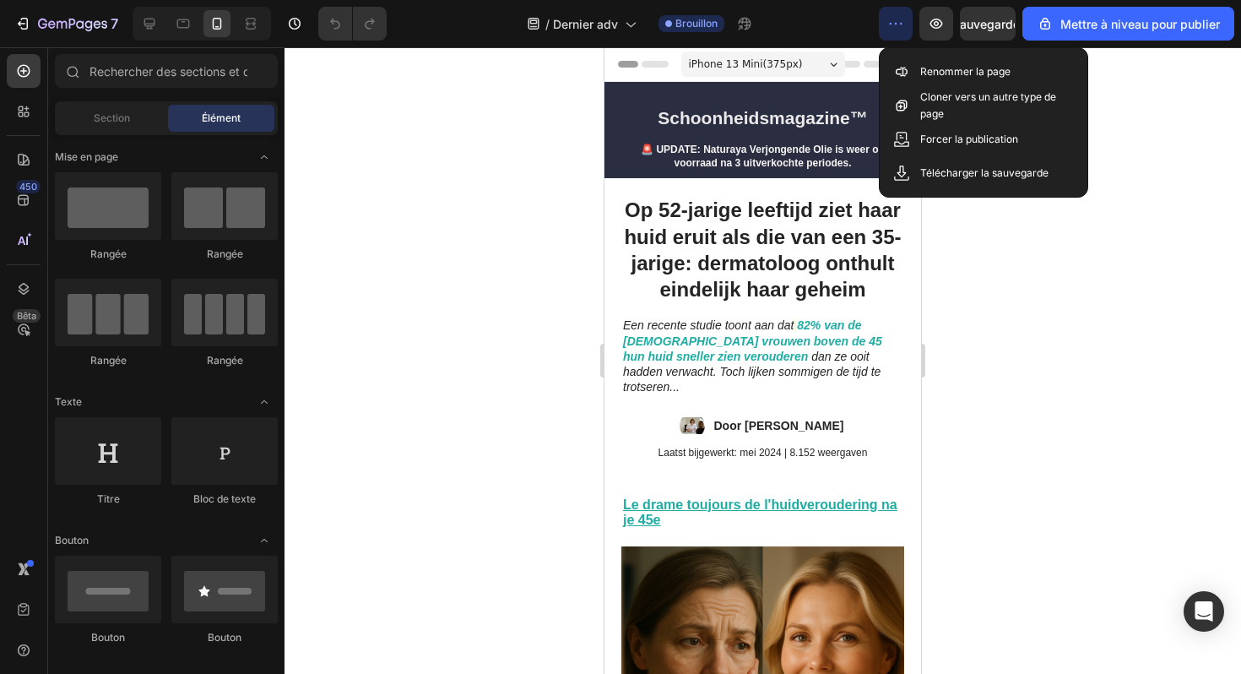
click at [1131, 61] on div at bounding box center [763, 360] width 957 height 627
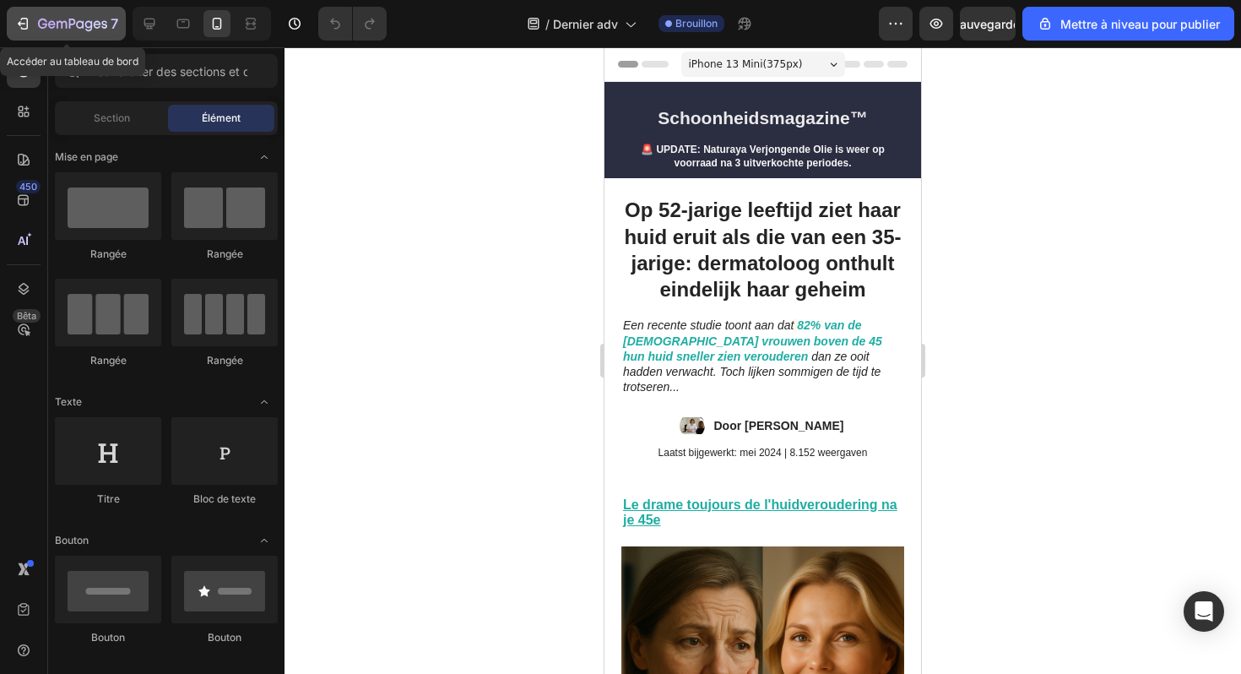
click at [17, 21] on icon "button" at bounding box center [22, 23] width 17 height 17
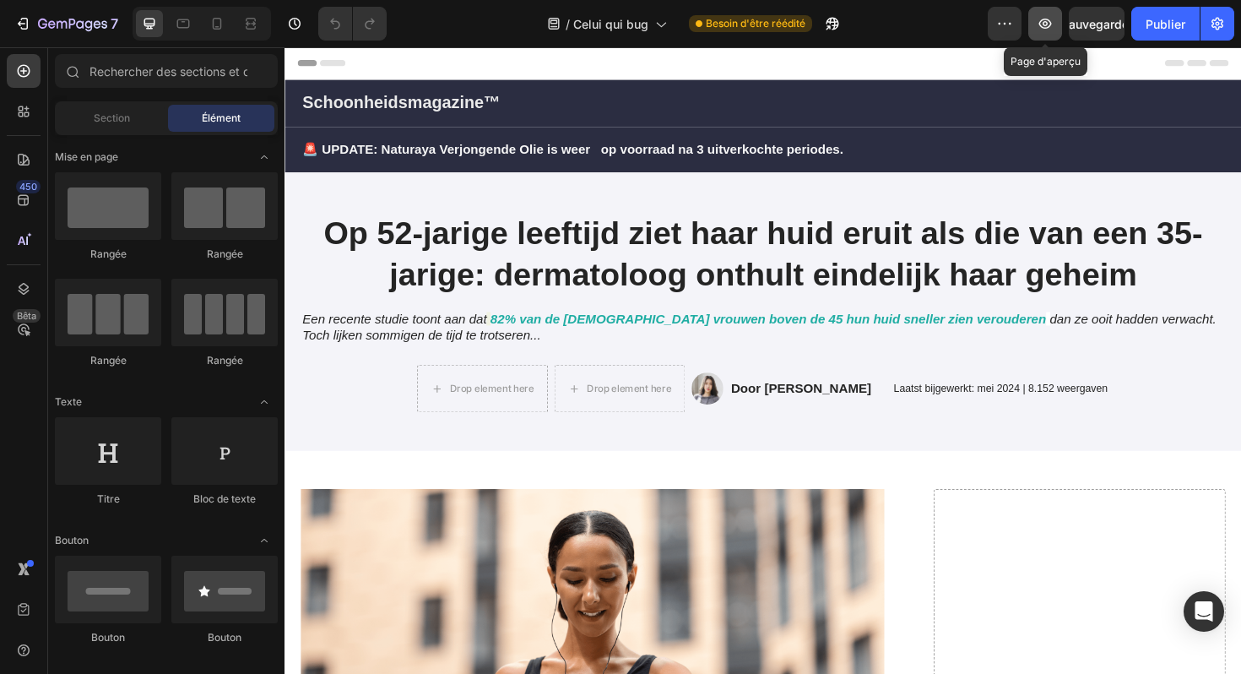
click at [1044, 29] on icon "button" at bounding box center [1045, 23] width 17 height 17
click at [1207, 608] on icon "Ouvrir Intercom Messenger" at bounding box center [1203, 611] width 19 height 22
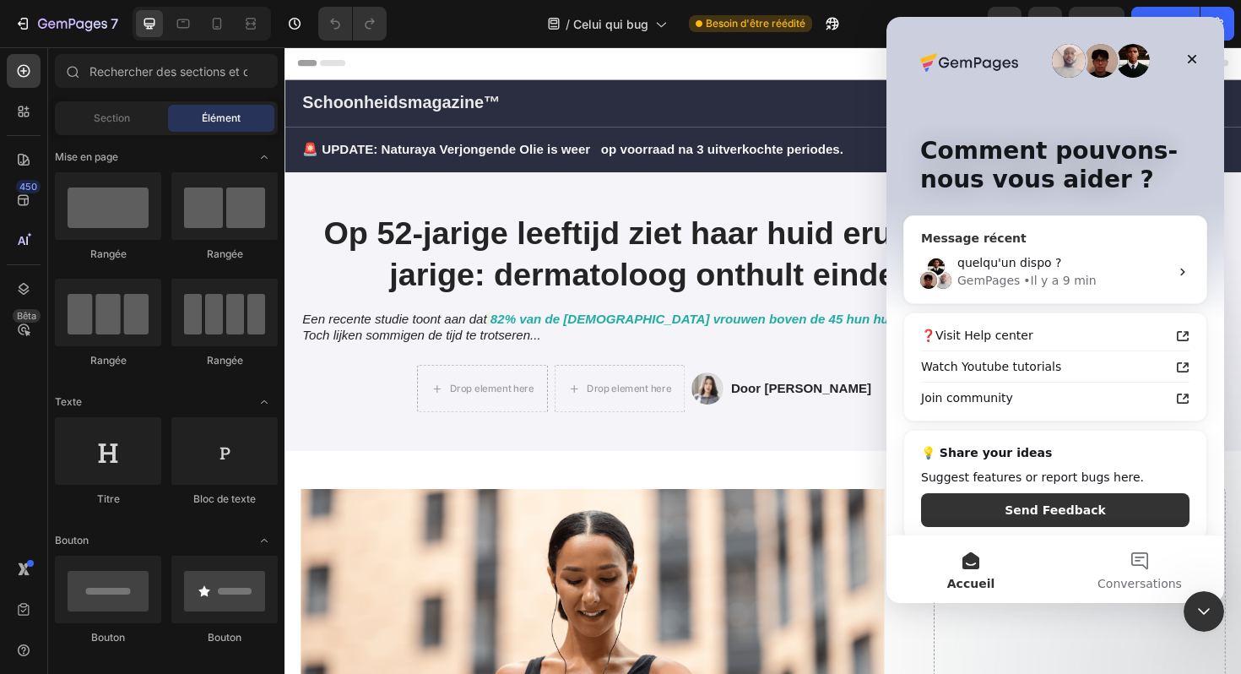
click at [992, 278] on div "GemPages" at bounding box center [989, 281] width 62 height 18
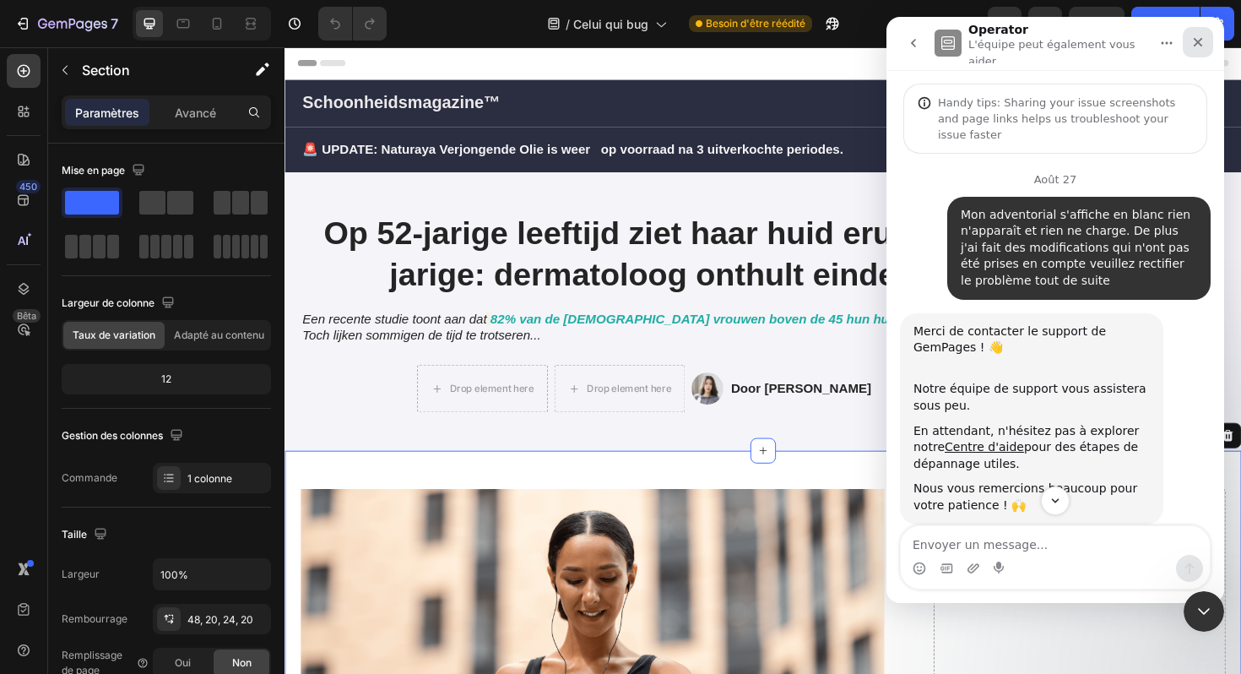
click at [1198, 44] on icon "Fermer" at bounding box center [1198, 42] width 14 height 14
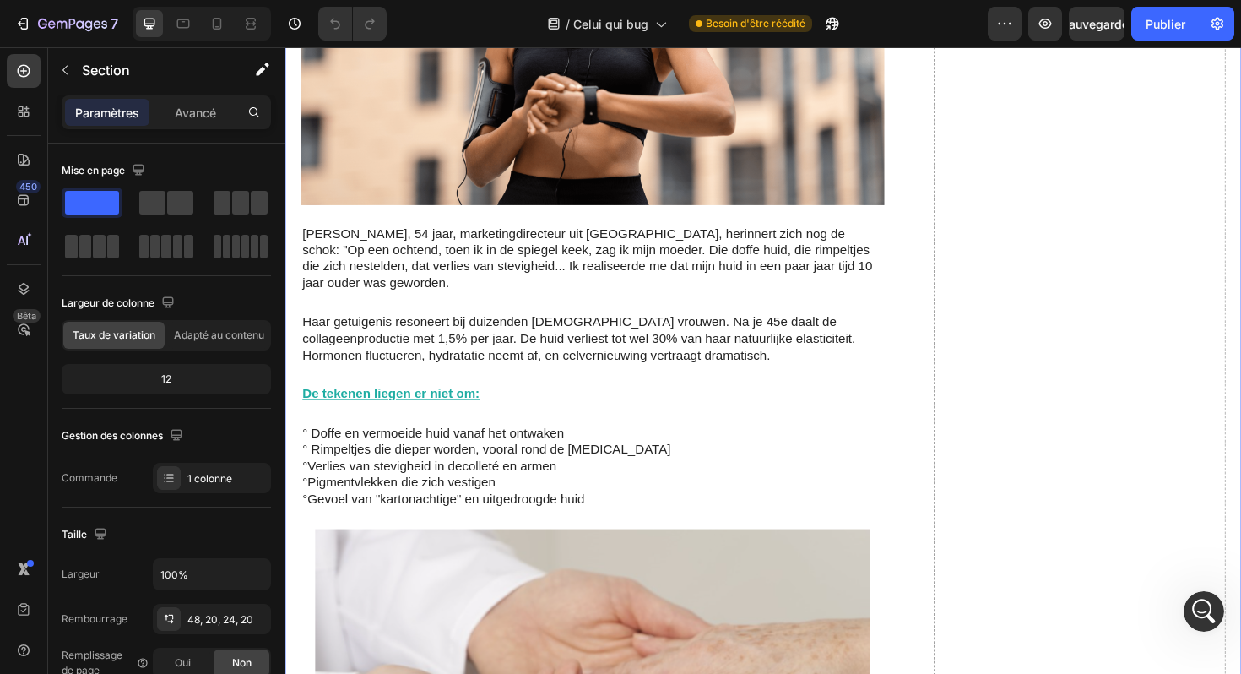
scroll to position [784, 0]
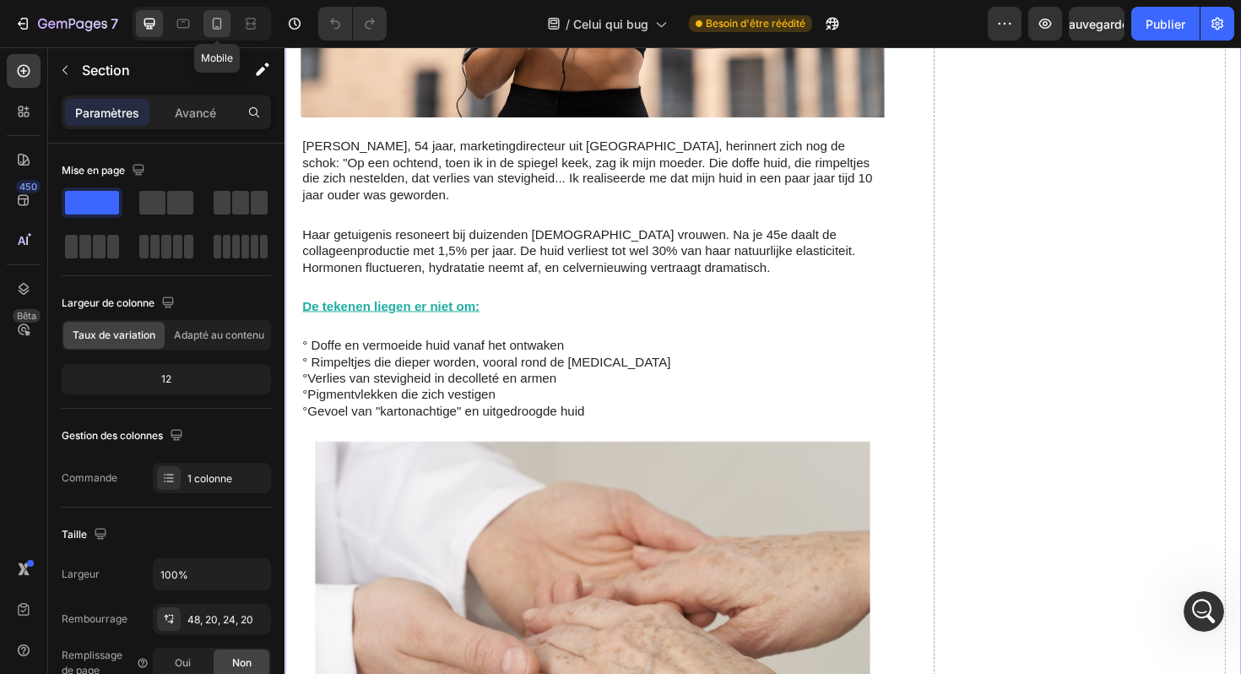
click at [209, 28] on icon at bounding box center [217, 23] width 17 height 17
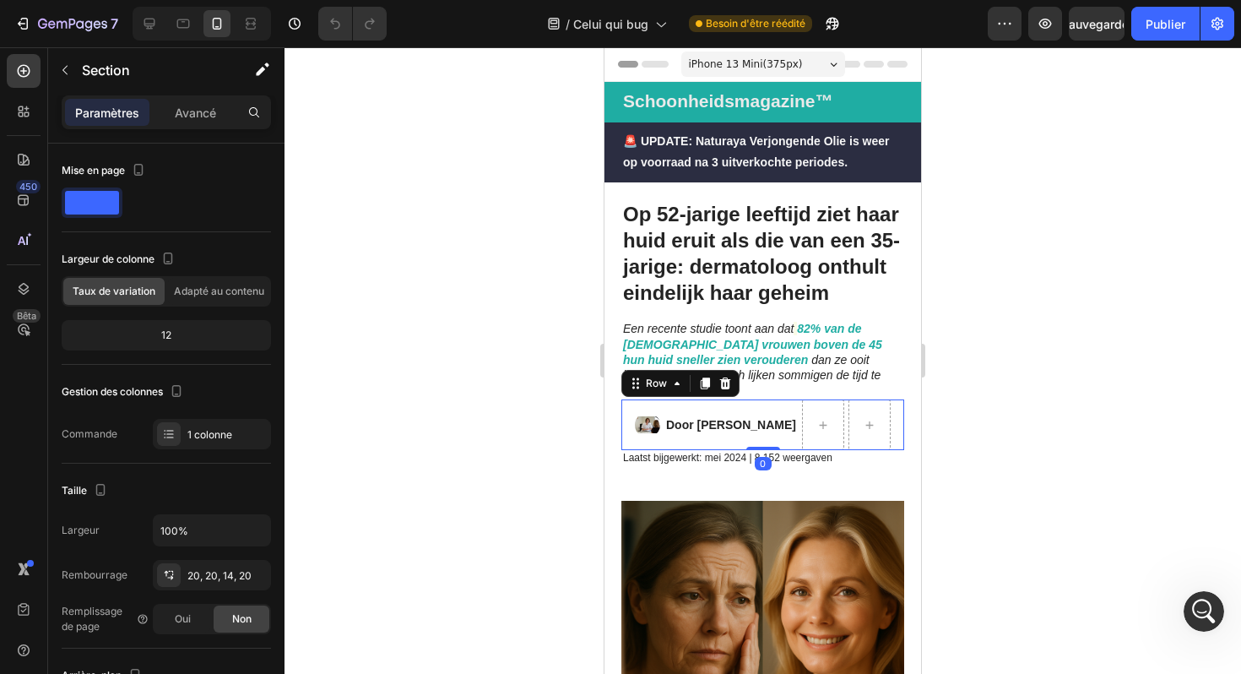
click at [784, 399] on div "Door Marlies van den Berg Text Block" at bounding box center [731, 424] width 133 height 51
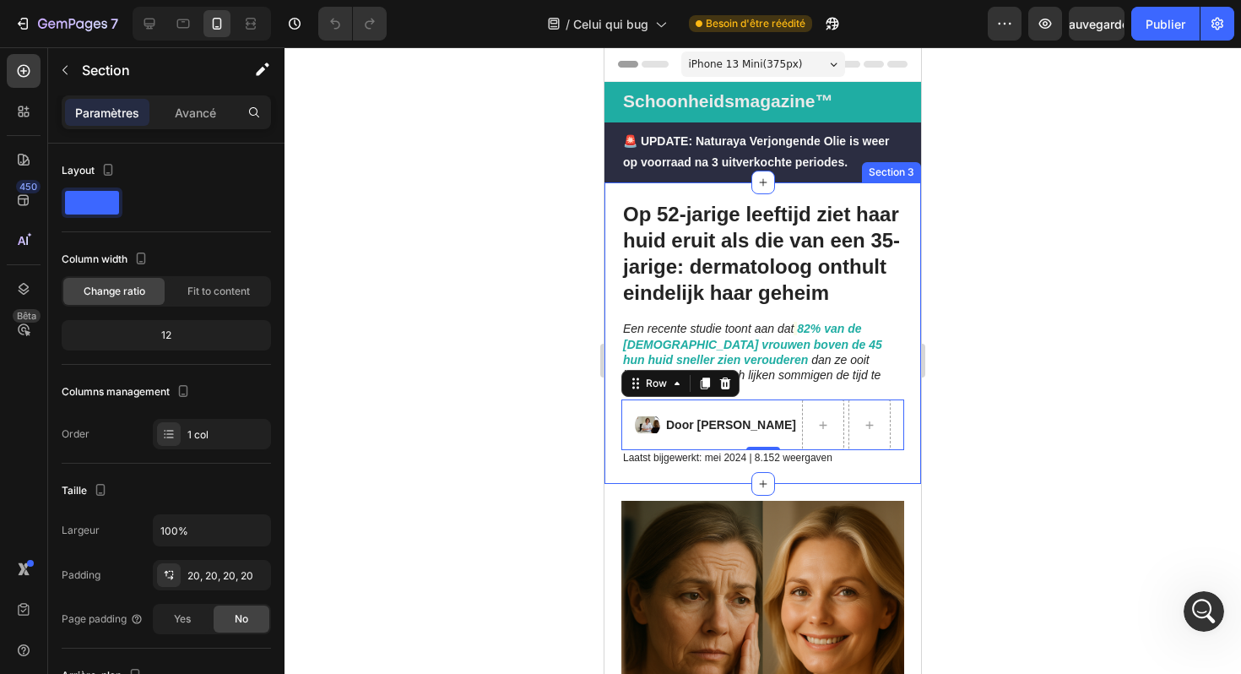
click at [796, 459] on div "Op 52-jarige leeftijd ziet haar huid eruit als die van een 35-jarige: dermatolo…" at bounding box center [763, 332] width 317 height 301
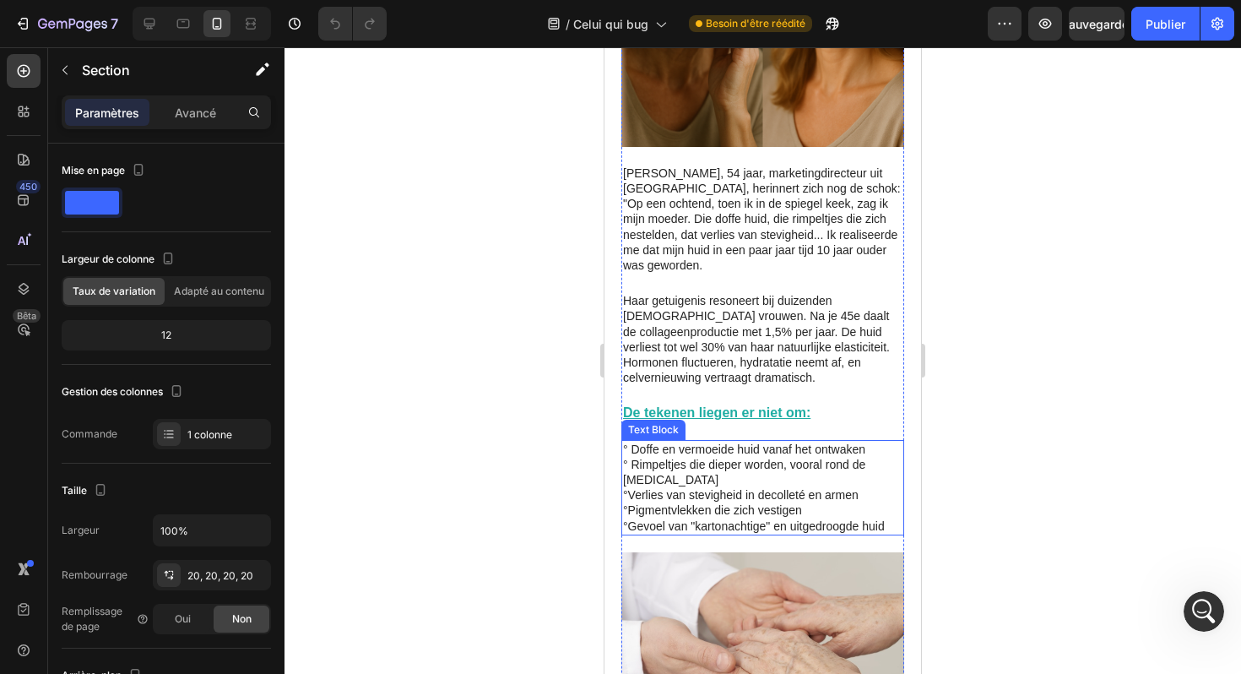
scroll to position [645, 0]
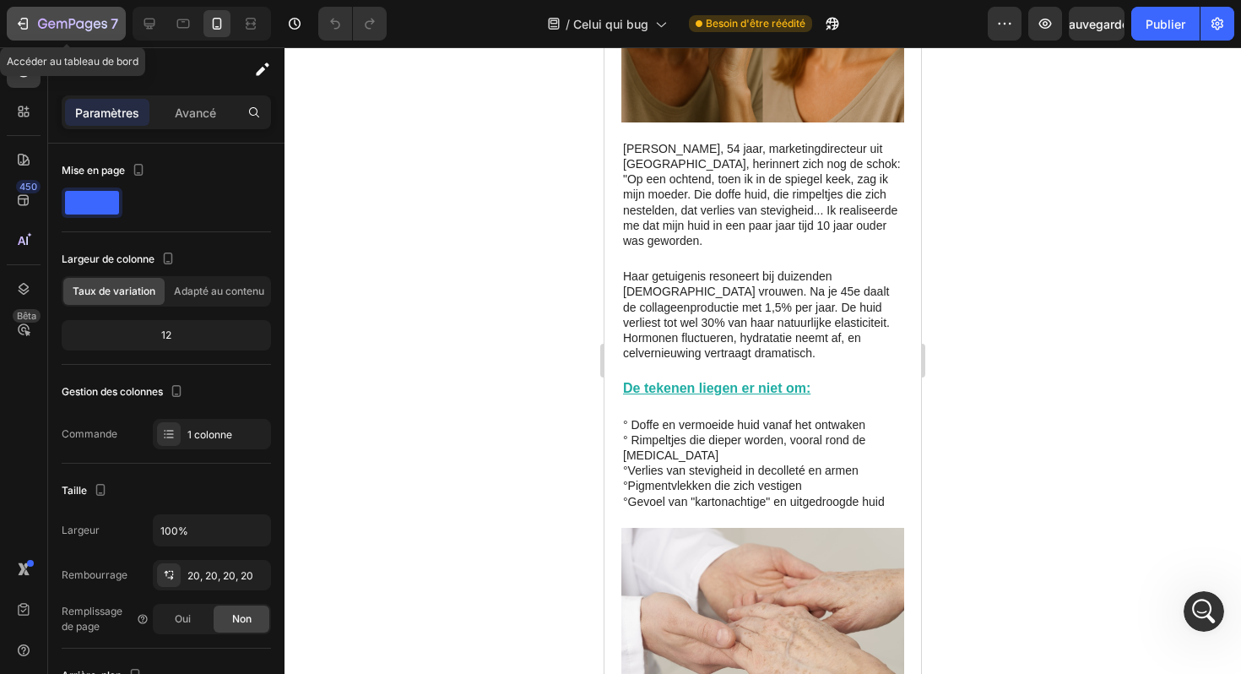
click at [30, 30] on icon "button" at bounding box center [22, 23] width 17 height 17
